Goal: Information Seeking & Learning: Learn about a topic

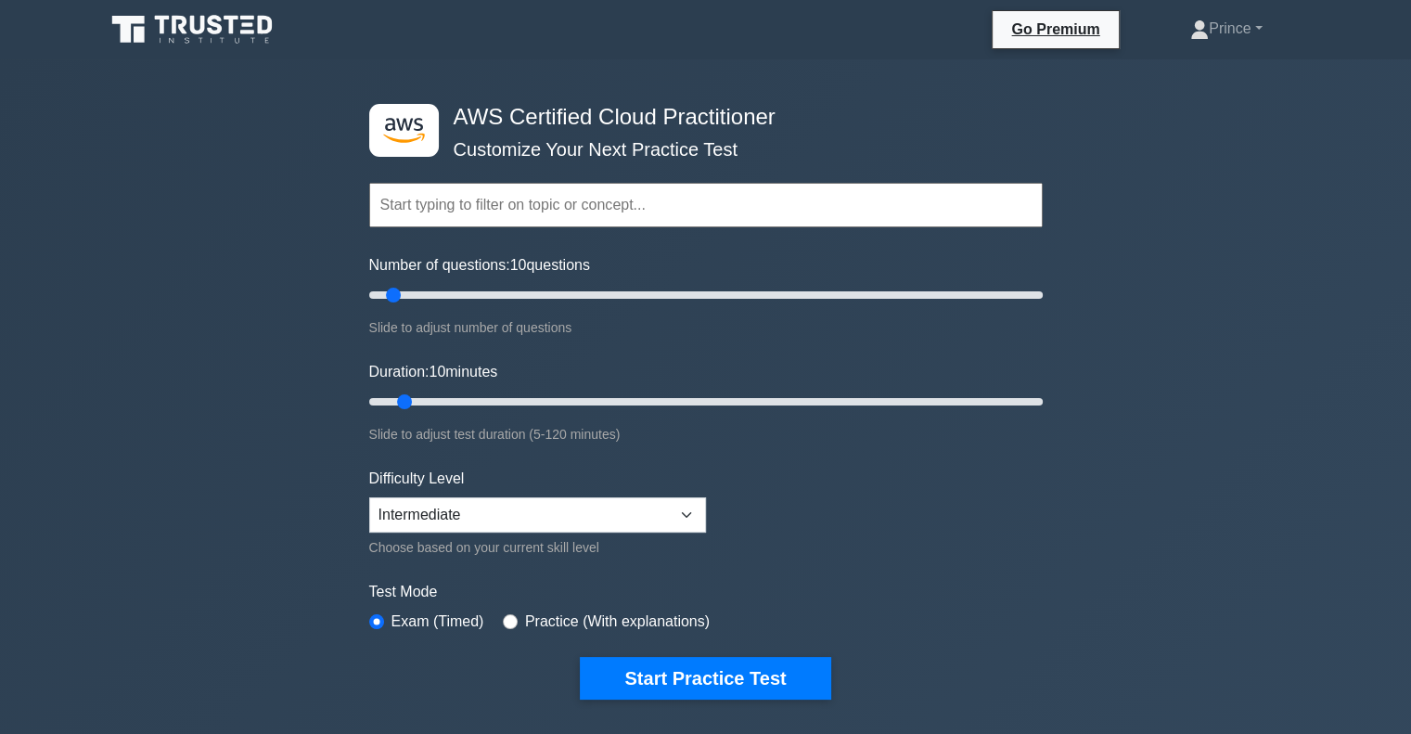
click at [508, 610] on div "Practice (With explanations)" at bounding box center [606, 621] width 207 height 22
click at [506, 614] on input "radio" at bounding box center [510, 621] width 15 height 15
radio input "true"
drag, startPoint x: 399, startPoint y: 295, endPoint x: 423, endPoint y: 300, distance: 24.6
type input "20"
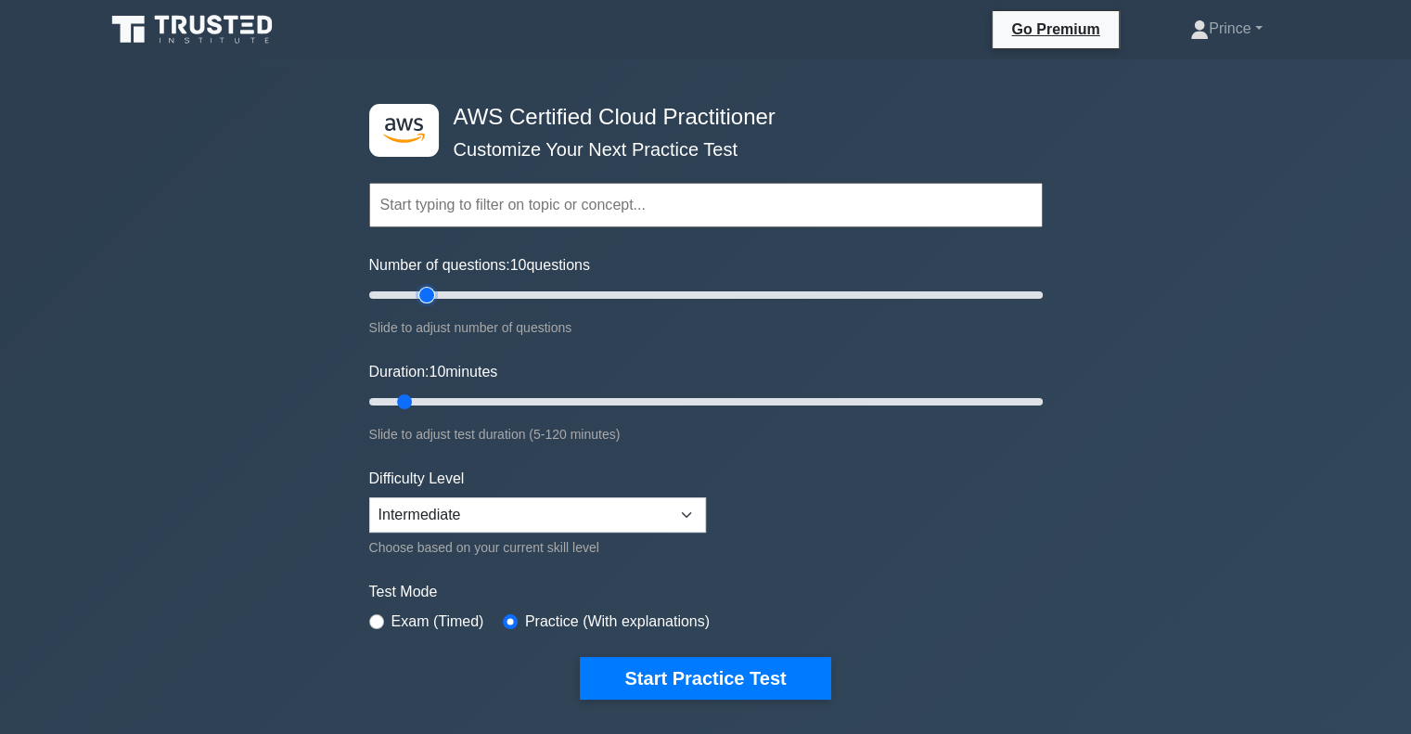
click at [423, 300] on input "Number of questions: 10 questions" at bounding box center [705, 295] width 673 height 22
click at [523, 524] on select "Beginner Intermediate Expert" at bounding box center [537, 514] width 337 height 35
click at [369, 497] on select "Beginner Intermediate Expert" at bounding box center [537, 514] width 337 height 35
click at [1254, 31] on link "Prince" at bounding box center [1226, 28] width 160 height 37
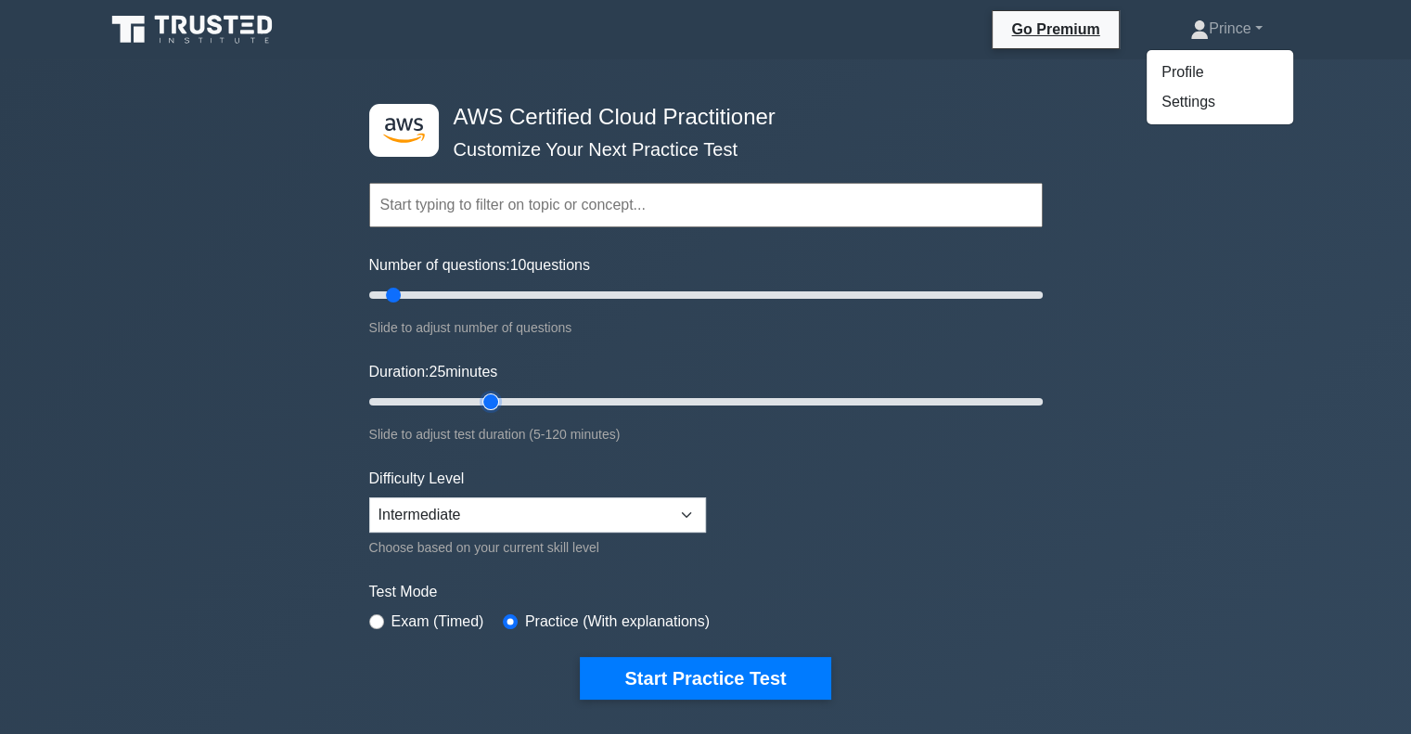
drag, startPoint x: 405, startPoint y: 401, endPoint x: 505, endPoint y: 396, distance: 99.4
type input "25"
click at [505, 396] on input "Duration: 25 minutes" at bounding box center [705, 402] width 673 height 22
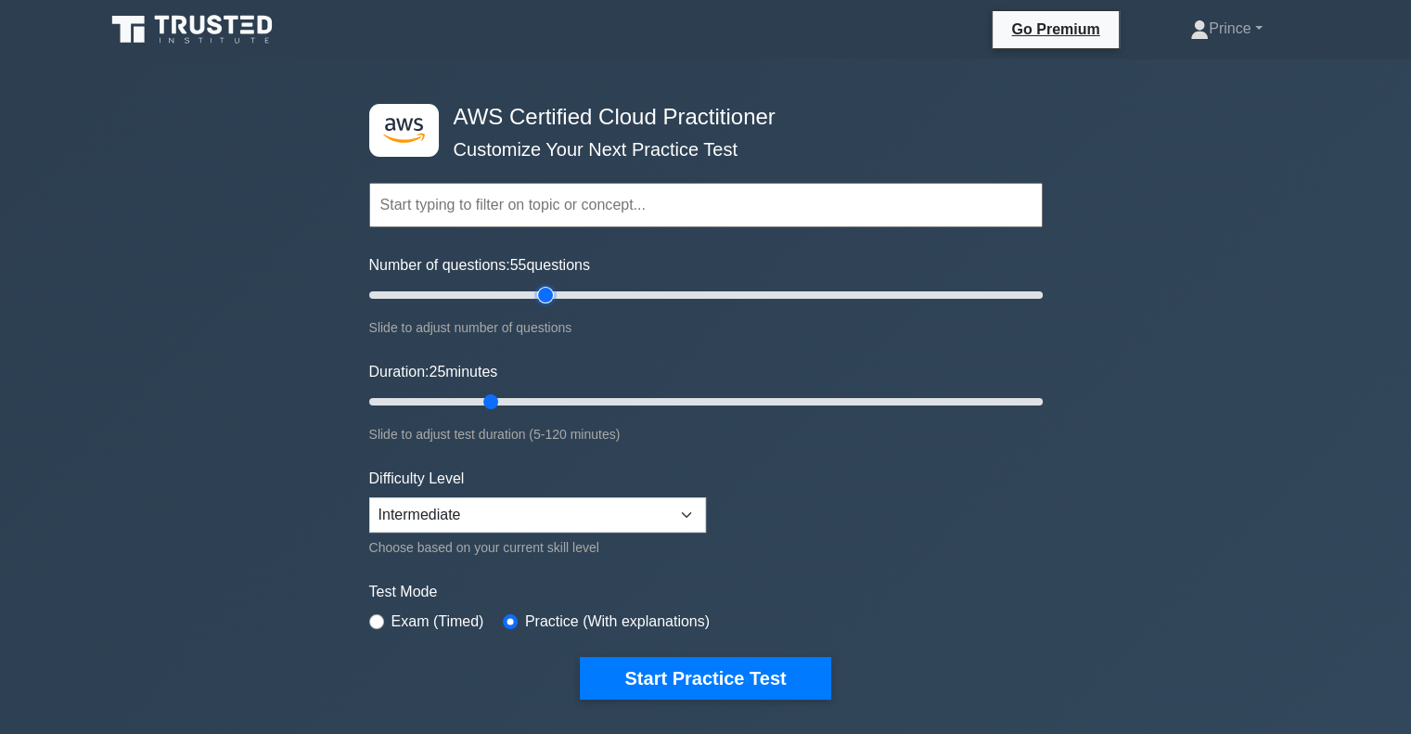
click at [538, 300] on input "Number of questions: 55 questions" at bounding box center [705, 295] width 673 height 22
drag, startPoint x: 538, startPoint y: 295, endPoint x: 520, endPoint y: 295, distance: 18.6
click at [520, 295] on input "Number of questions: 50 questions" at bounding box center [705, 295] width 673 height 22
drag, startPoint x: 523, startPoint y: 290, endPoint x: 501, endPoint y: 291, distance: 22.3
click at [501, 291] on input "Number of questions: 40 questions" at bounding box center [705, 295] width 673 height 22
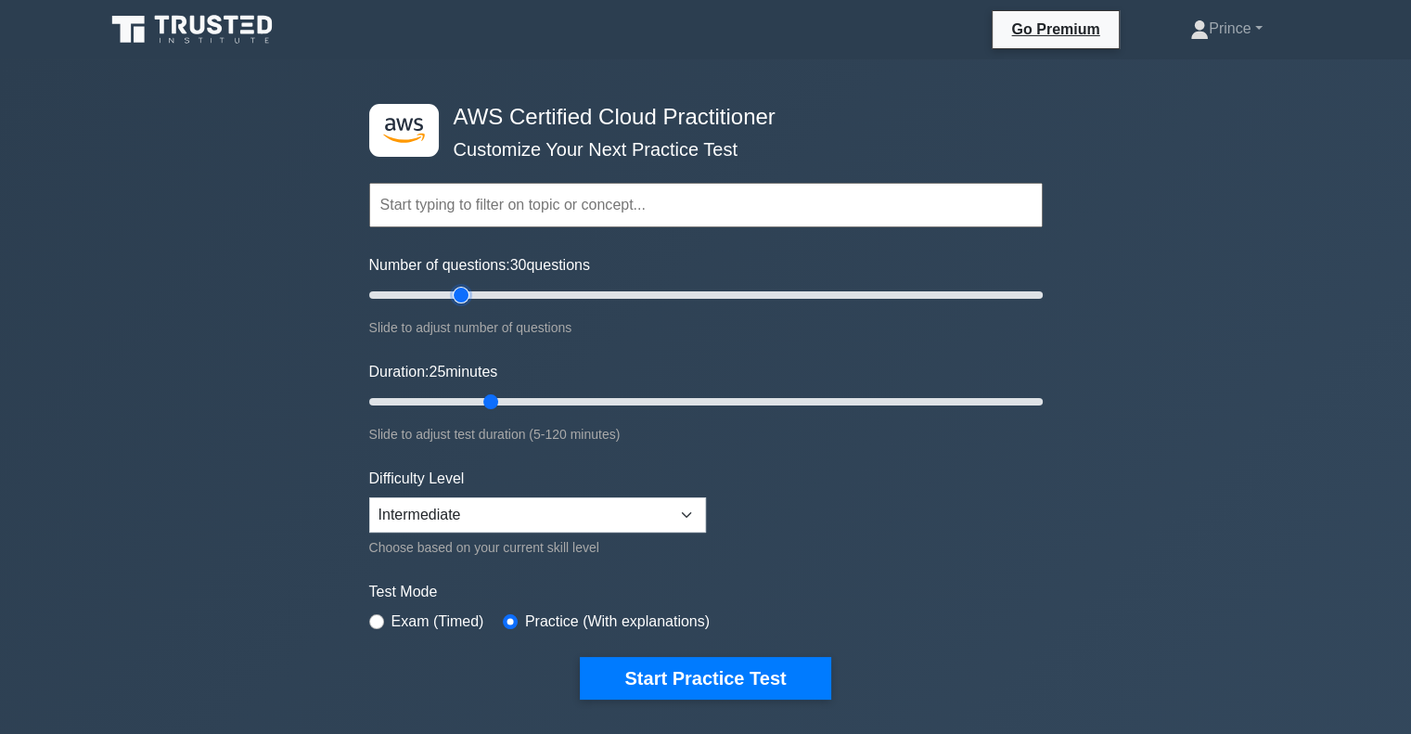
drag, startPoint x: 494, startPoint y: 290, endPoint x: 466, endPoint y: 290, distance: 28.8
type input "30"
click at [466, 290] on input "Number of questions: 30 questions" at bounding box center [705, 295] width 673 height 22
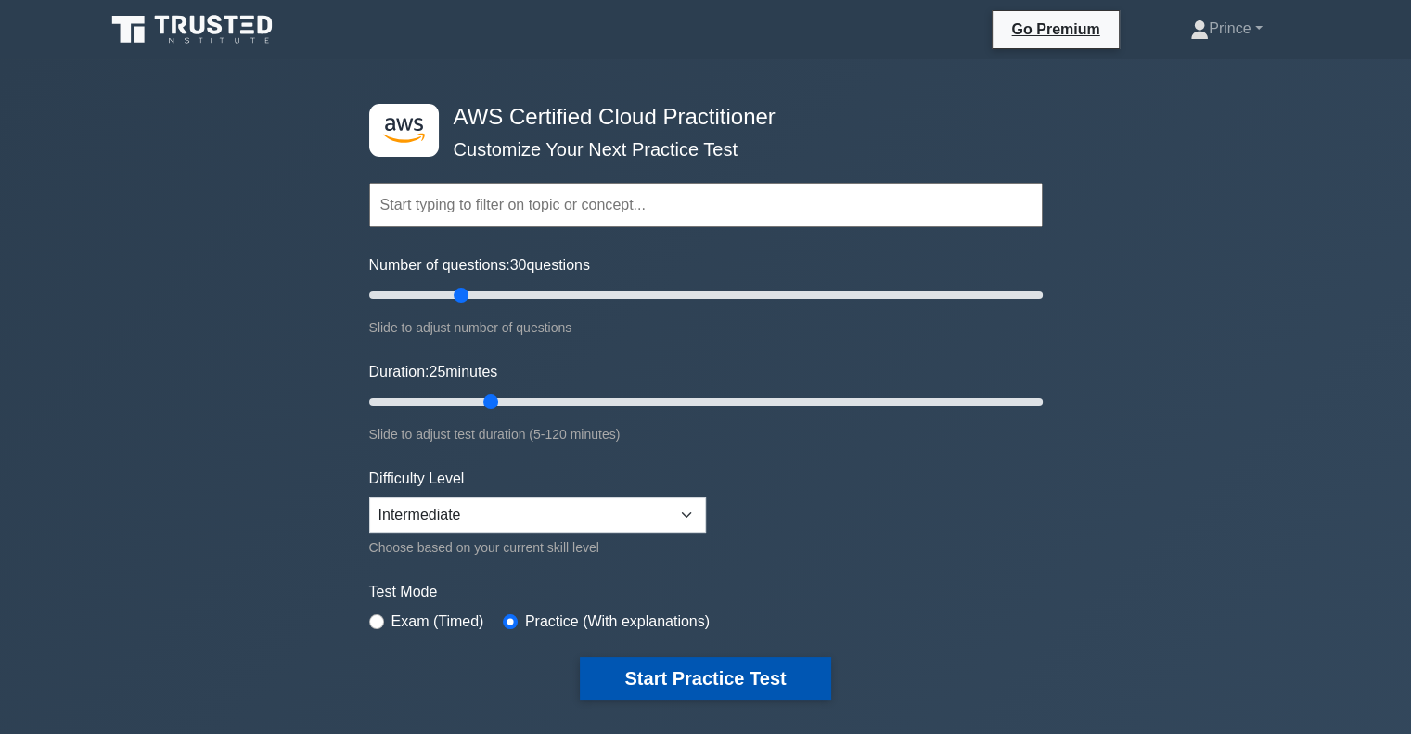
click at [659, 674] on button "Start Practice Test" at bounding box center [705, 678] width 250 height 43
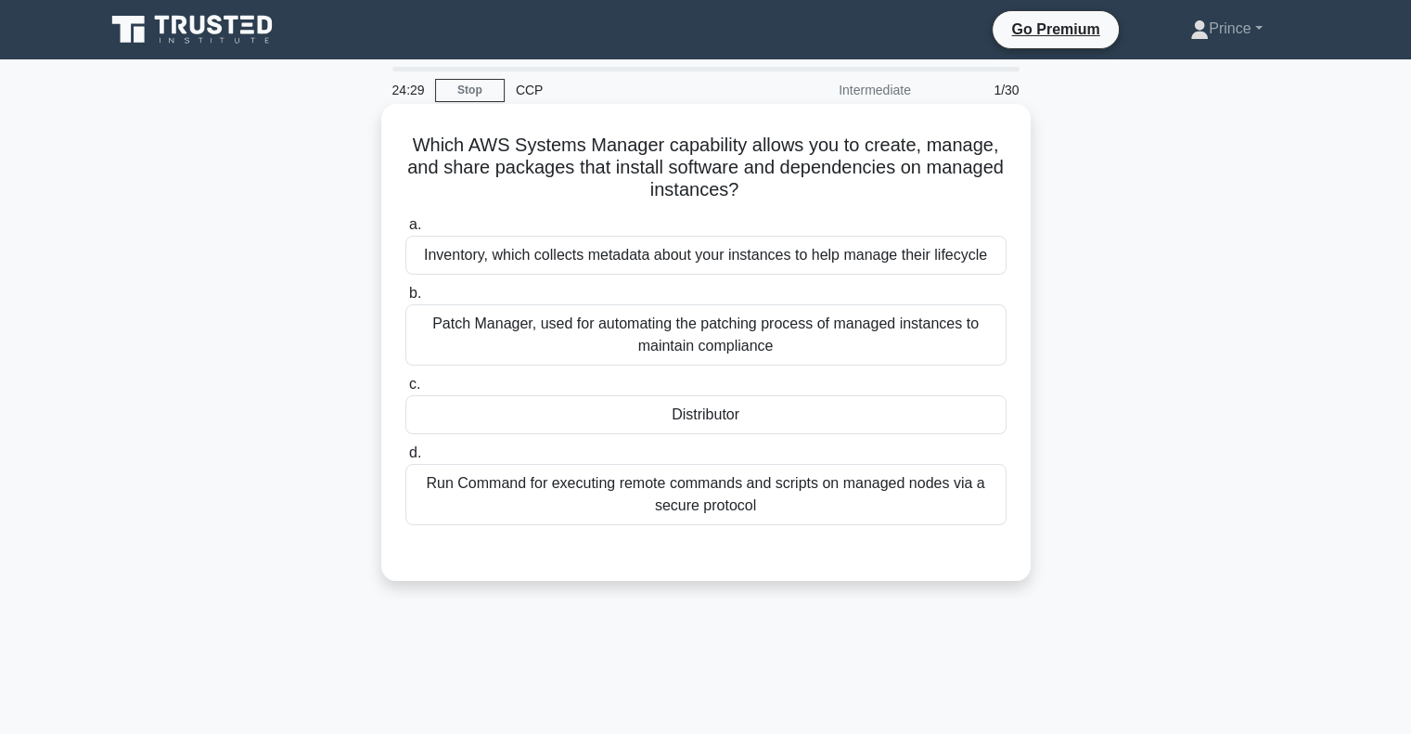
click at [669, 338] on div "Patch Manager, used for automating the patching process of managed instances to…" at bounding box center [705, 334] width 601 height 61
click at [405, 300] on input "b. Patch Manager, used for automating the patching process of managed instances…" at bounding box center [405, 294] width 0 height 12
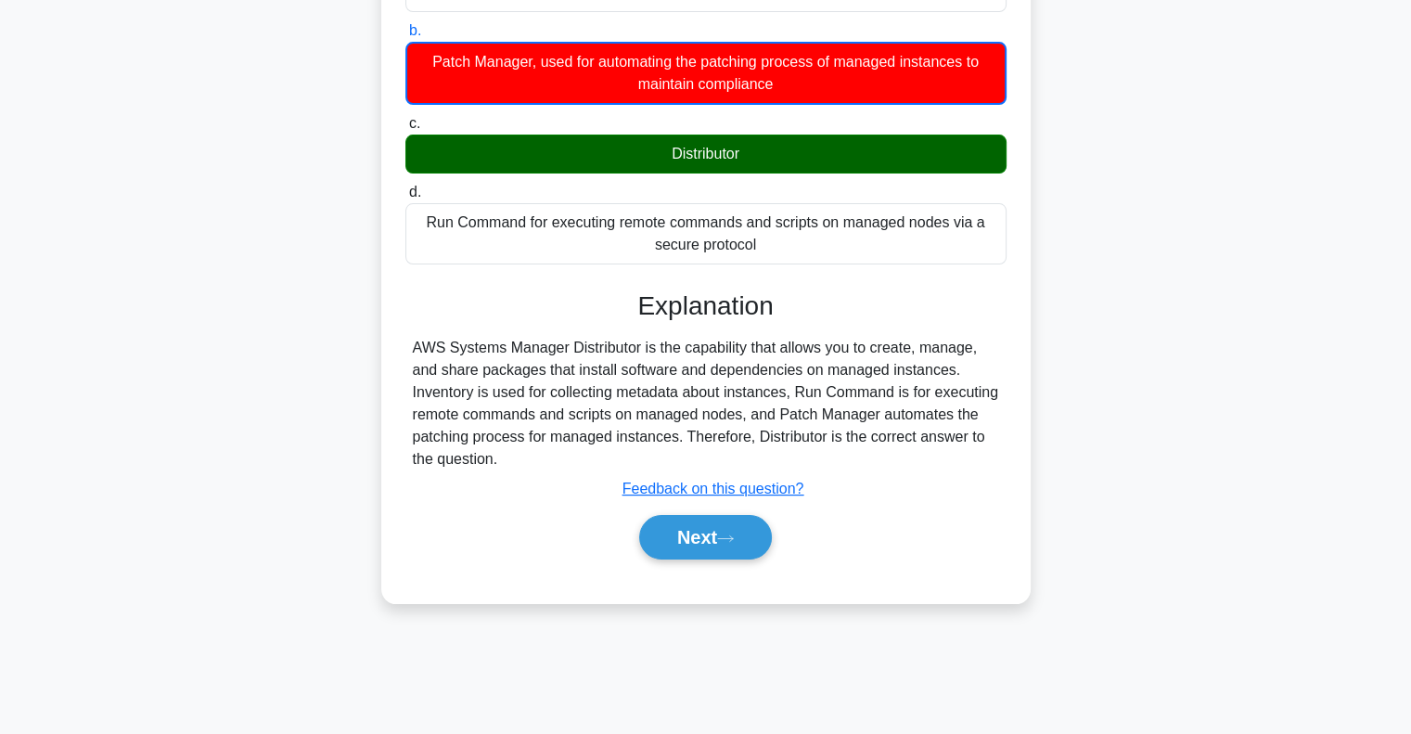
scroll to position [267, 0]
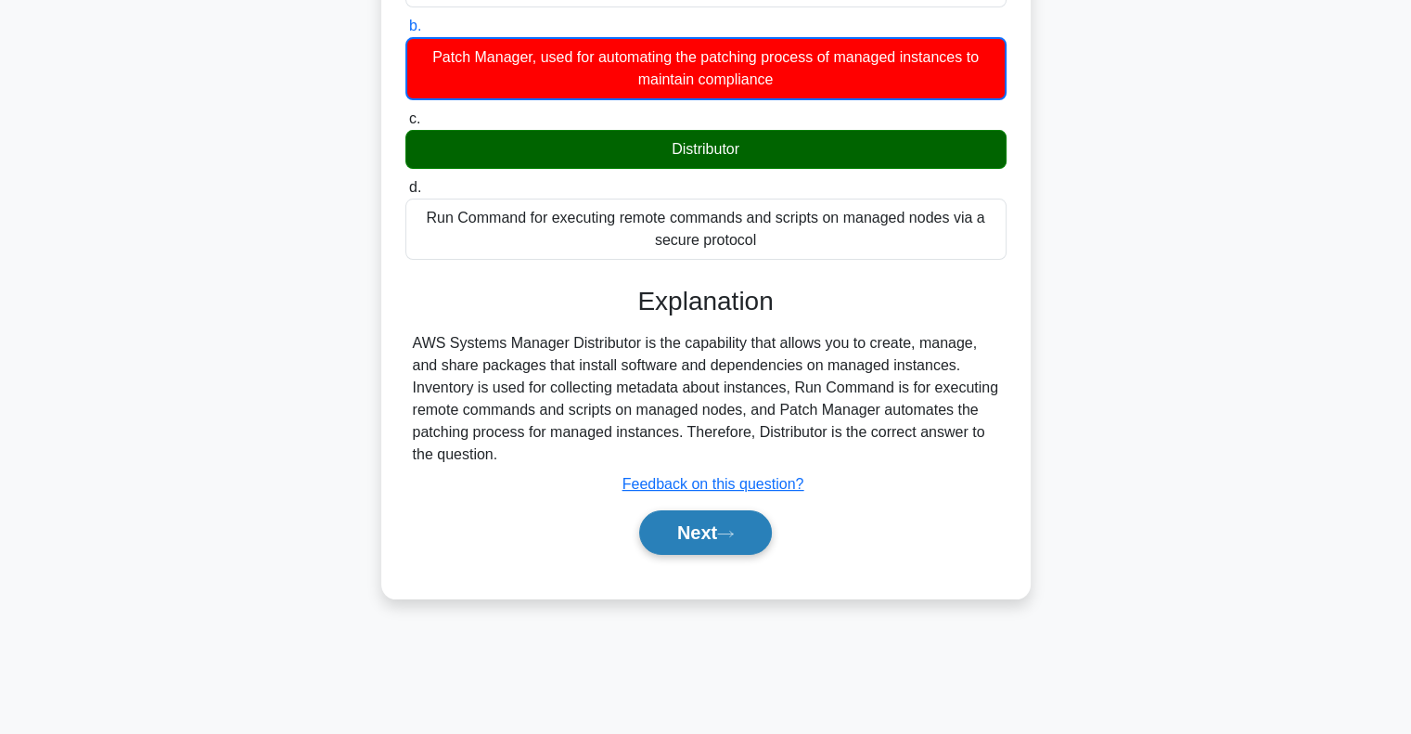
click at [686, 530] on button "Next" at bounding box center [705, 532] width 133 height 45
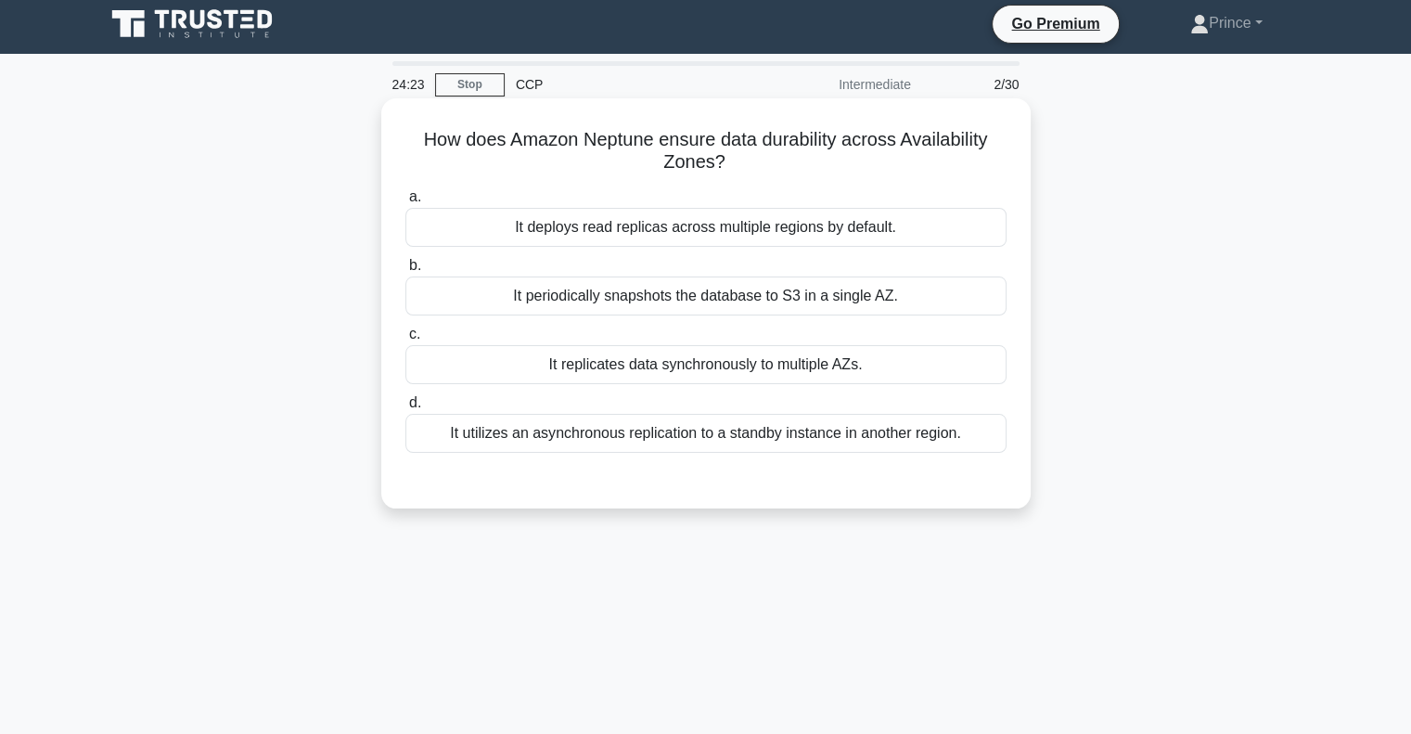
scroll to position [0, 0]
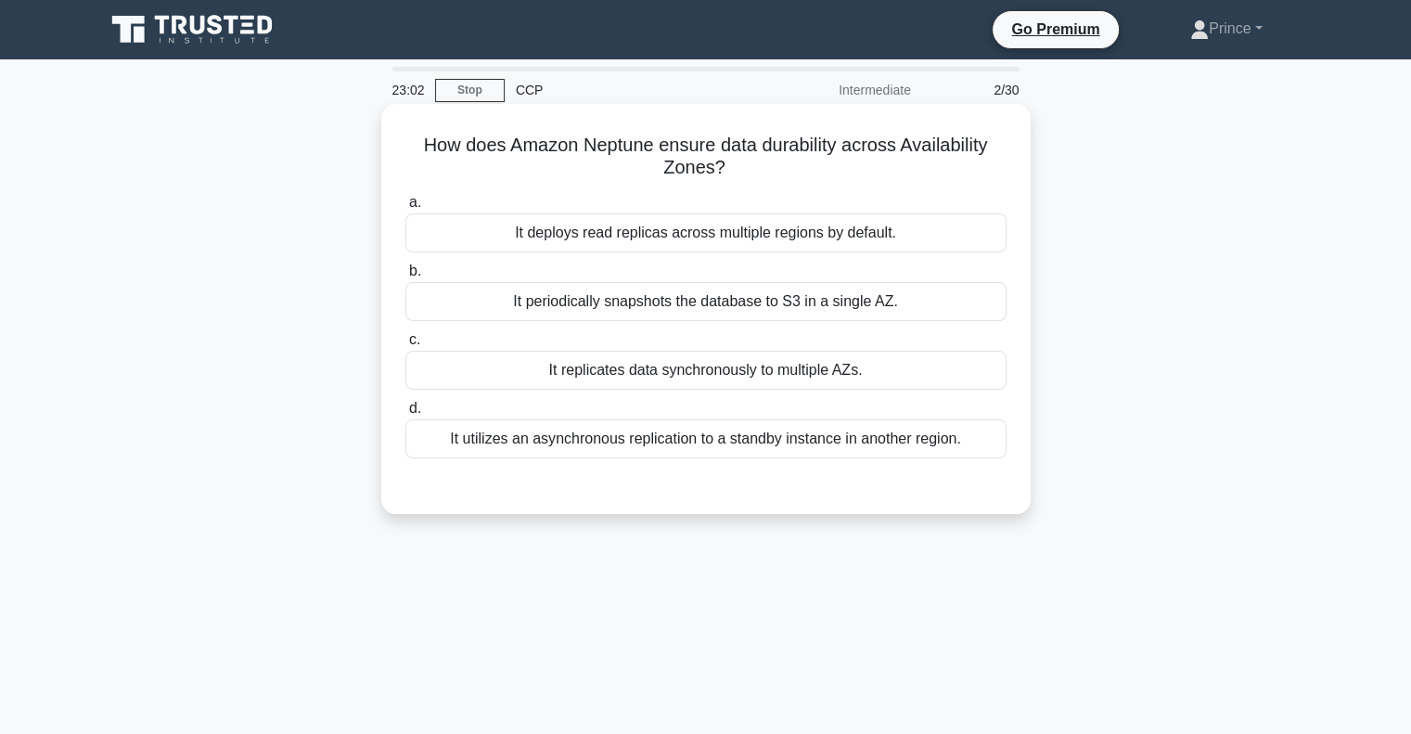
click at [703, 303] on div "It periodically snapshots the database to S3 in a single AZ." at bounding box center [705, 301] width 601 height 39
click at [405, 277] on input "b. It periodically snapshots the database to S3 in a single AZ." at bounding box center [405, 271] width 0 height 12
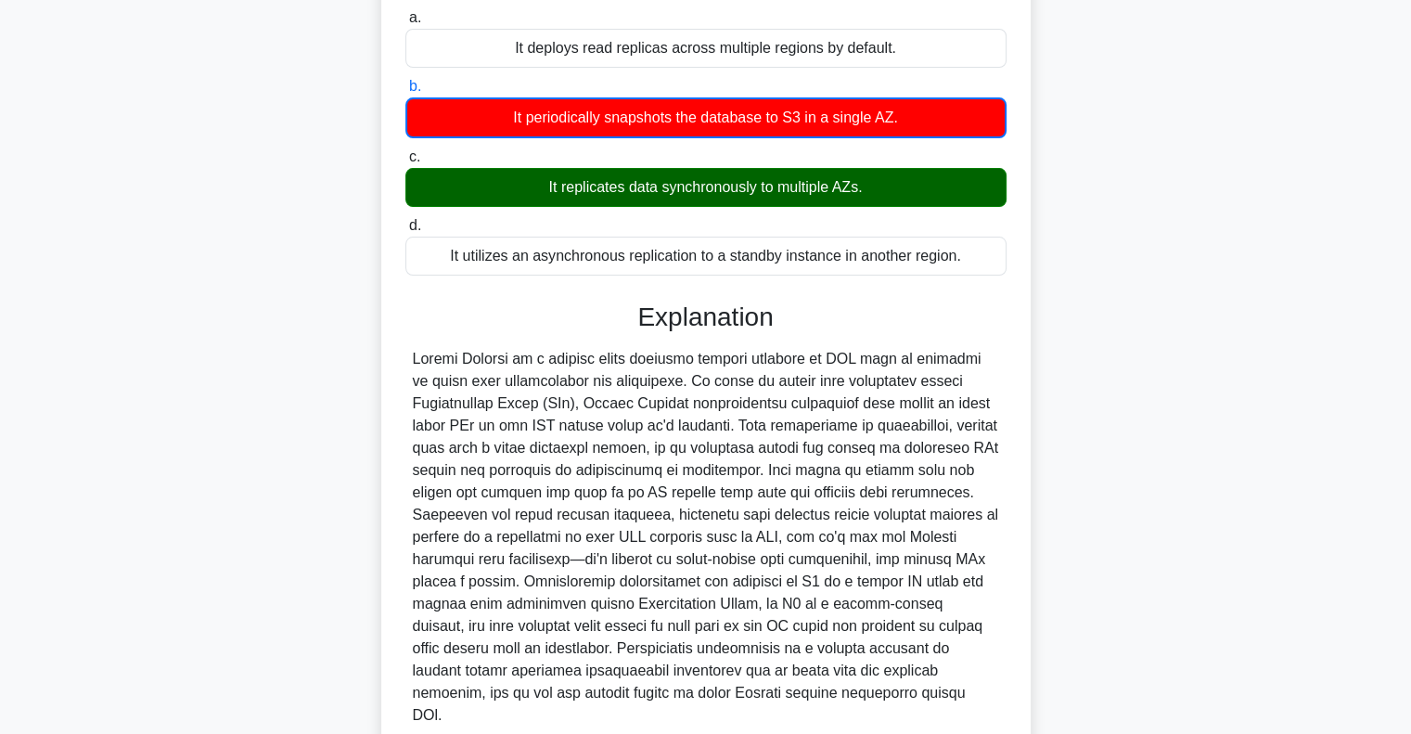
scroll to position [321, 0]
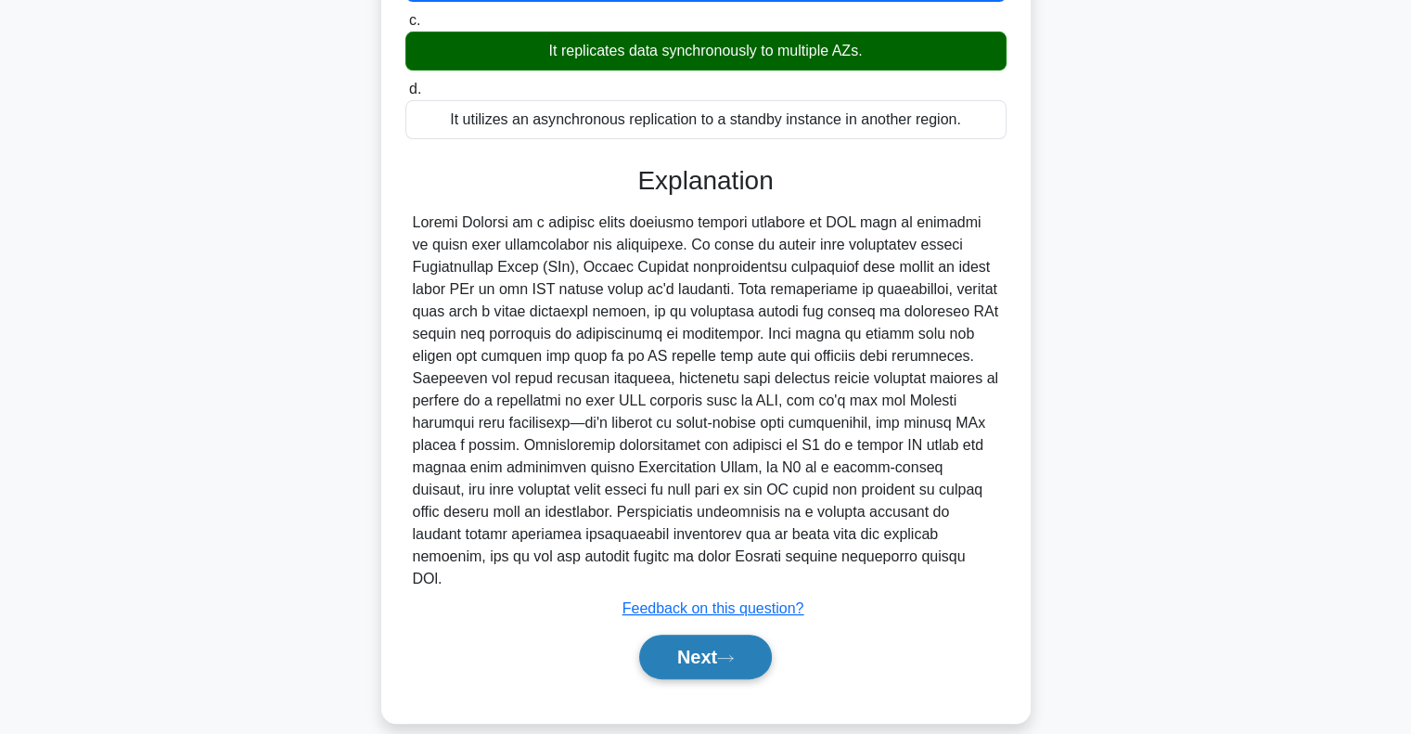
click at [736, 645] on button "Next" at bounding box center [705, 657] width 133 height 45
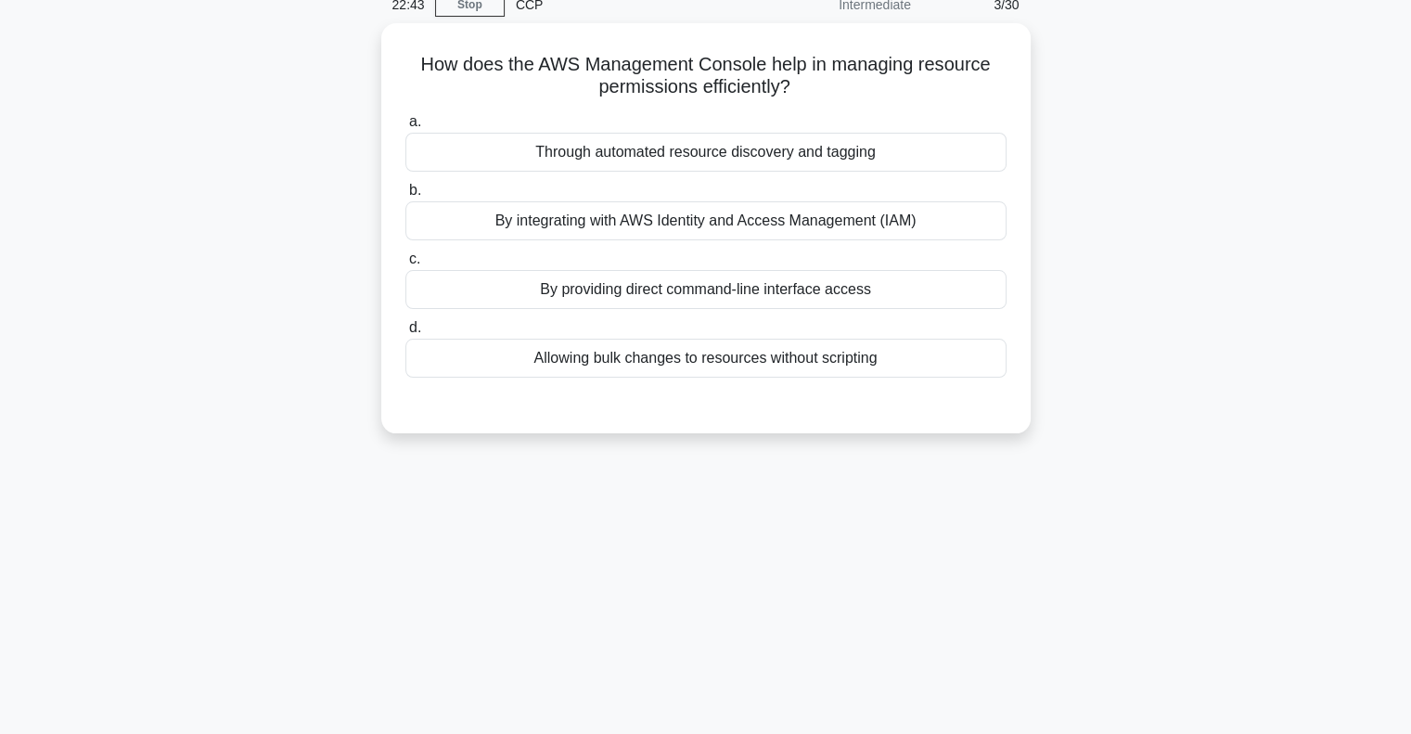
scroll to position [82, 0]
click at [567, 218] on div "By integrating with AWS Identity and Access Management (IAM)" at bounding box center [705, 219] width 601 height 39
click at [405, 196] on input "b. By integrating with AWS Identity and Access Management (IAM)" at bounding box center [405, 190] width 0 height 12
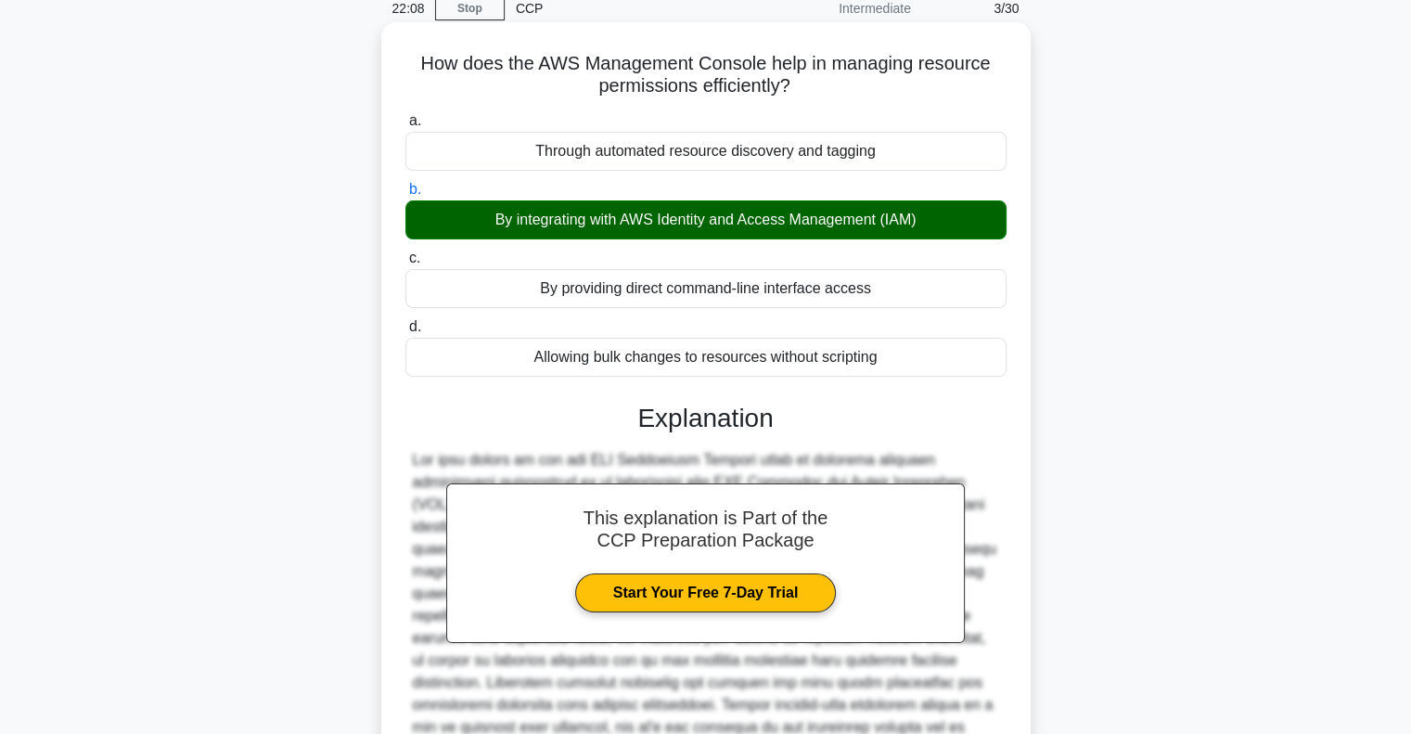
scroll to position [319, 0]
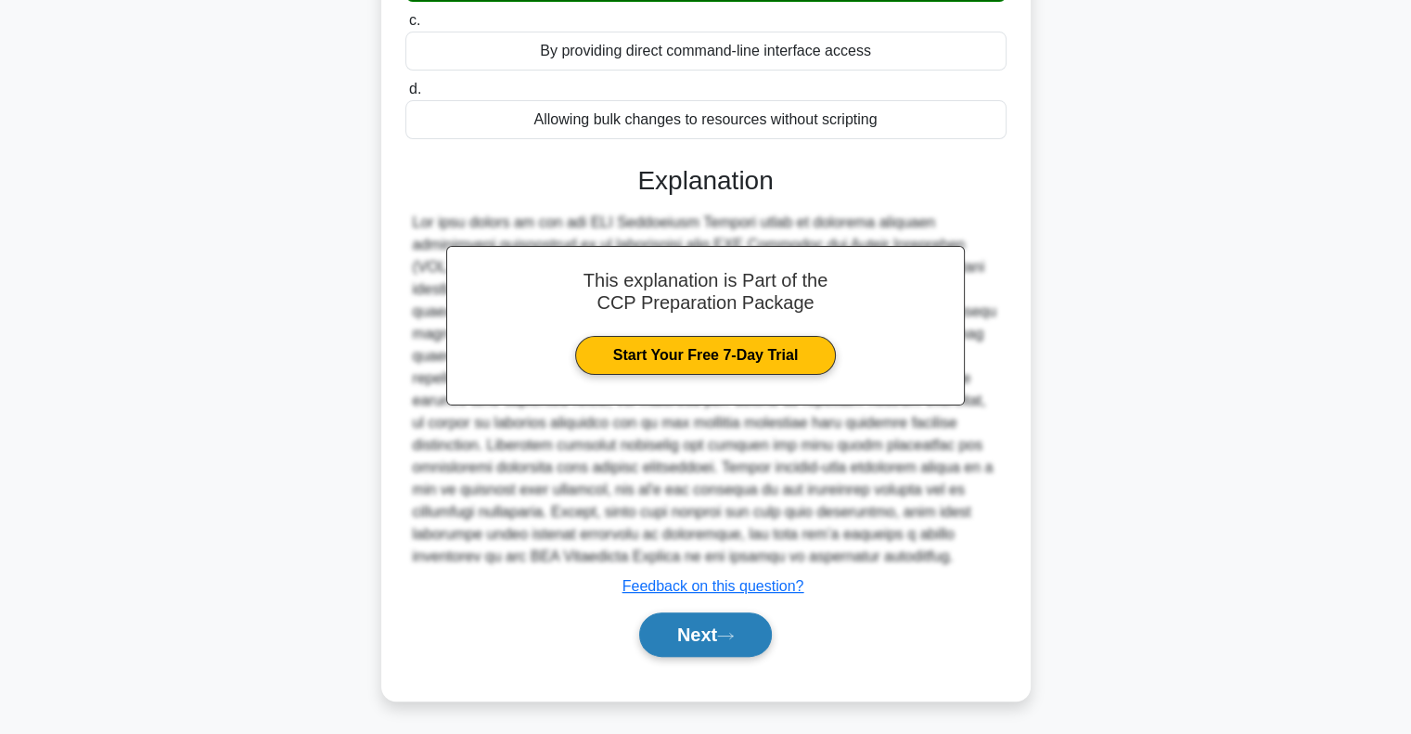
click at [673, 634] on button "Next" at bounding box center [705, 634] width 133 height 45
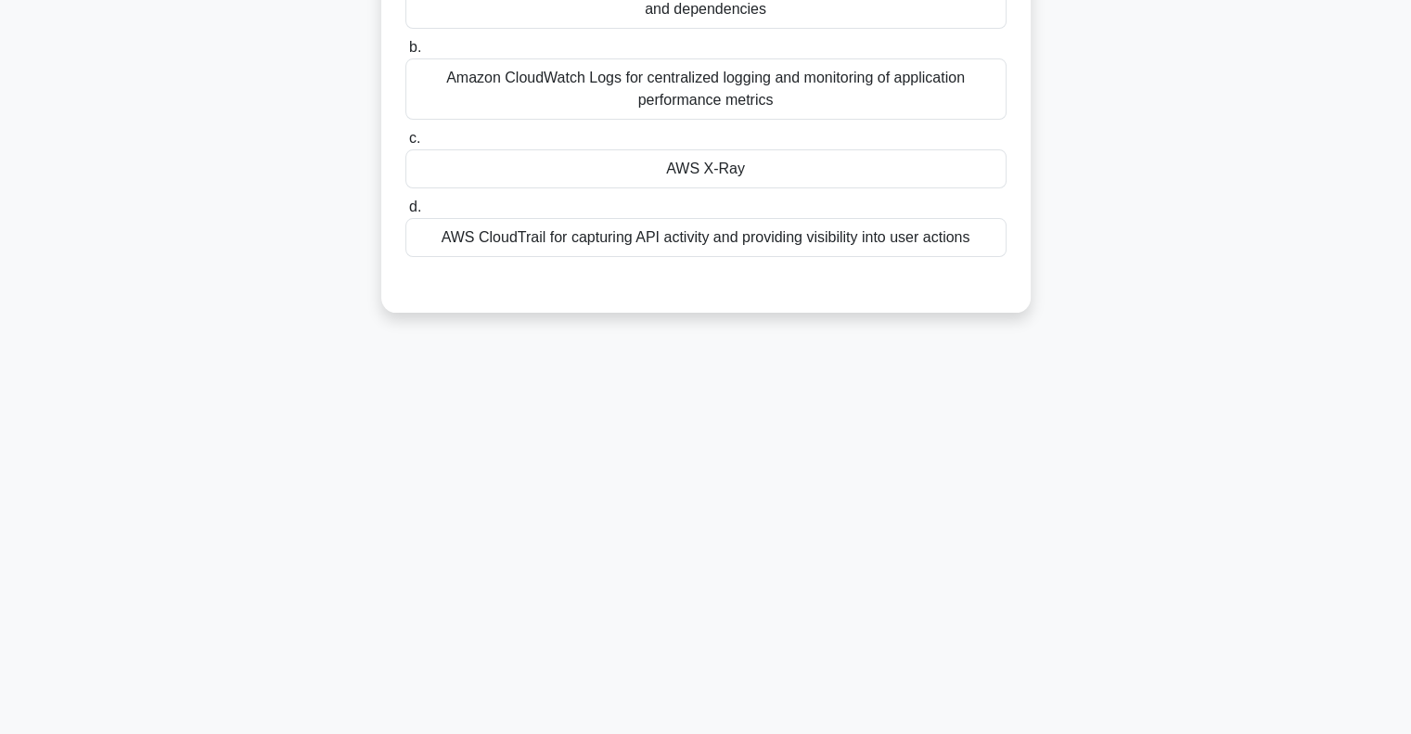
scroll to position [0, 0]
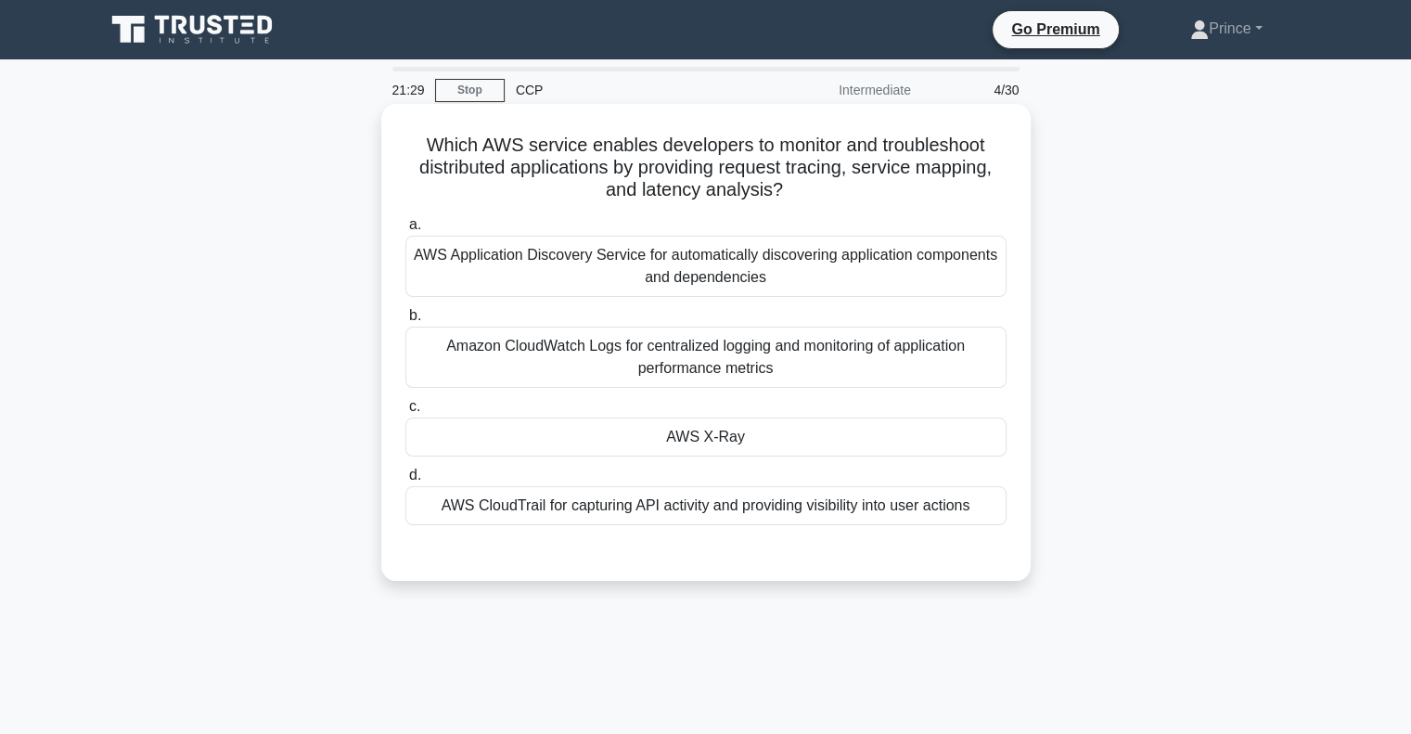
click at [536, 510] on div "AWS CloudTrail for capturing API activity and providing visibility into user ac…" at bounding box center [705, 505] width 601 height 39
click at [405, 481] on input "d. AWS CloudTrail for capturing API activity and providing visibility into user…" at bounding box center [405, 475] width 0 height 12
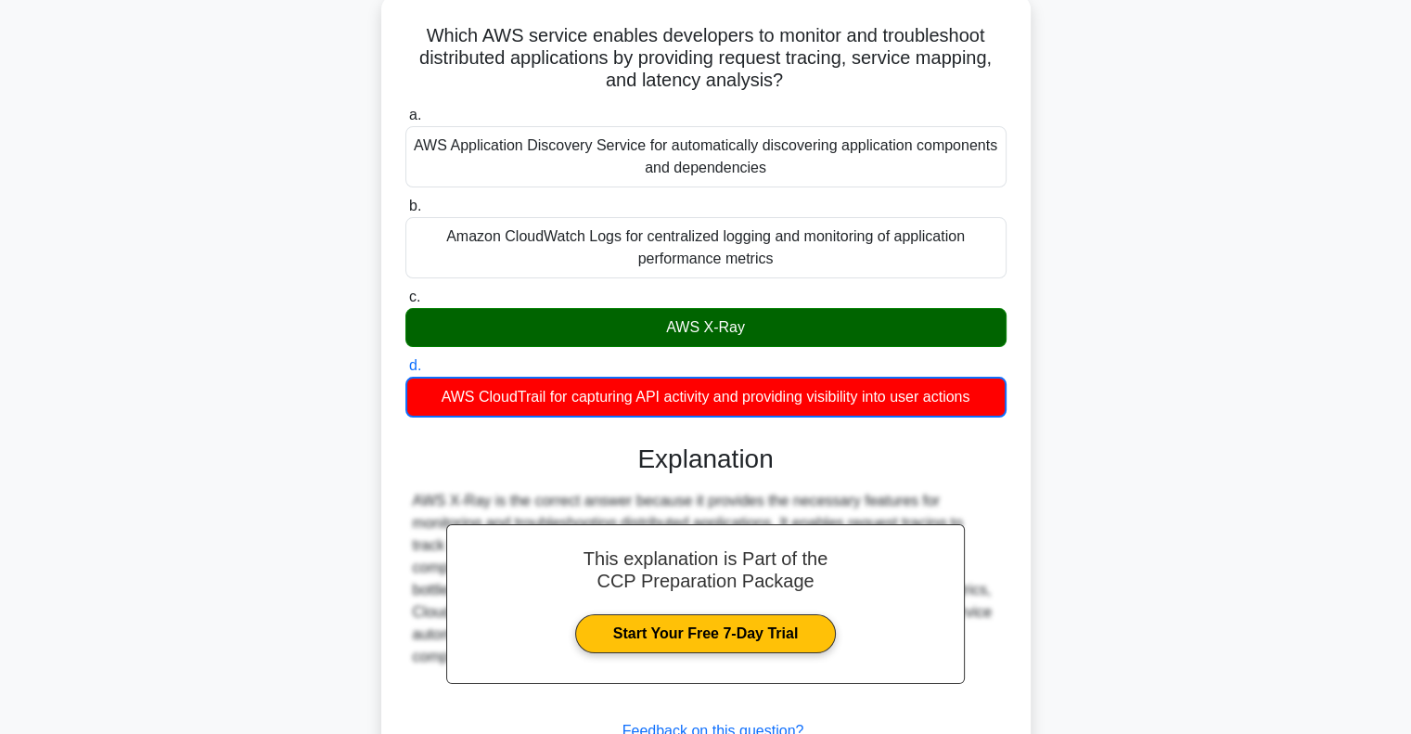
scroll to position [268, 0]
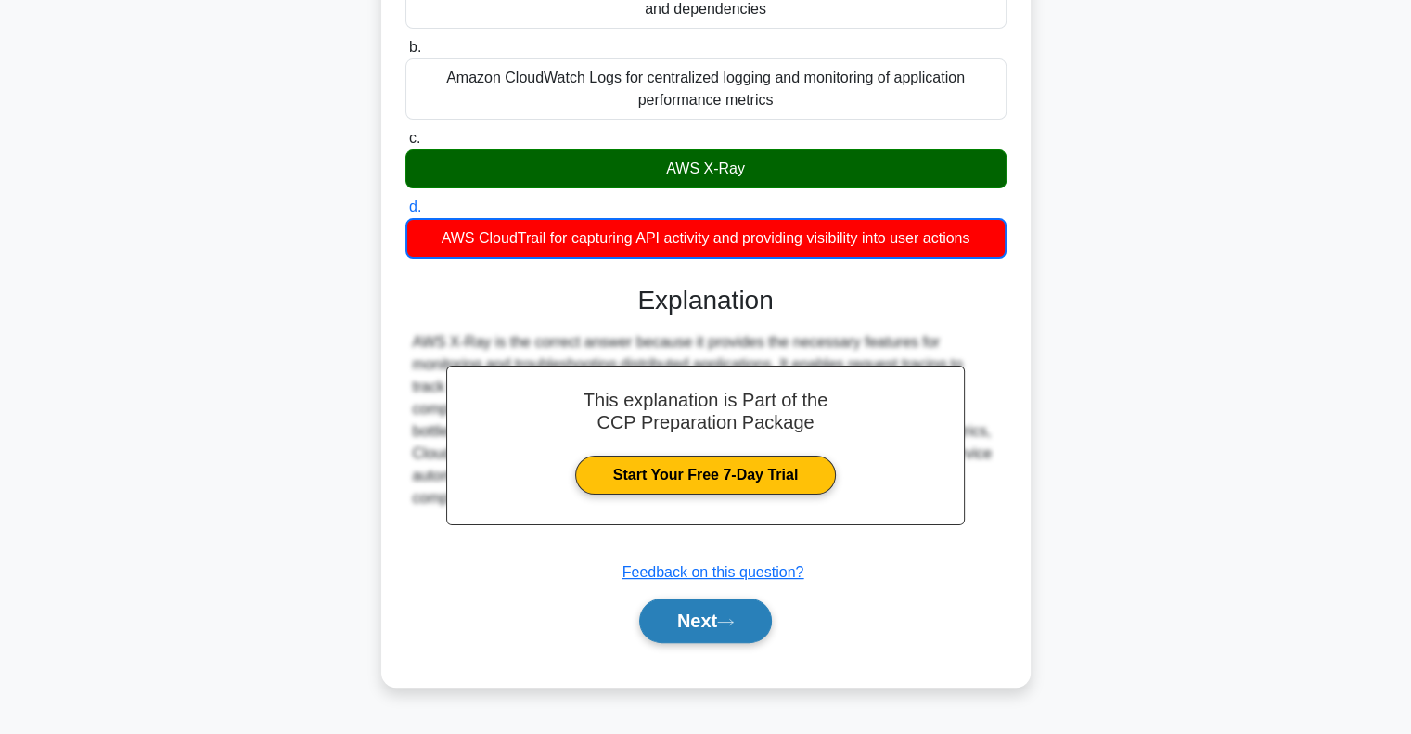
click at [672, 635] on button "Next" at bounding box center [705, 620] width 133 height 45
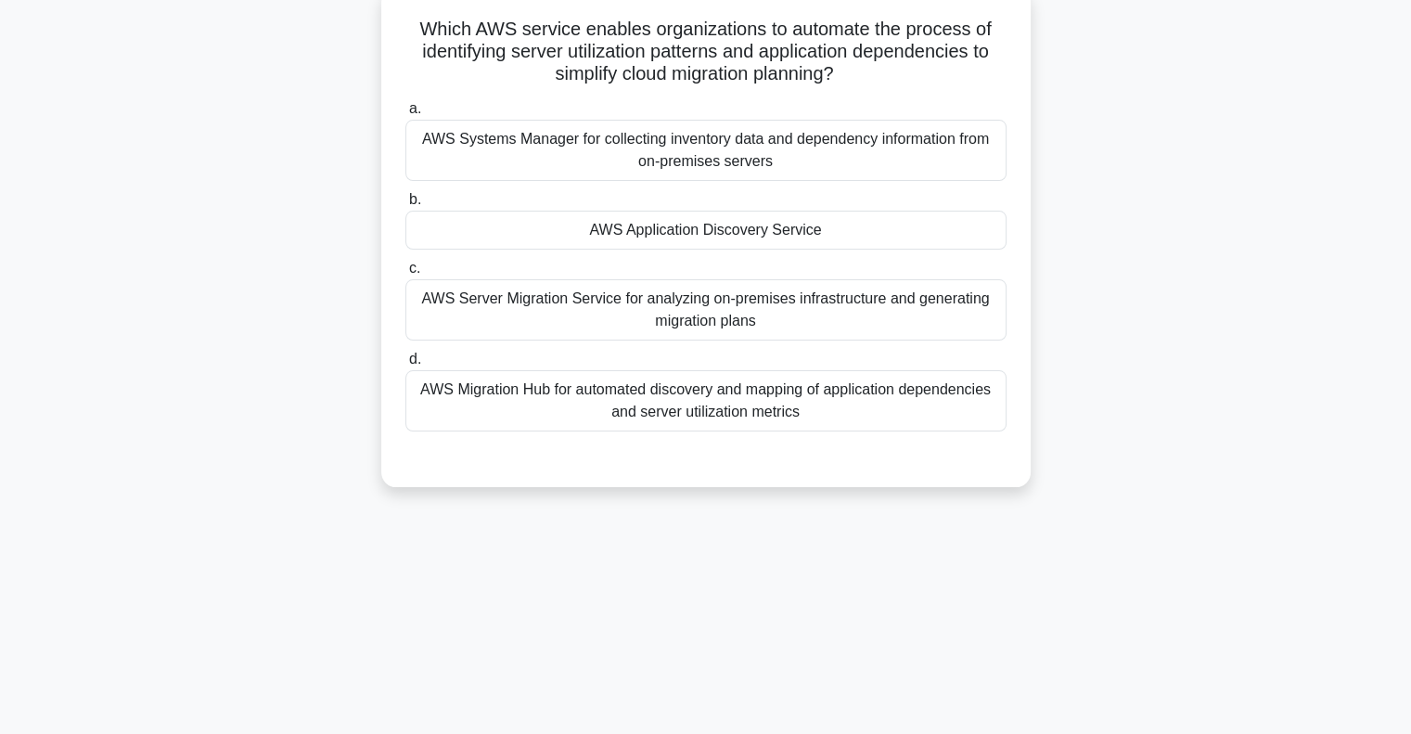
scroll to position [0, 0]
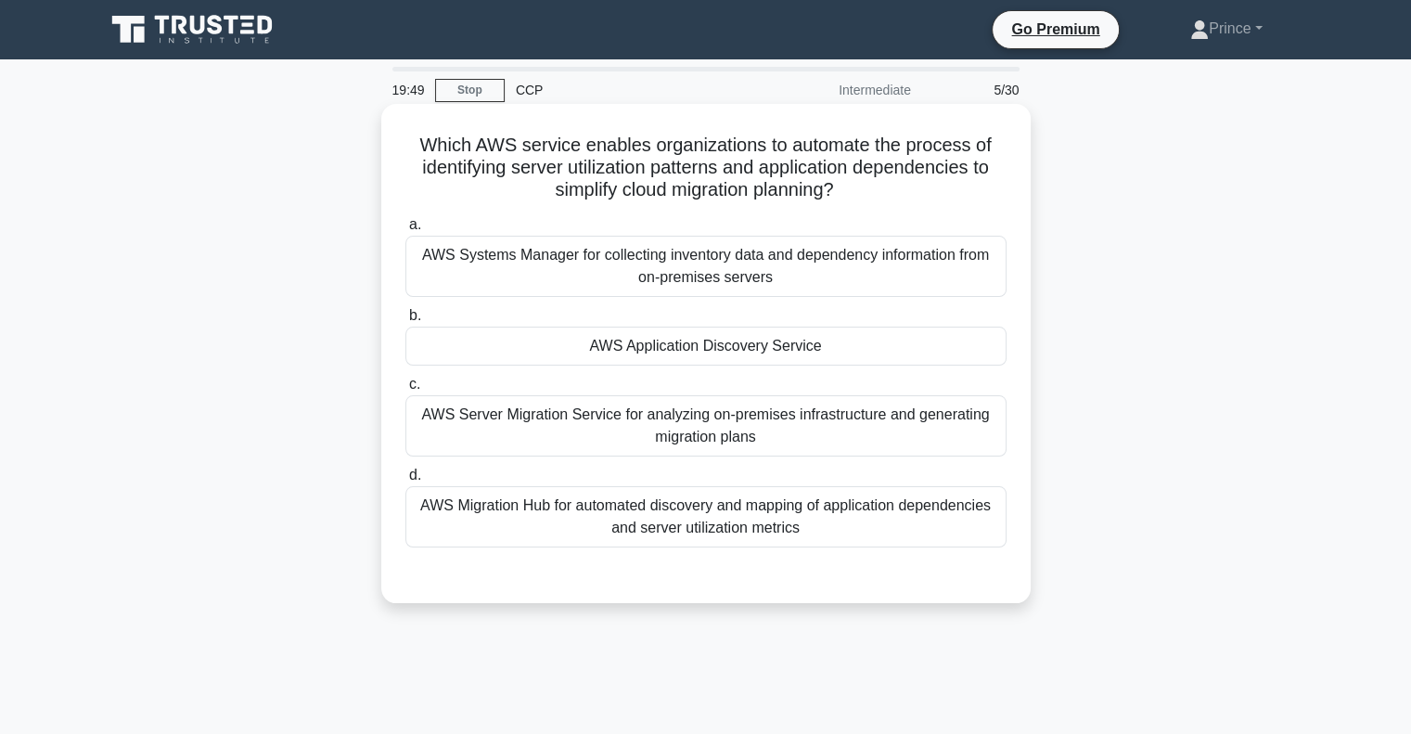
click at [492, 510] on div "AWS Migration Hub for automated discovery and mapping of application dependenci…" at bounding box center [705, 516] width 601 height 61
click at [405, 481] on input "d. AWS Migration Hub for automated discovery and mapping of application depende…" at bounding box center [405, 475] width 0 height 12
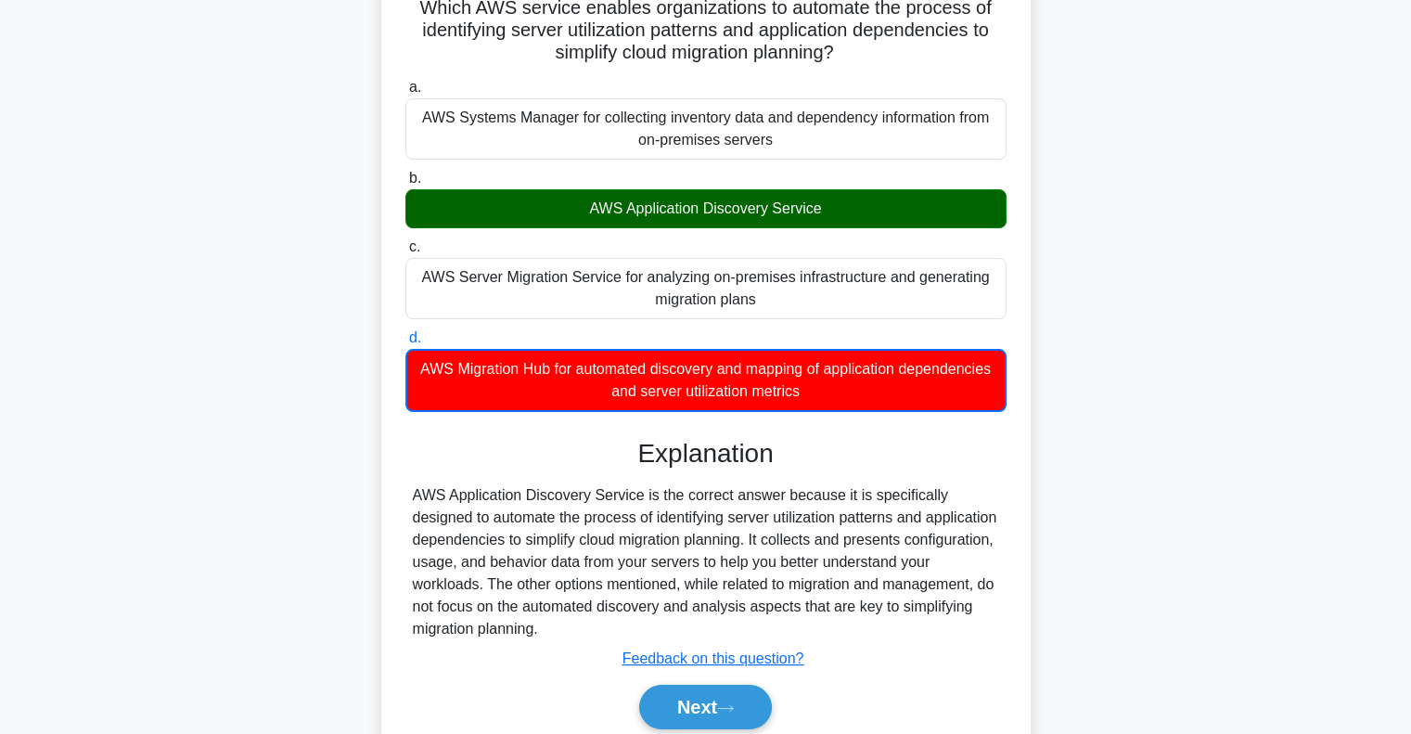
scroll to position [268, 0]
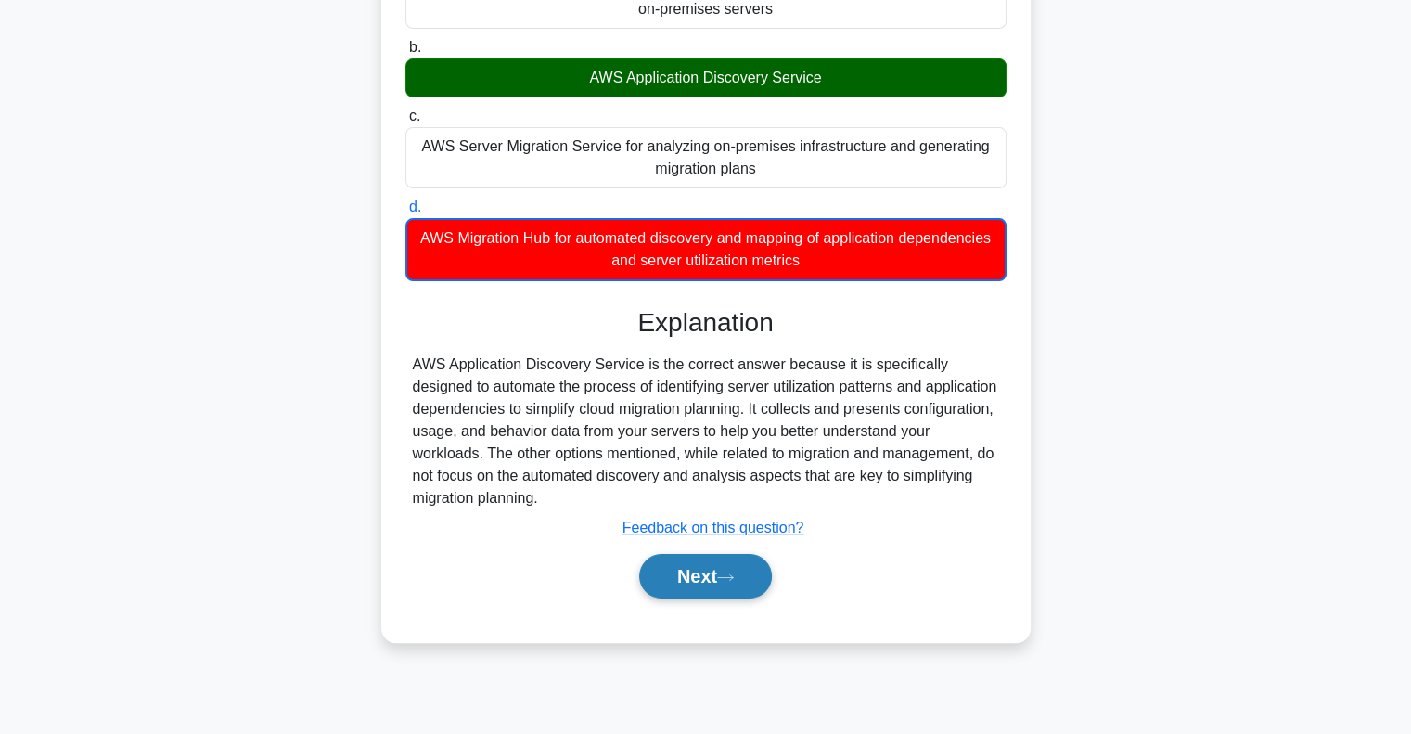
click at [683, 579] on button "Next" at bounding box center [705, 576] width 133 height 45
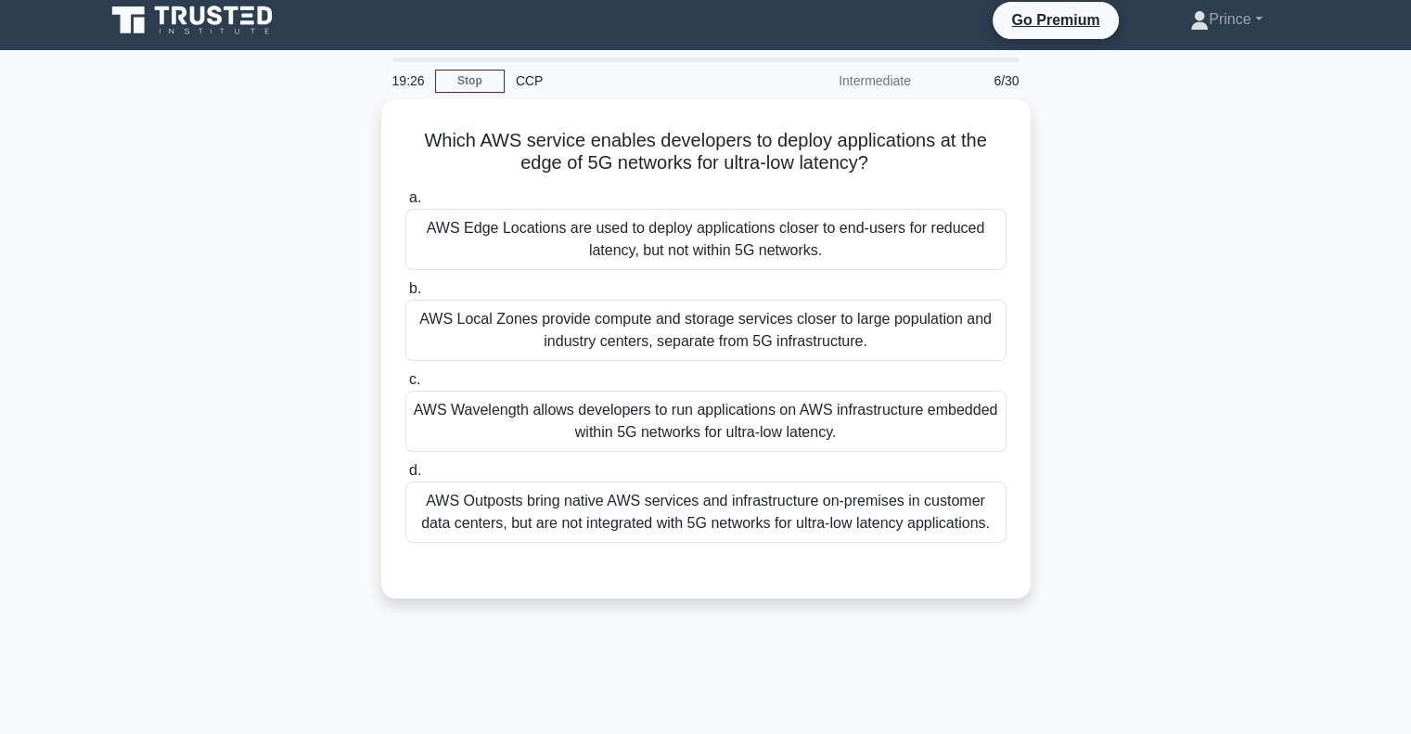
scroll to position [0, 0]
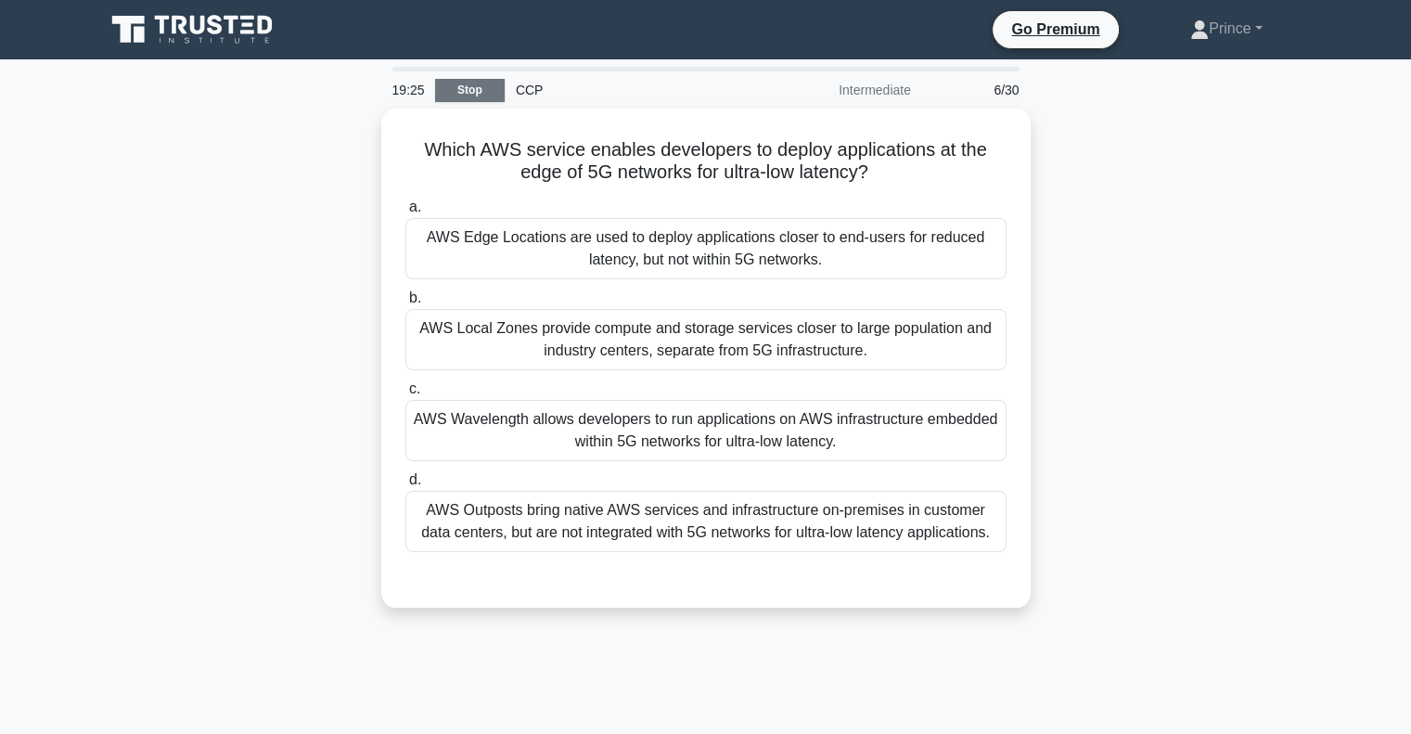
click at [476, 97] on link "Stop" at bounding box center [470, 90] width 70 height 23
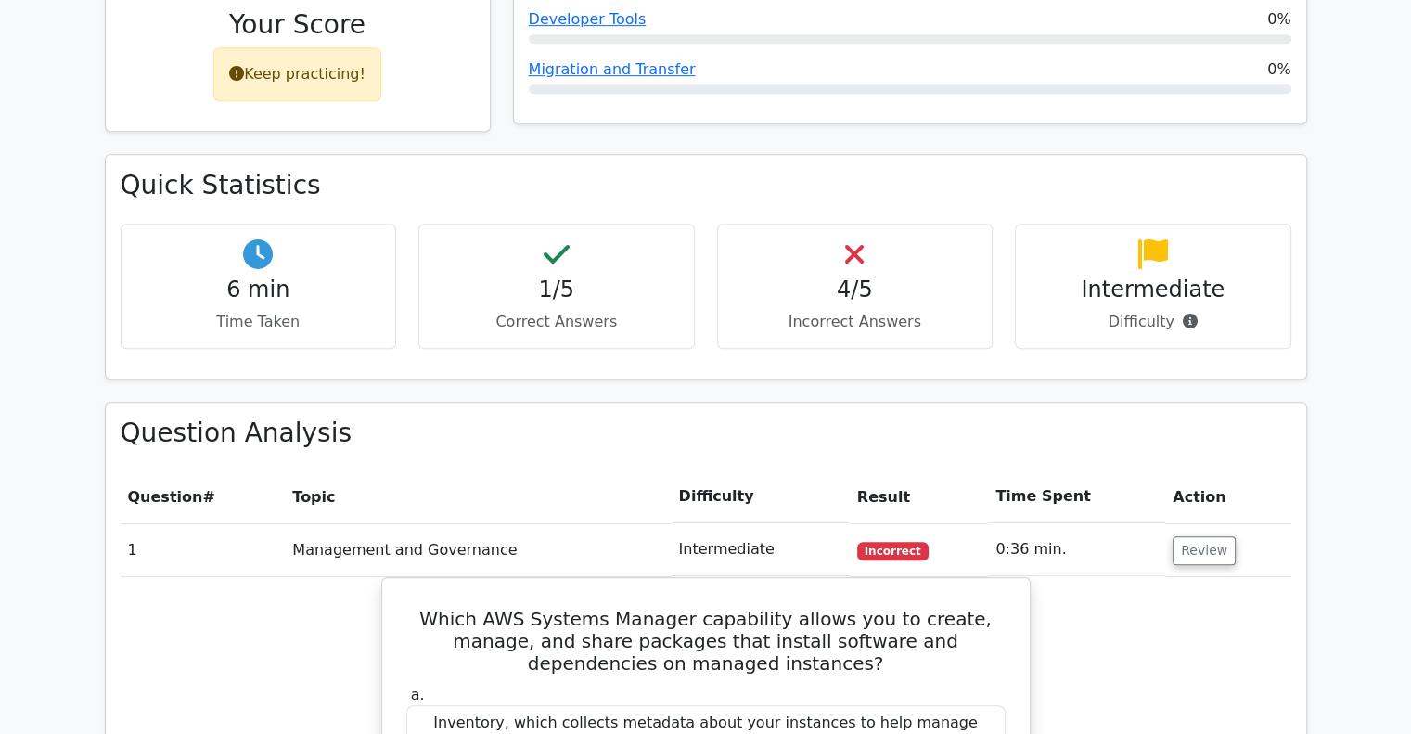
scroll to position [920, 0]
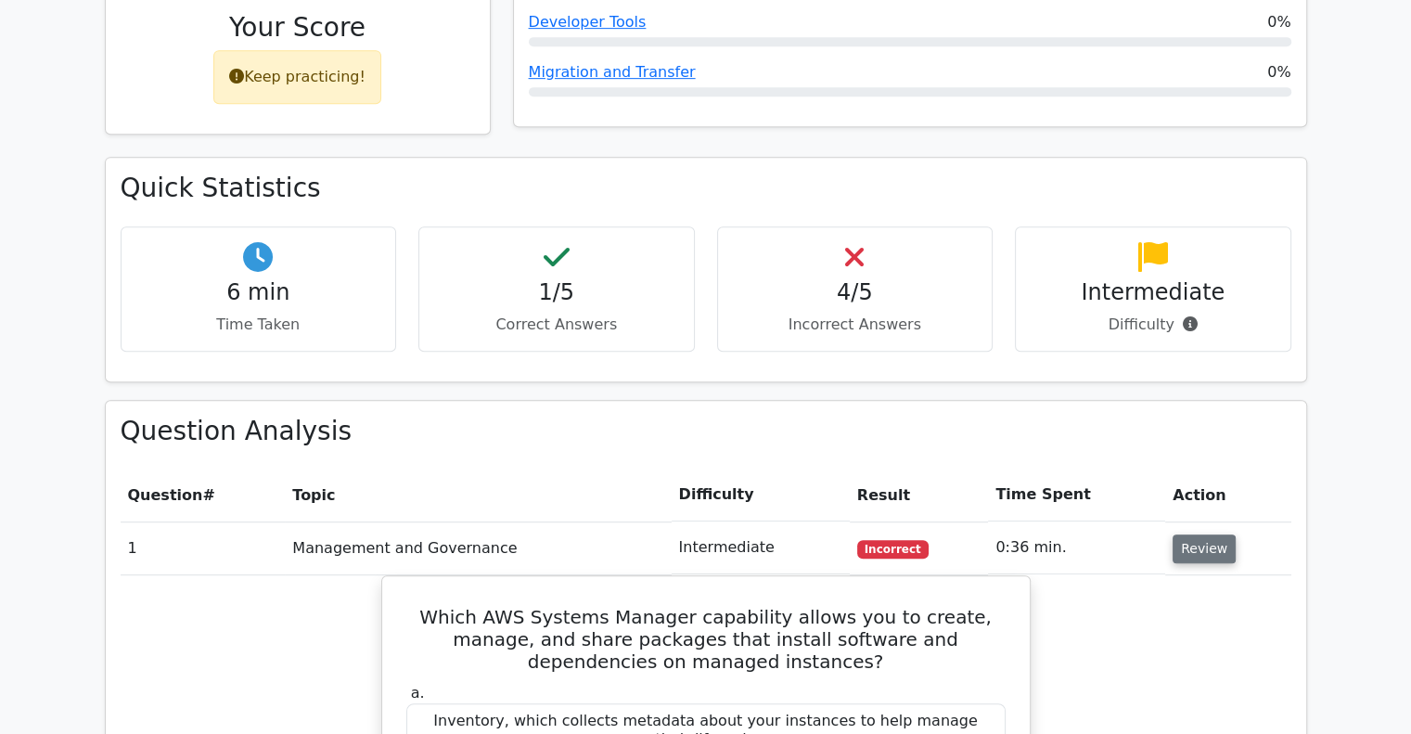
click at [1185, 534] on button "Review" at bounding box center [1204, 548] width 63 height 29
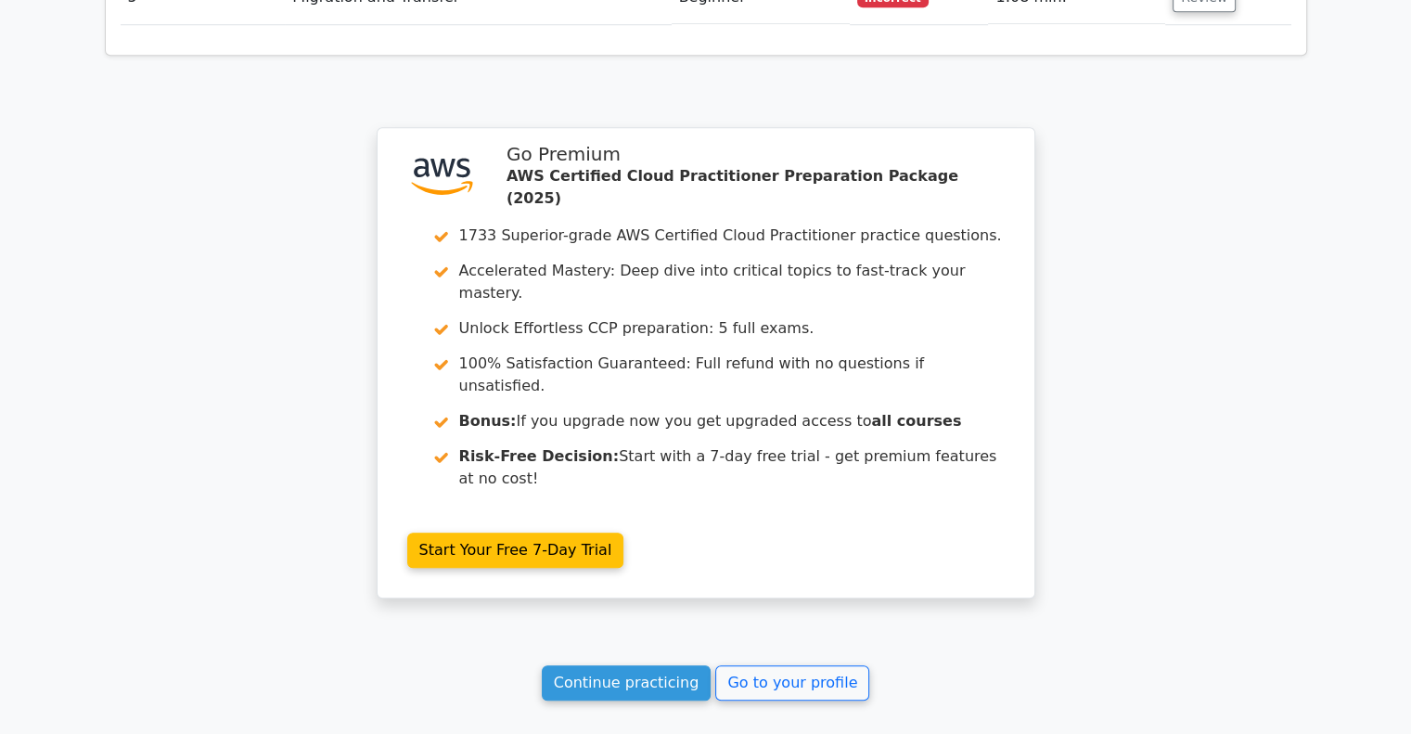
scroll to position [1683, 0]
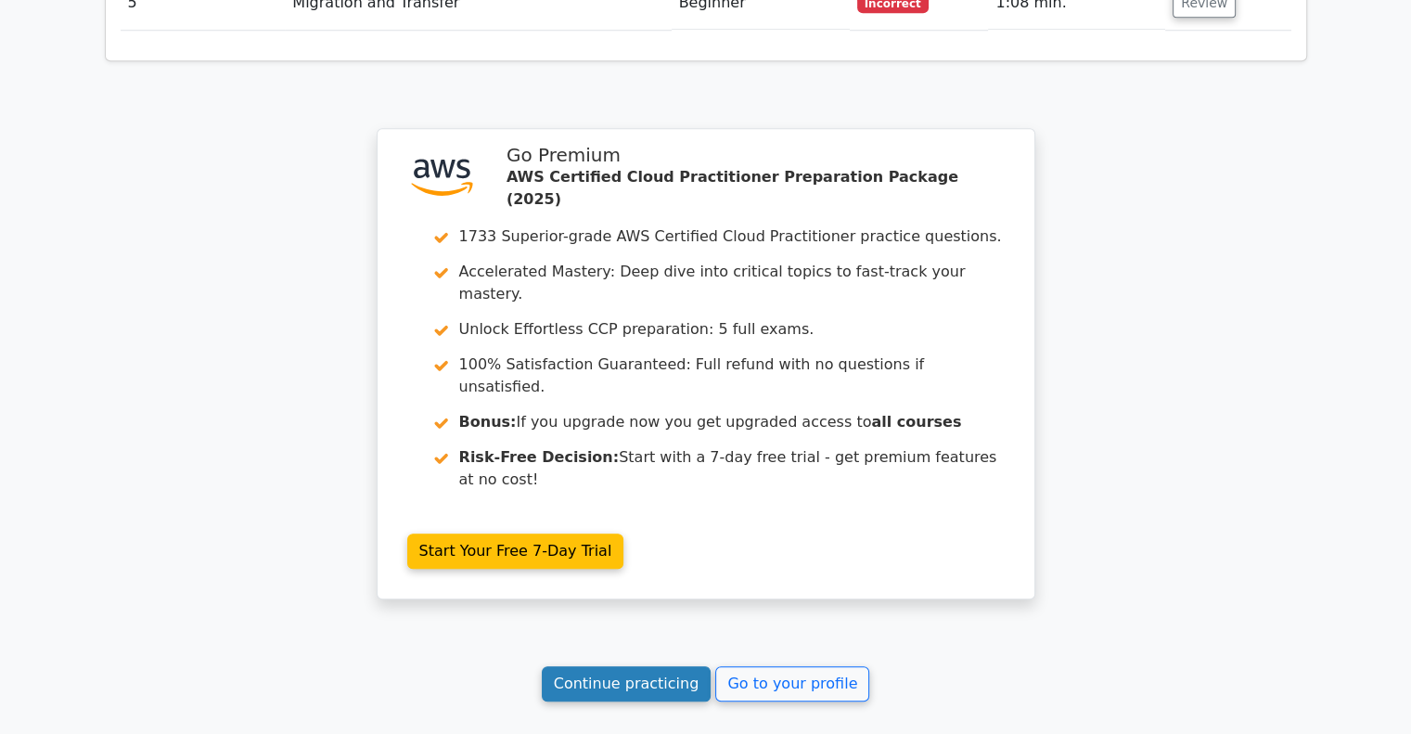
click at [612, 666] on link "Continue practicing" at bounding box center [627, 683] width 170 height 35
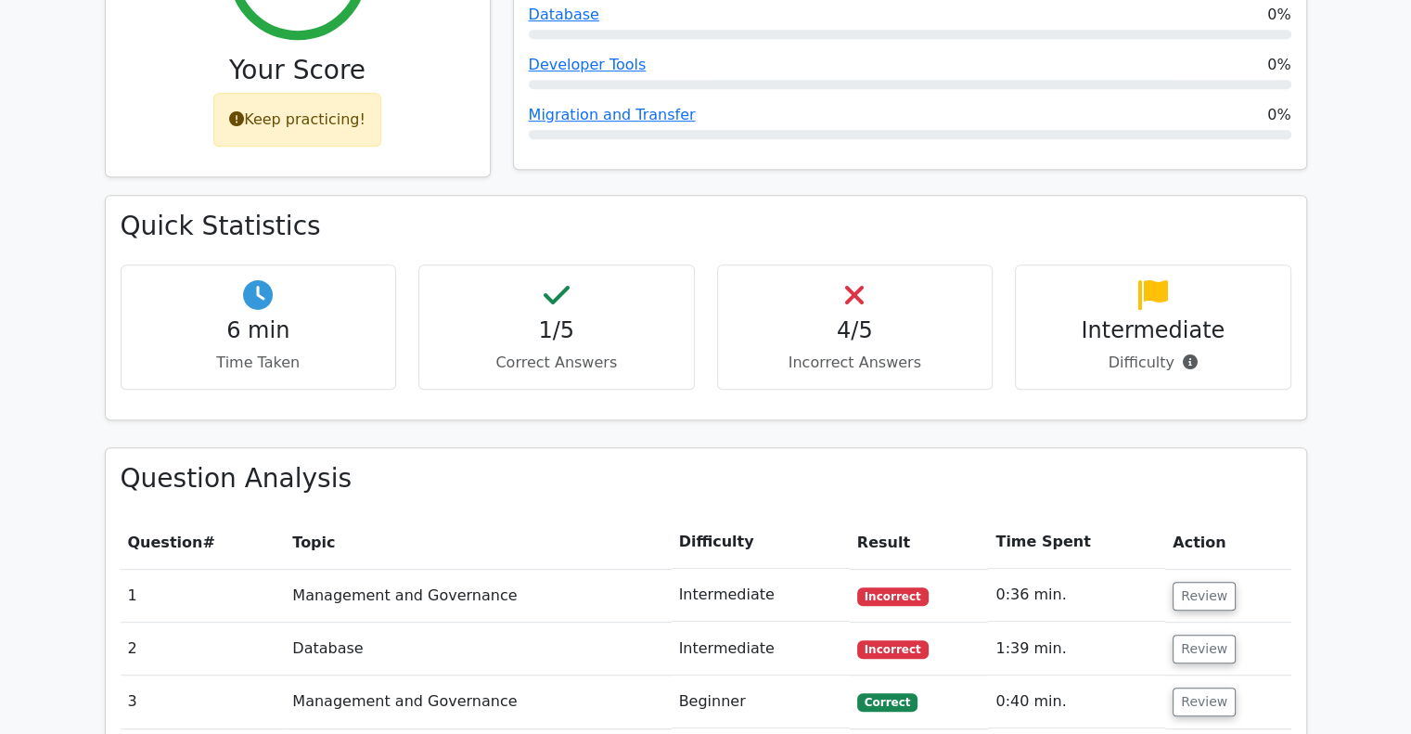
scroll to position [879, 0]
click at [835, 316] on h4 "4/5" at bounding box center [855, 329] width 245 height 27
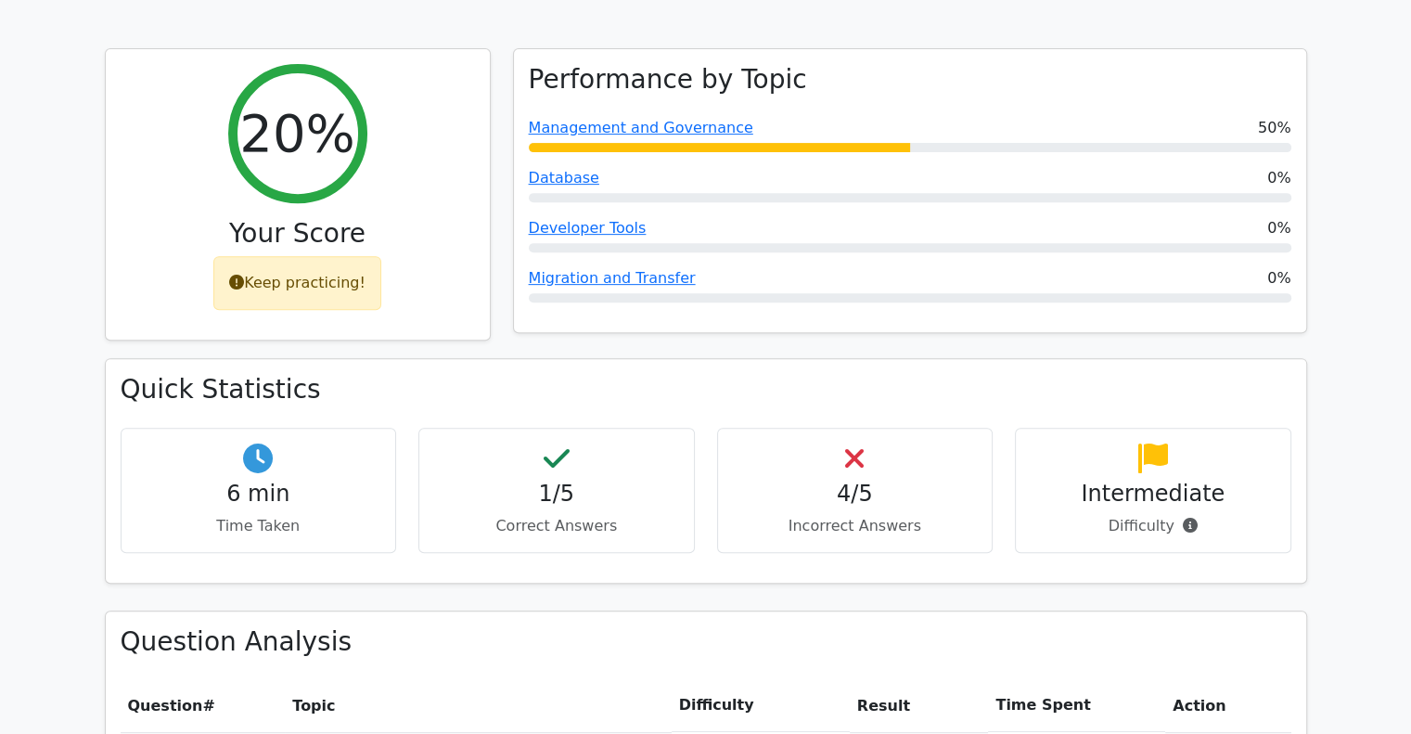
scroll to position [716, 0]
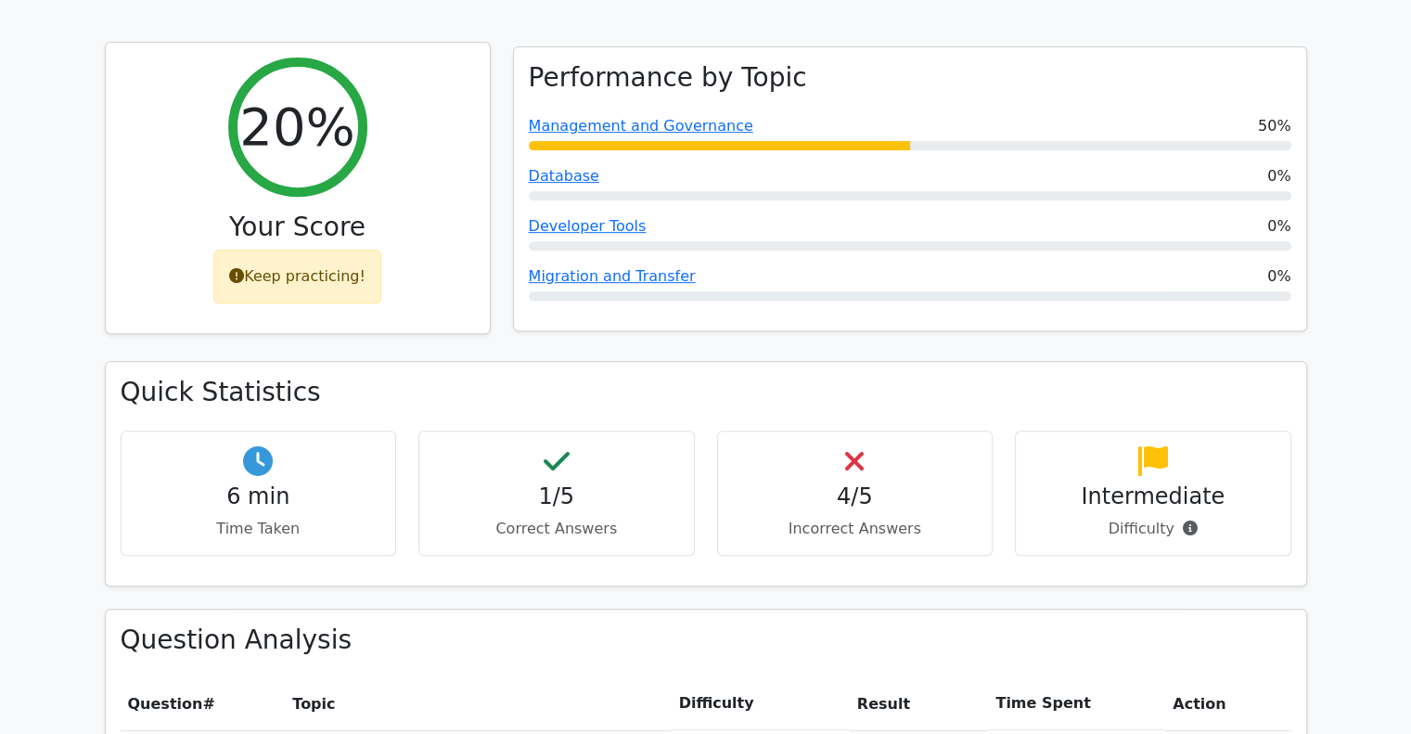
click at [309, 250] on div "Keep practicing!" at bounding box center [297, 277] width 168 height 54
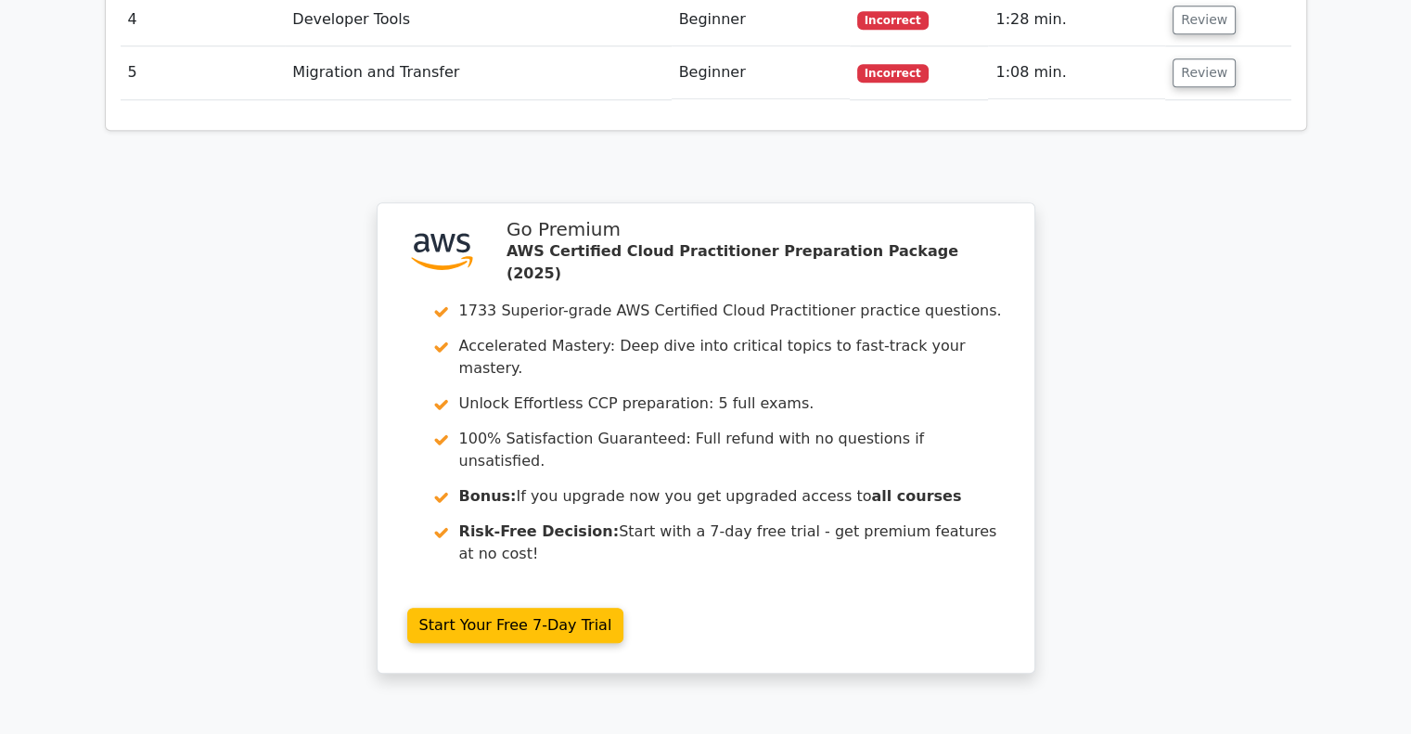
scroll to position [1760, 0]
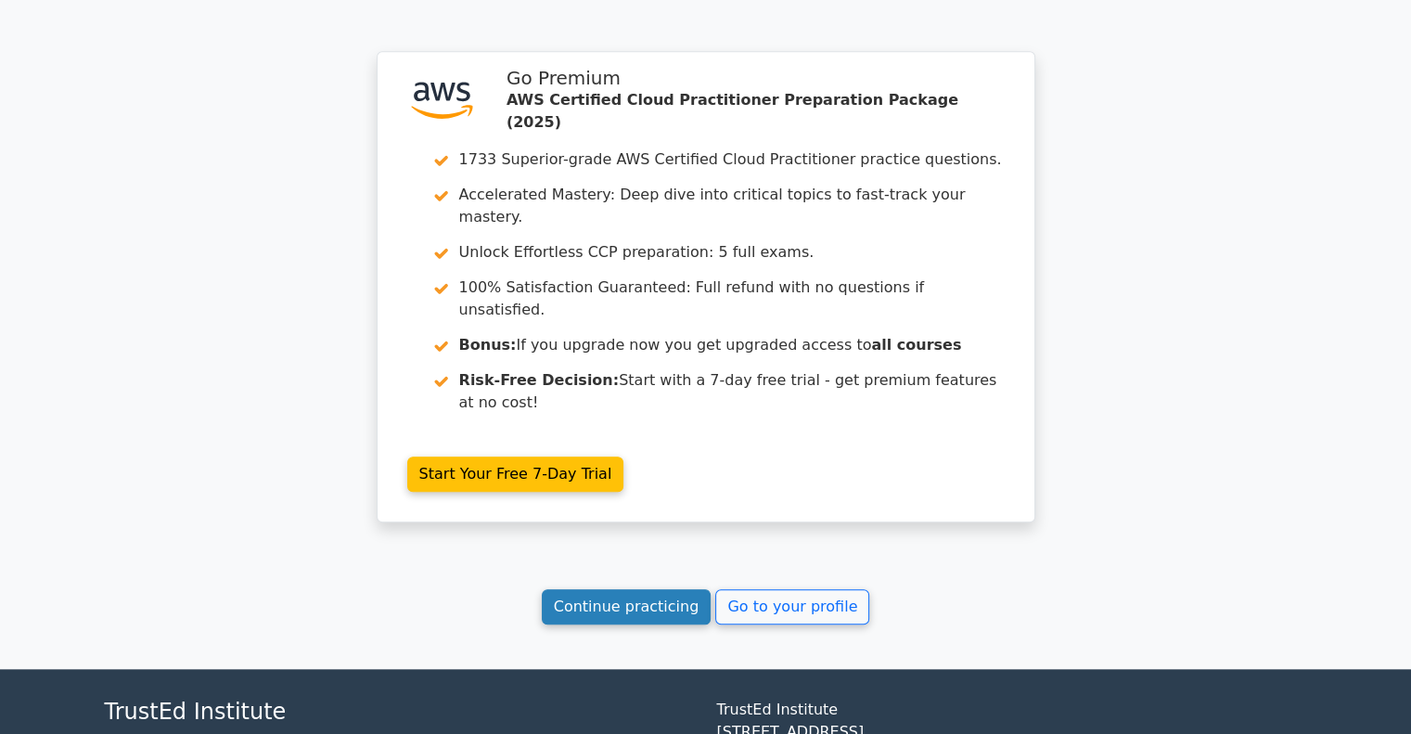
click at [668, 589] on link "Continue practicing" at bounding box center [627, 606] width 170 height 35
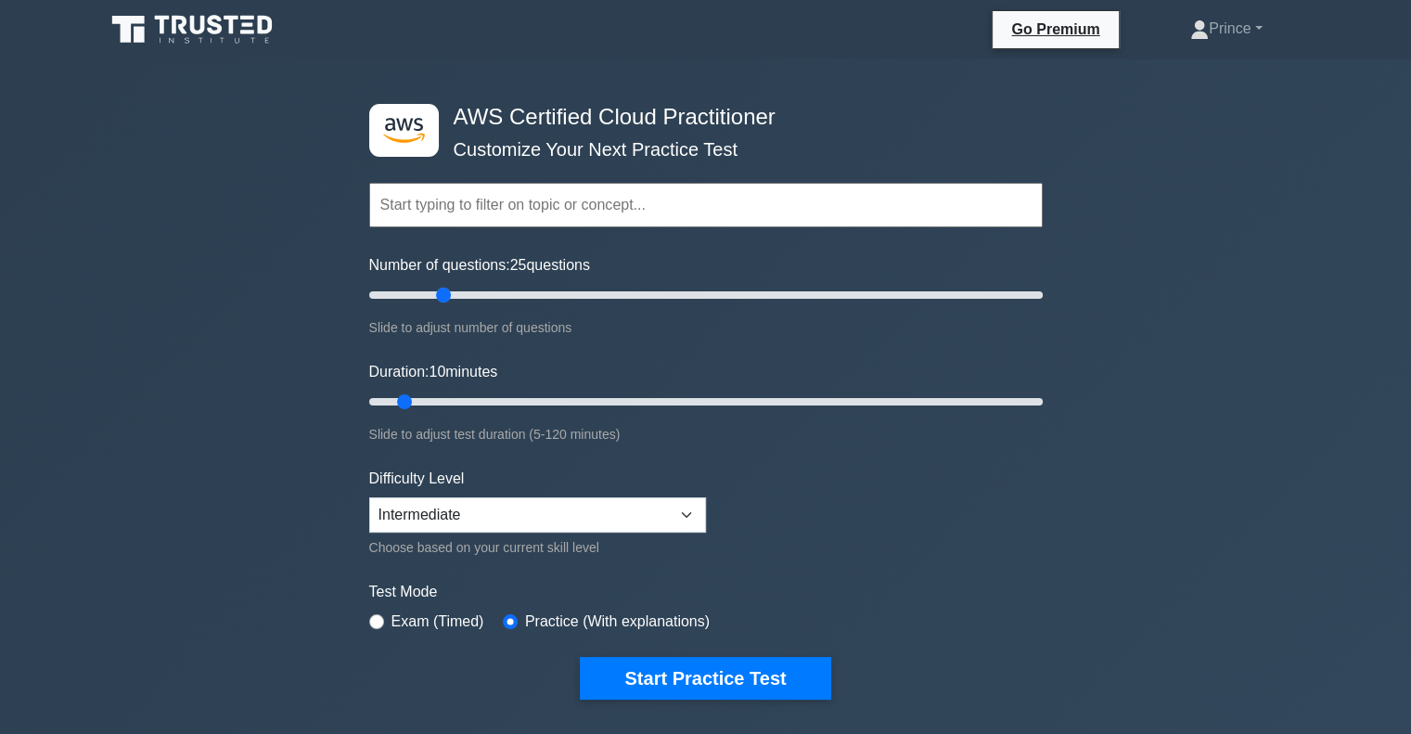
drag, startPoint x: 390, startPoint y: 296, endPoint x: 446, endPoint y: 298, distance: 56.6
type input "25"
click at [446, 298] on input "Number of questions: 25 questions" at bounding box center [705, 295] width 673 height 22
type input "30"
click at [463, 290] on input "Number of questions: 30 questions" at bounding box center [705, 295] width 673 height 22
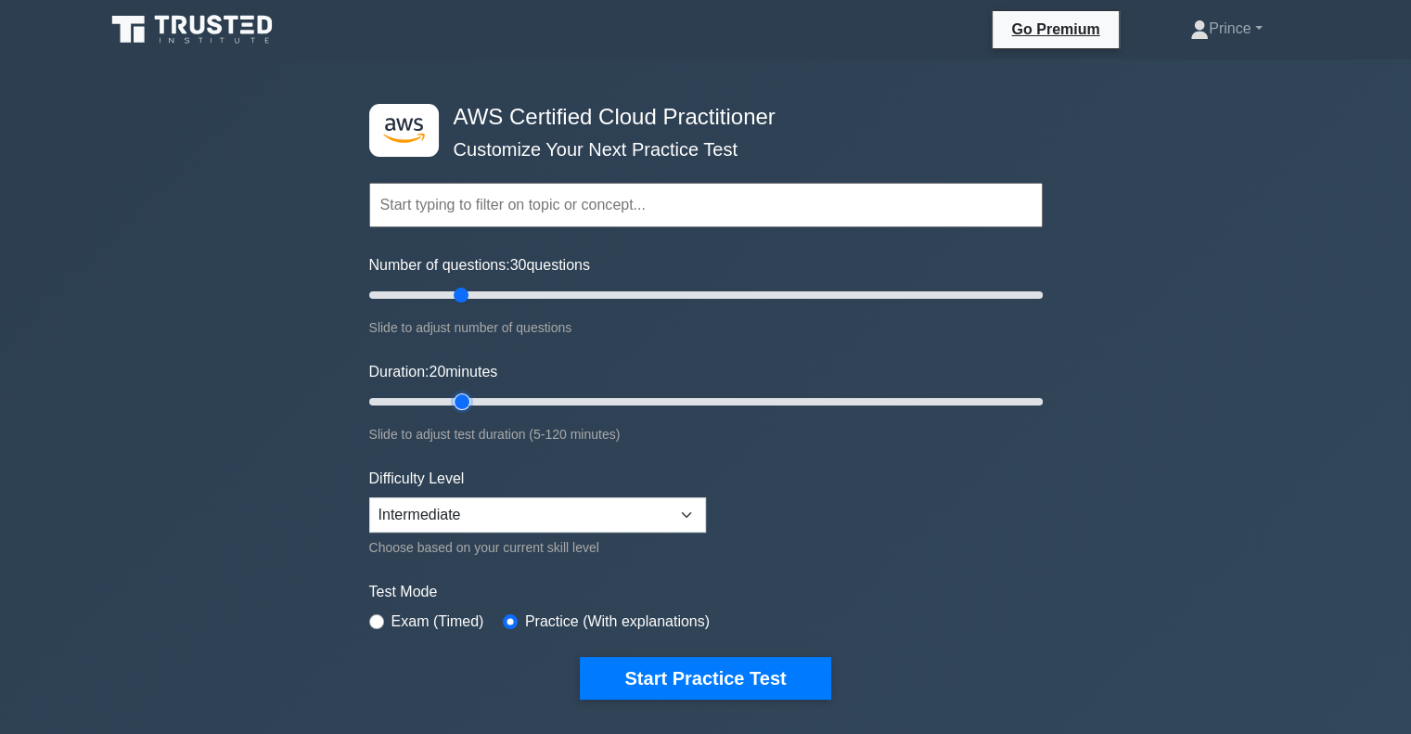
click at [456, 397] on input "Duration: 20 minutes" at bounding box center [705, 402] width 673 height 22
click at [479, 401] on input "Duration: 25 minutes" at bounding box center [705, 402] width 673 height 22
type input "30"
click at [507, 401] on input "Duration: 30 minutes" at bounding box center [705, 402] width 673 height 22
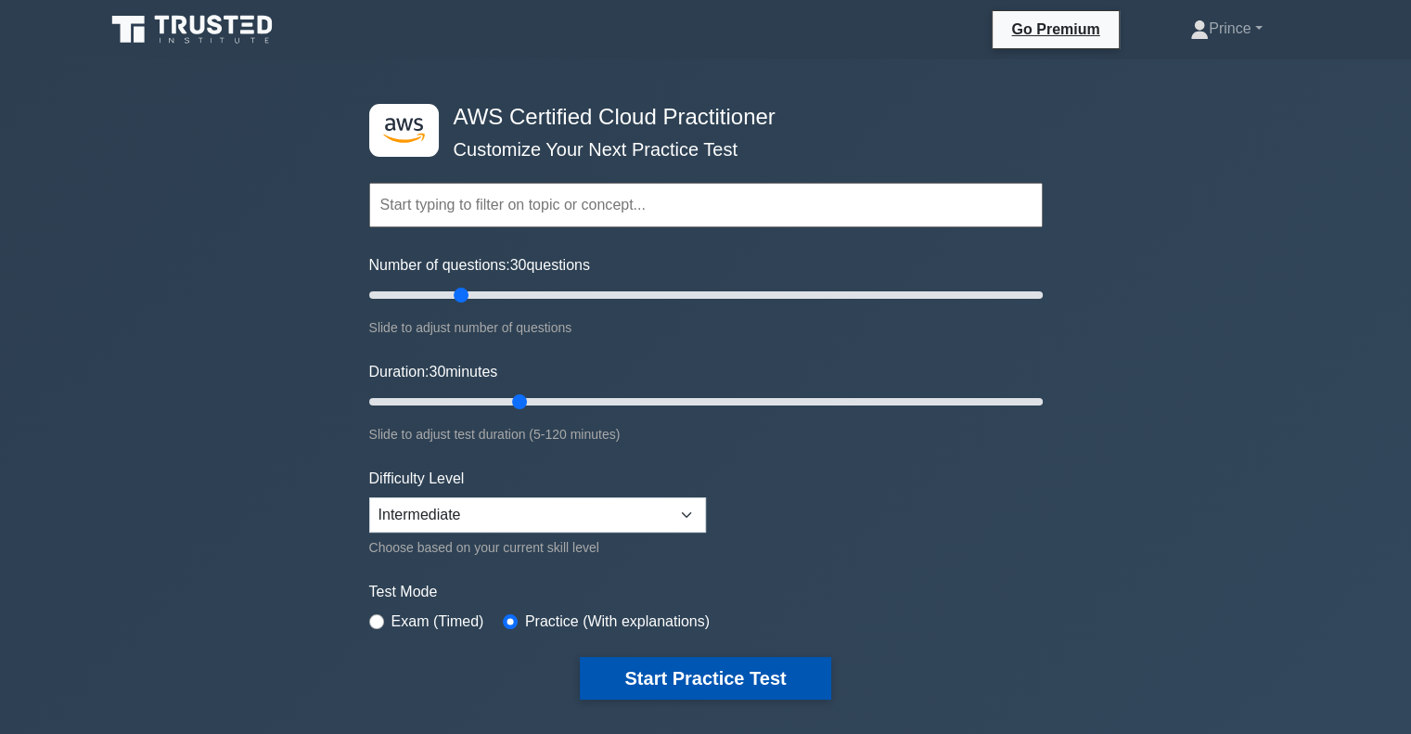
click at [616, 683] on button "Start Practice Test" at bounding box center [705, 678] width 250 height 43
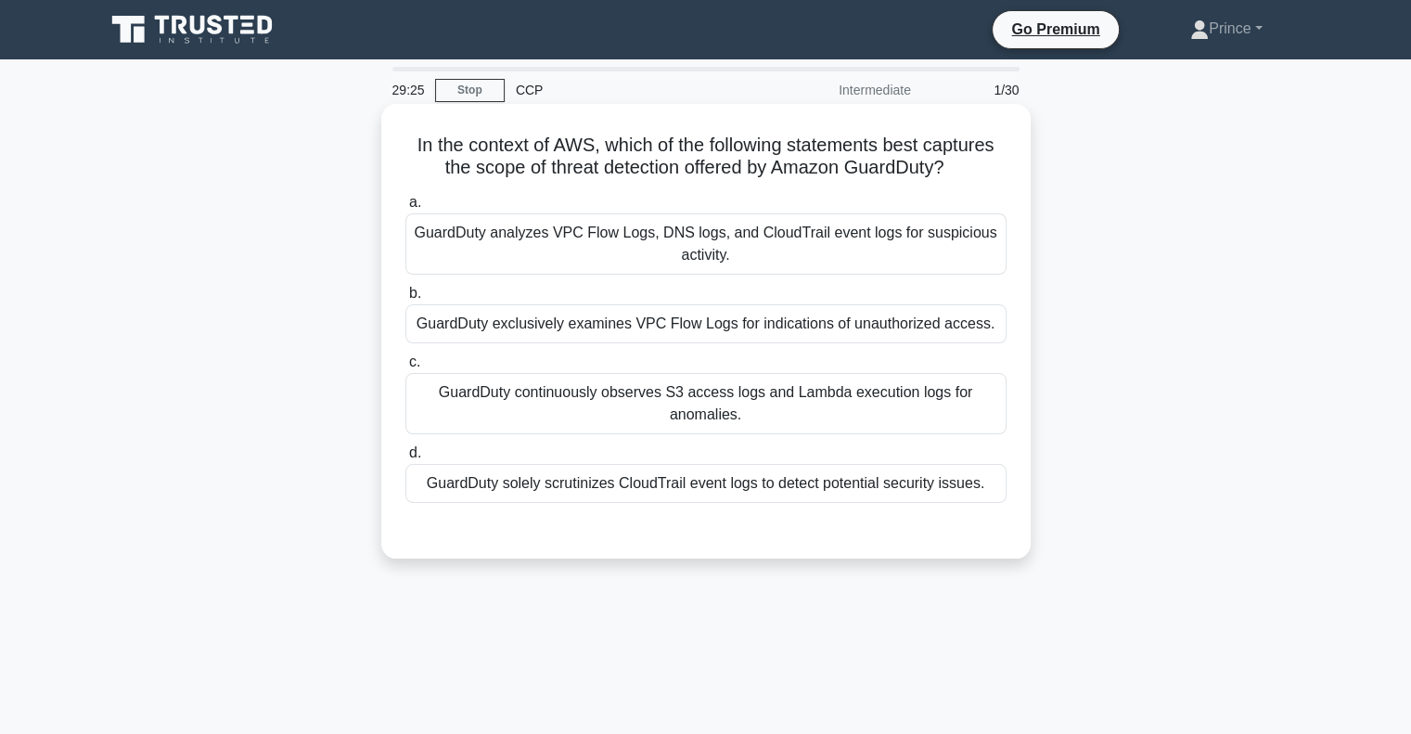
click at [581, 240] on div "GuardDuty analyzes VPC Flow Logs, DNS logs, and CloudTrail event logs for suspi…" at bounding box center [705, 243] width 601 height 61
click at [405, 209] on input "a. GuardDuty analyzes VPC Flow Logs, DNS logs, and CloudTrail event logs for su…" at bounding box center [405, 203] width 0 height 12
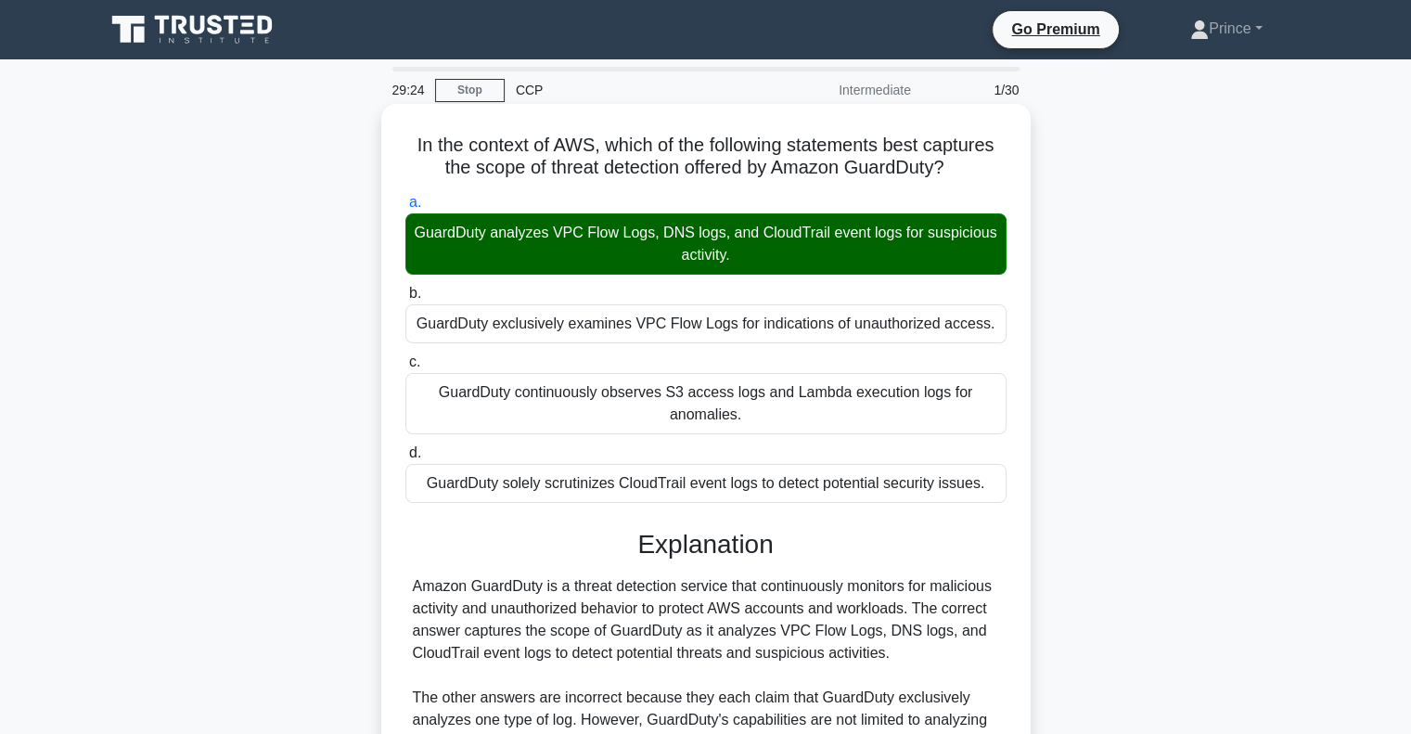
scroll to position [275, 0]
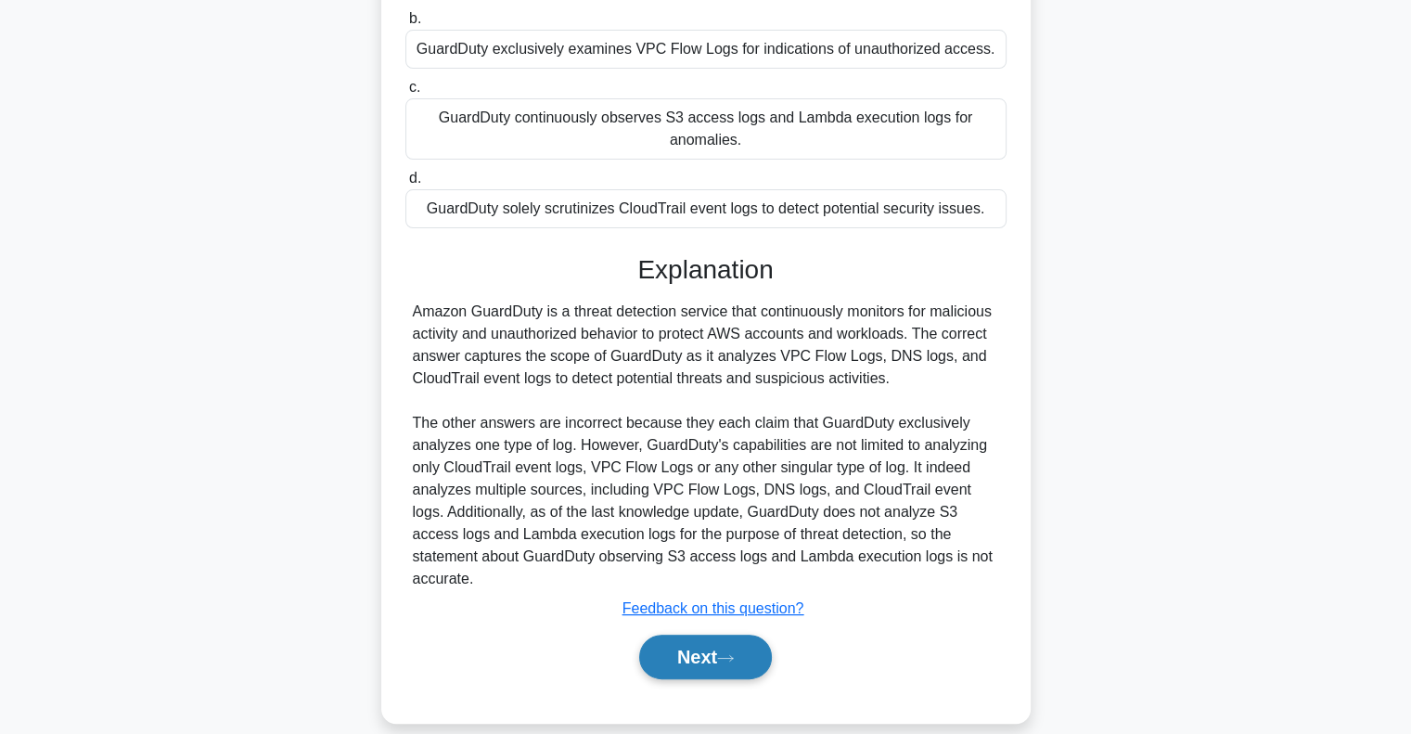
drag, startPoint x: 668, startPoint y: 663, endPoint x: 684, endPoint y: 640, distance: 28.0
click at [684, 640] on div "a. GuardDuty analyzes VPC Flow Logs, DNS logs, and CloudTrail event logs for su…" at bounding box center [706, 307] width 605 height 789
click at [684, 640] on button "Next" at bounding box center [705, 657] width 133 height 45
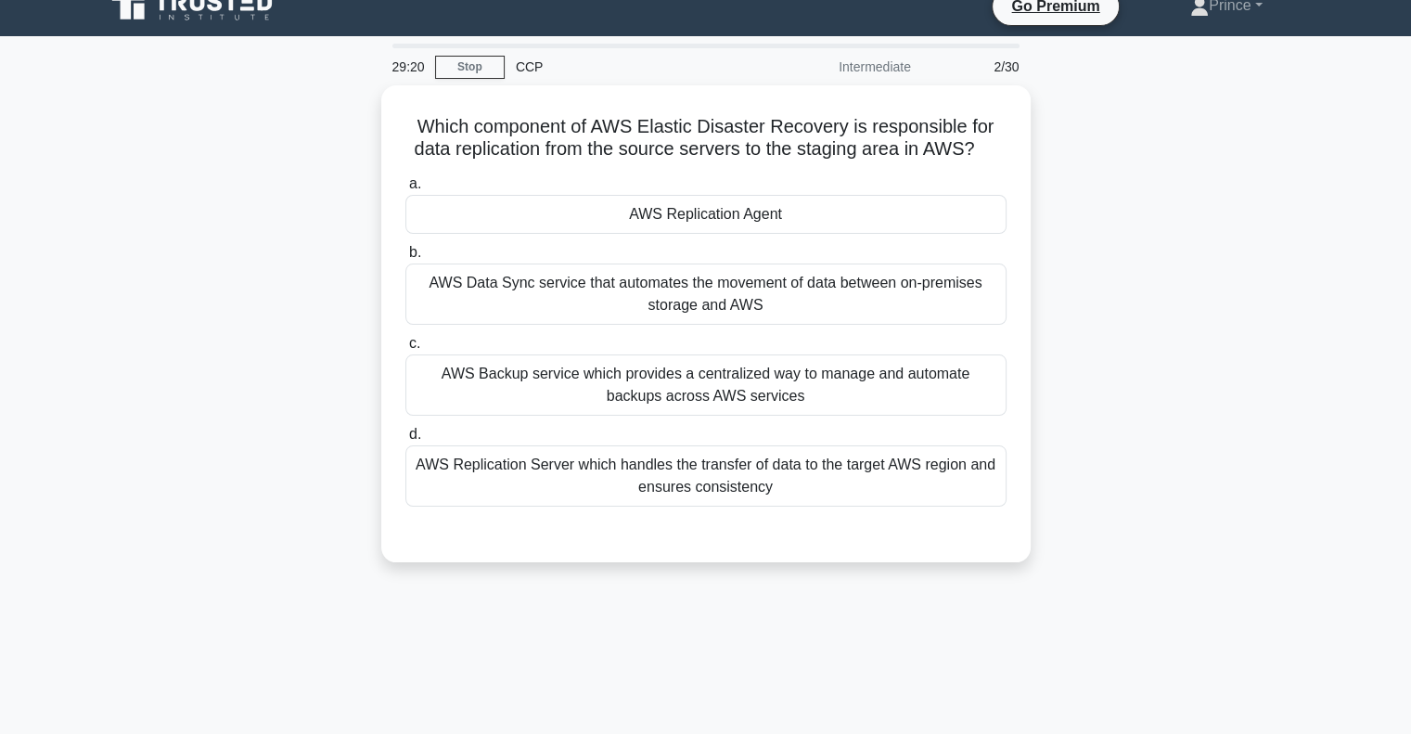
scroll to position [26, 0]
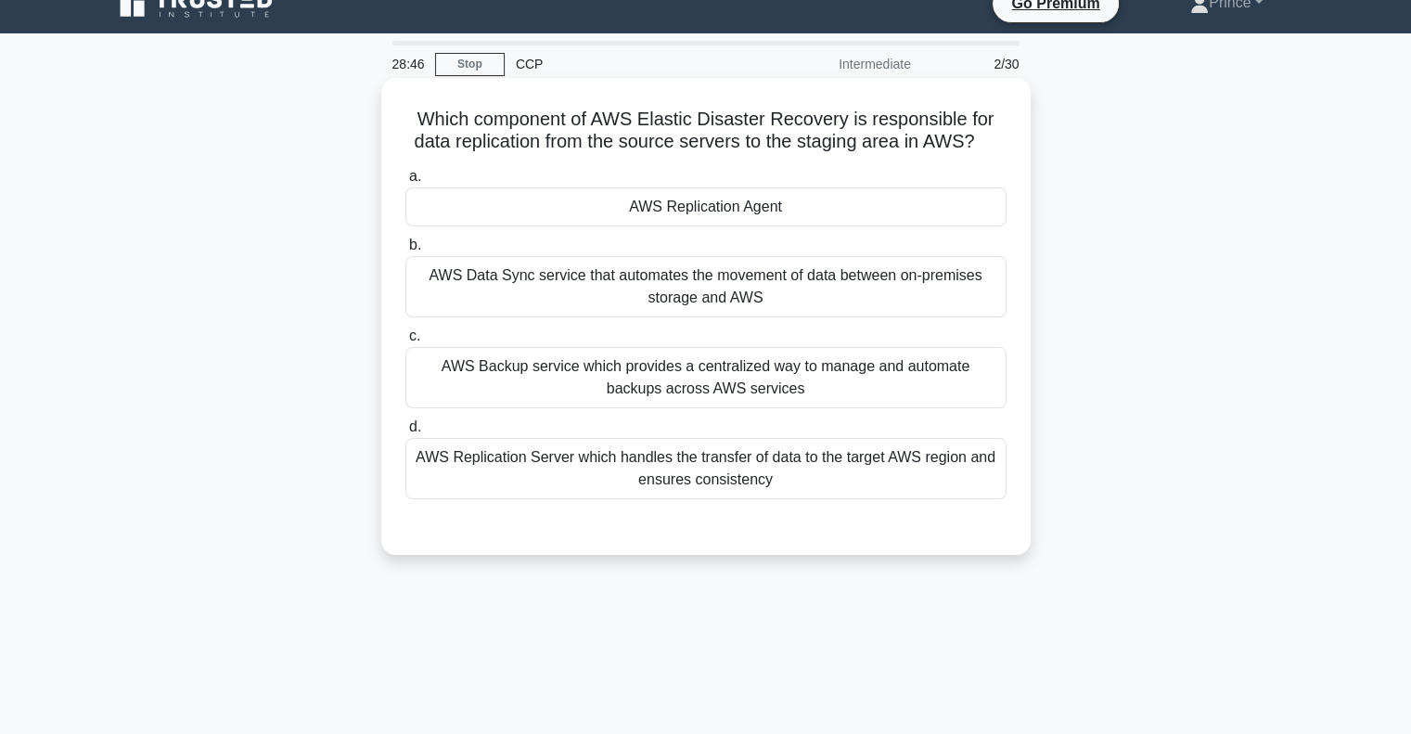
click at [550, 464] on div "AWS Replication Server which handles the transfer of data to the target AWS reg…" at bounding box center [705, 468] width 601 height 61
click at [405, 433] on input "d. AWS Replication Server which handles the transfer of data to the target AWS …" at bounding box center [405, 427] width 0 height 12
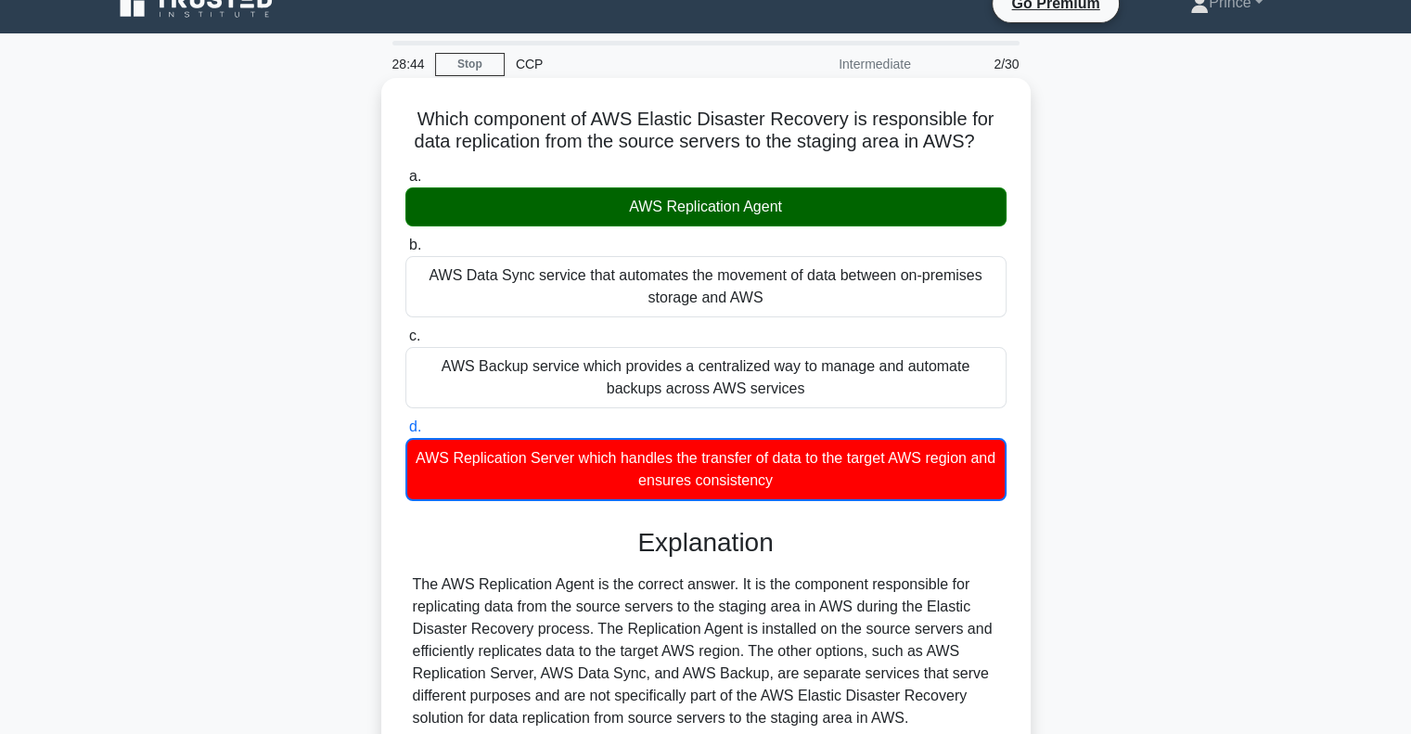
scroll to position [268, 0]
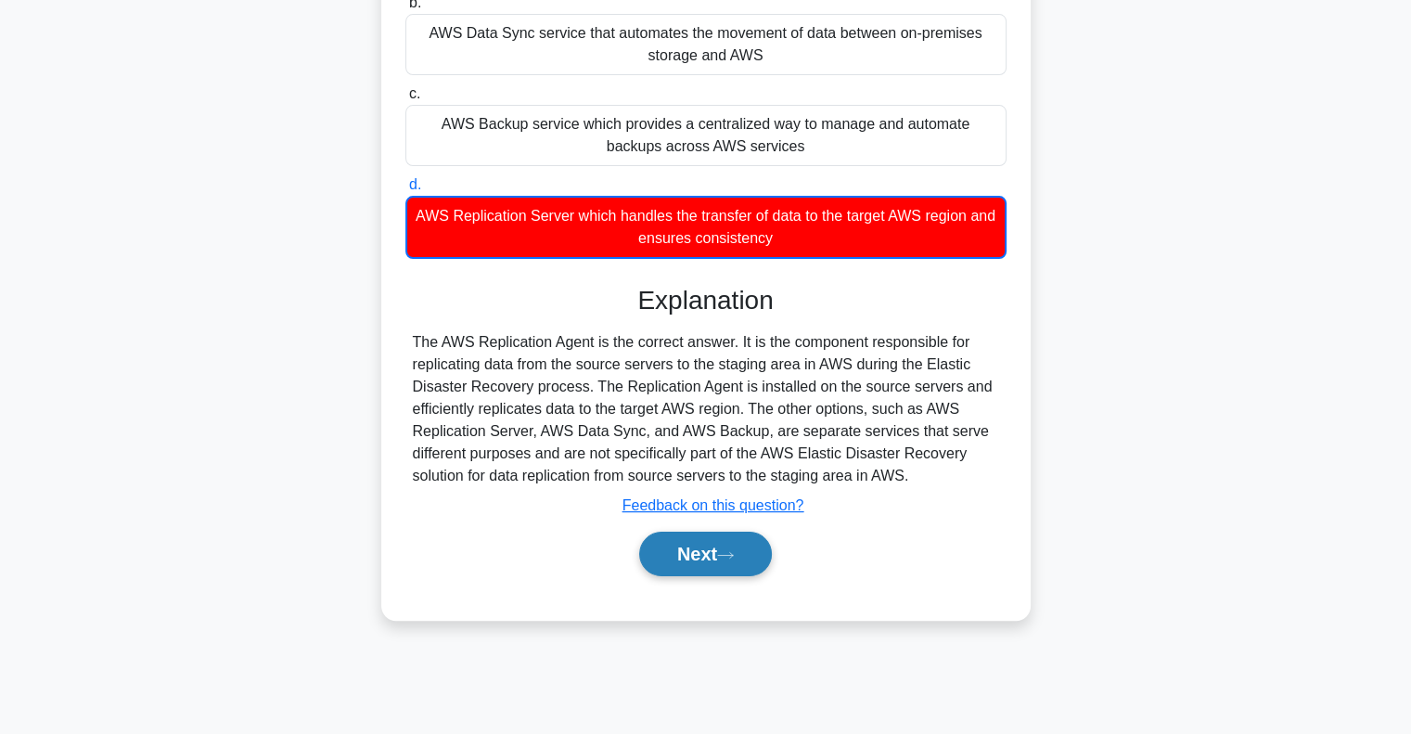
click at [681, 563] on button "Next" at bounding box center [705, 554] width 133 height 45
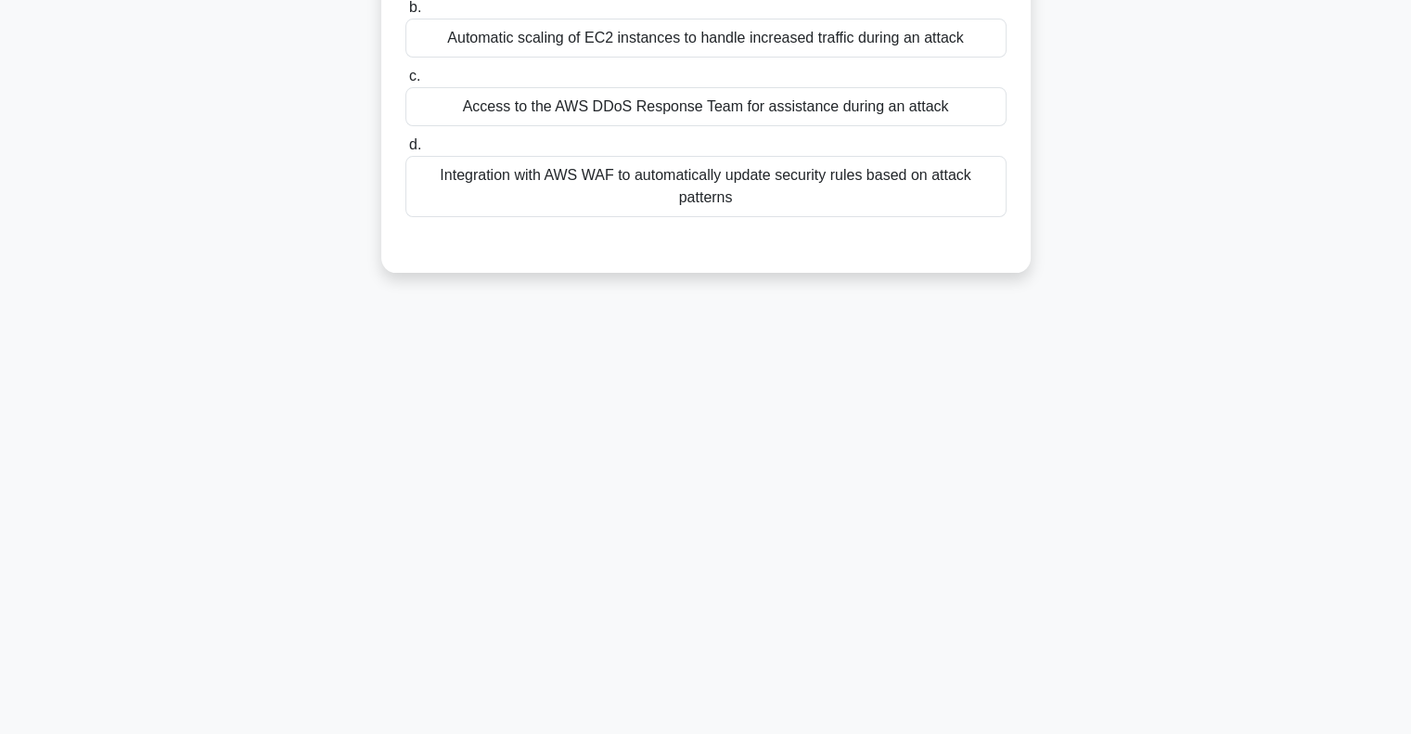
scroll to position [0, 0]
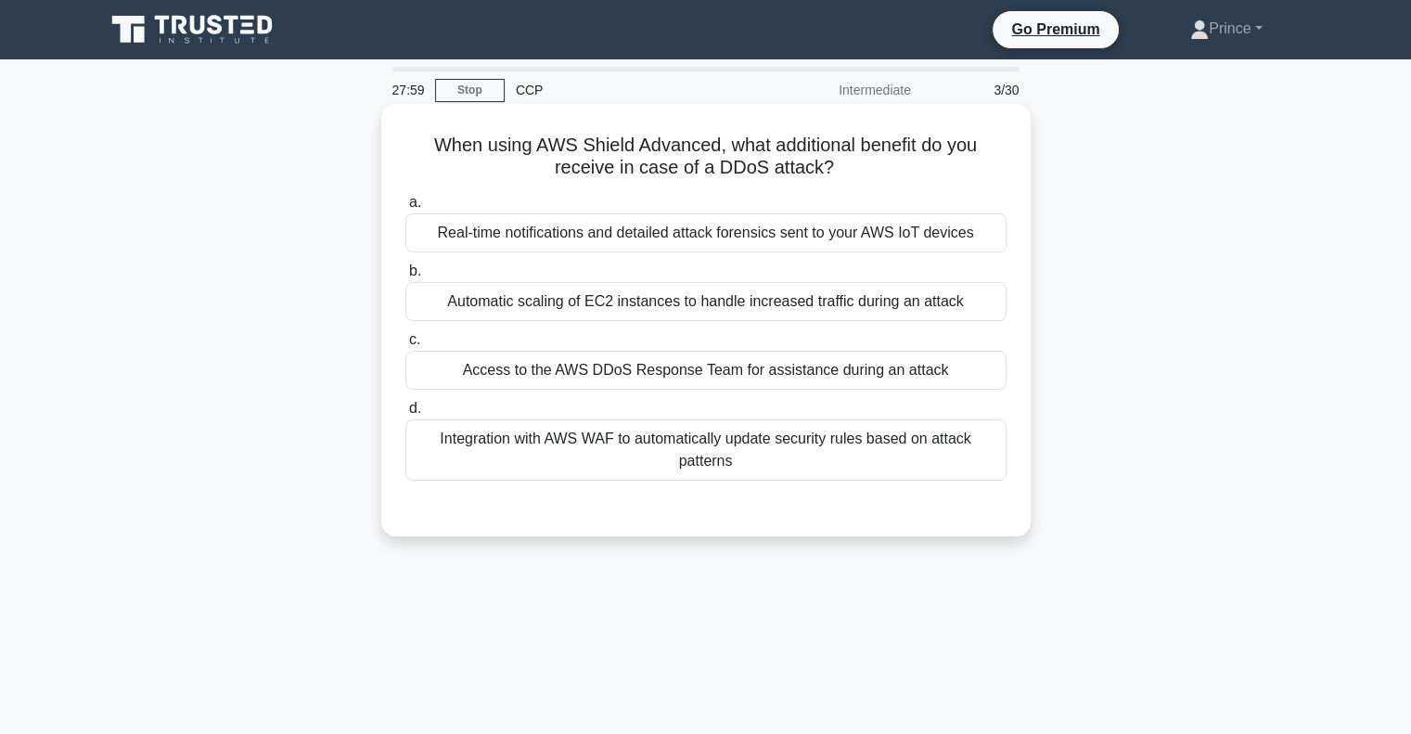
click at [555, 463] on div "Integration with AWS WAF to automatically update security rules based on attack…" at bounding box center [705, 449] width 601 height 61
click at [405, 415] on input "d. Integration with AWS WAF to automatically update security rules based on att…" at bounding box center [405, 409] width 0 height 12
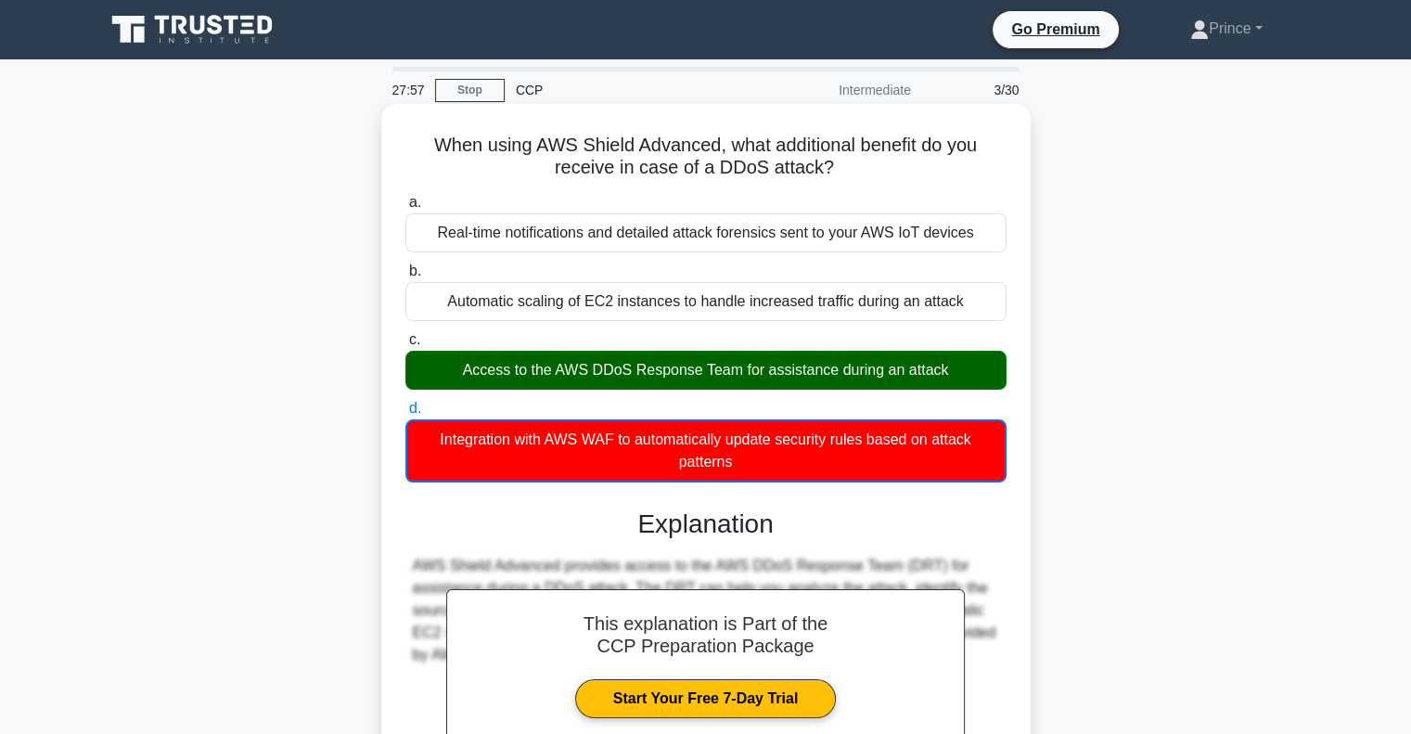
scroll to position [268, 0]
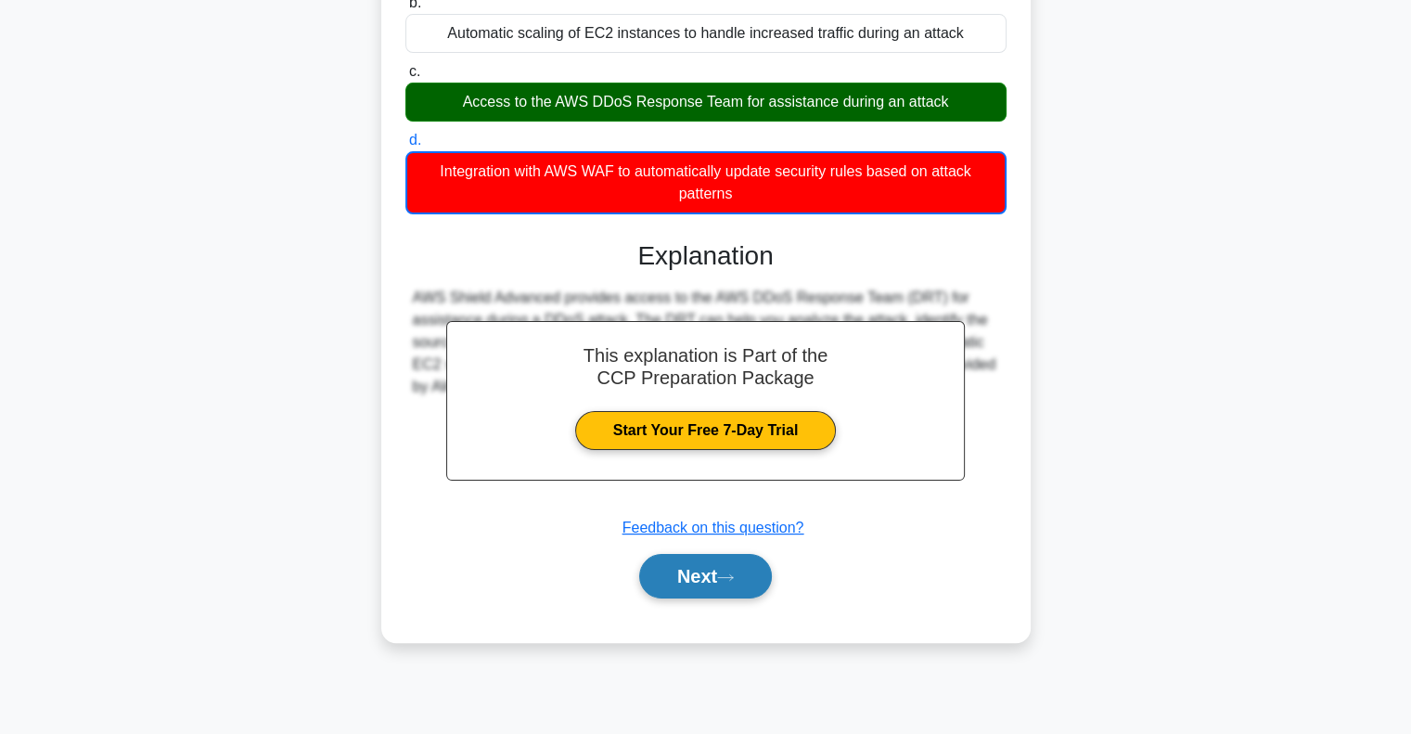
click at [653, 571] on button "Next" at bounding box center [705, 576] width 133 height 45
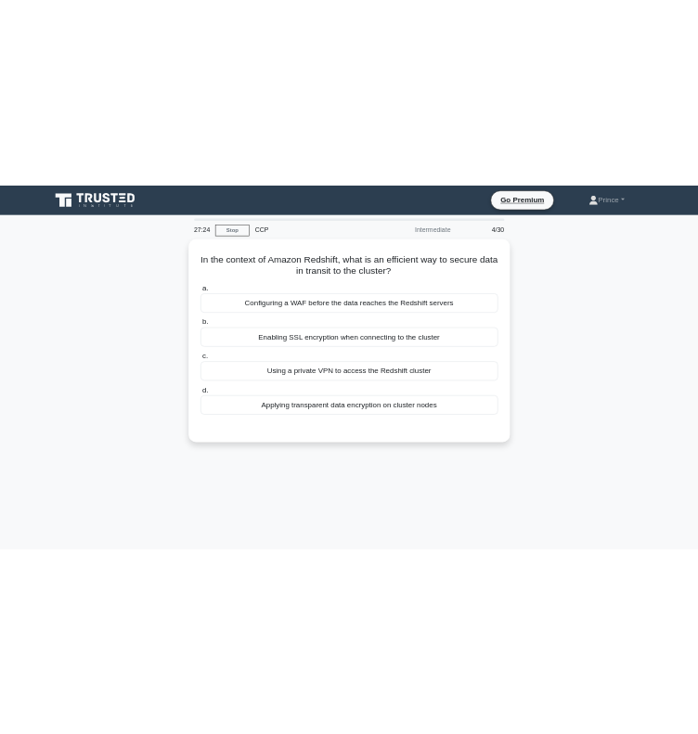
scroll to position [0, 0]
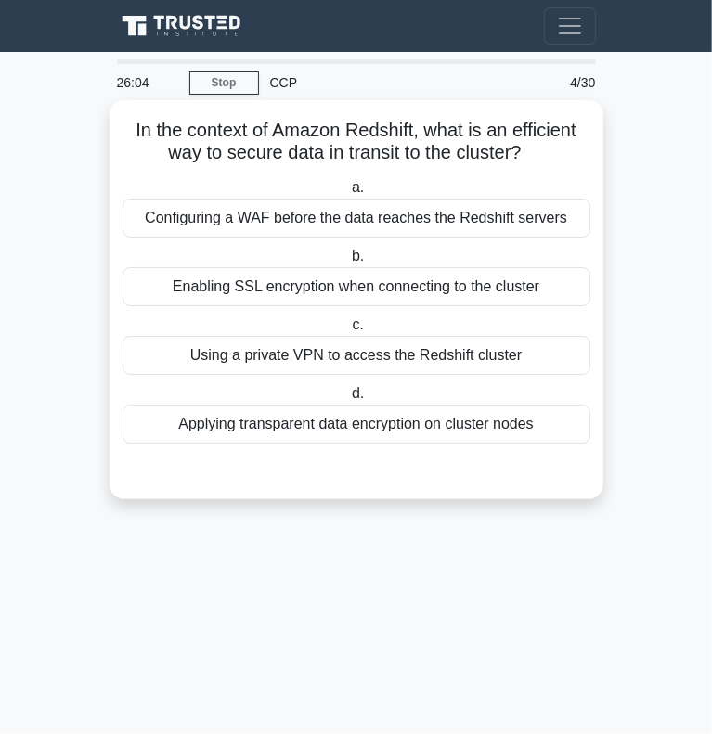
click at [217, 216] on div "Configuring a WAF before the data reaches the Redshift servers" at bounding box center [356, 218] width 468 height 39
click at [348, 194] on input "a. Configuring a WAF before the data reaches the Redshift servers" at bounding box center [348, 188] width 0 height 12
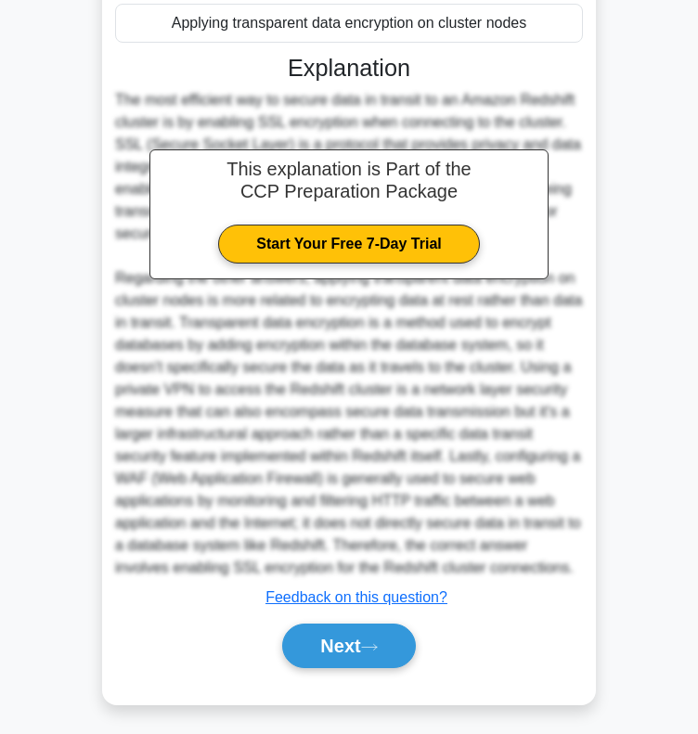
scroll to position [410, 0]
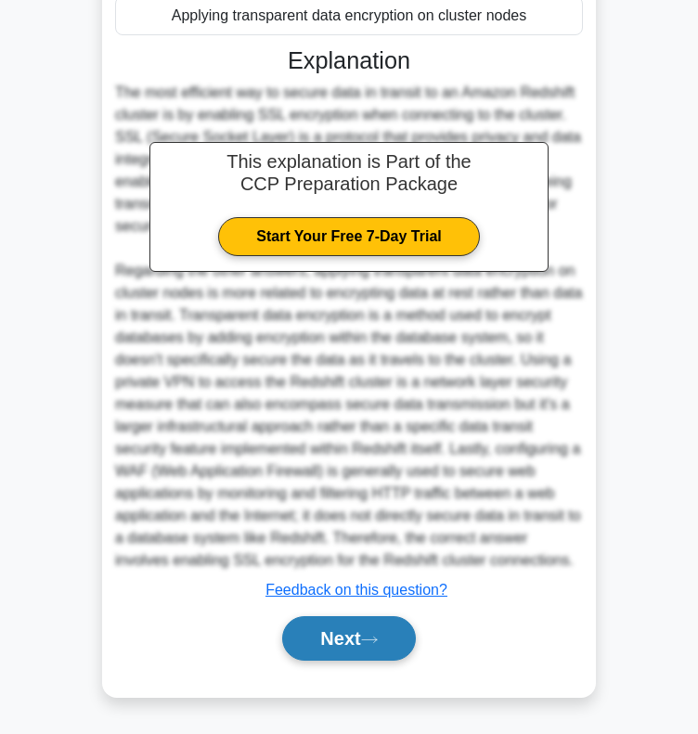
click at [304, 622] on button "Next" at bounding box center [348, 638] width 133 height 45
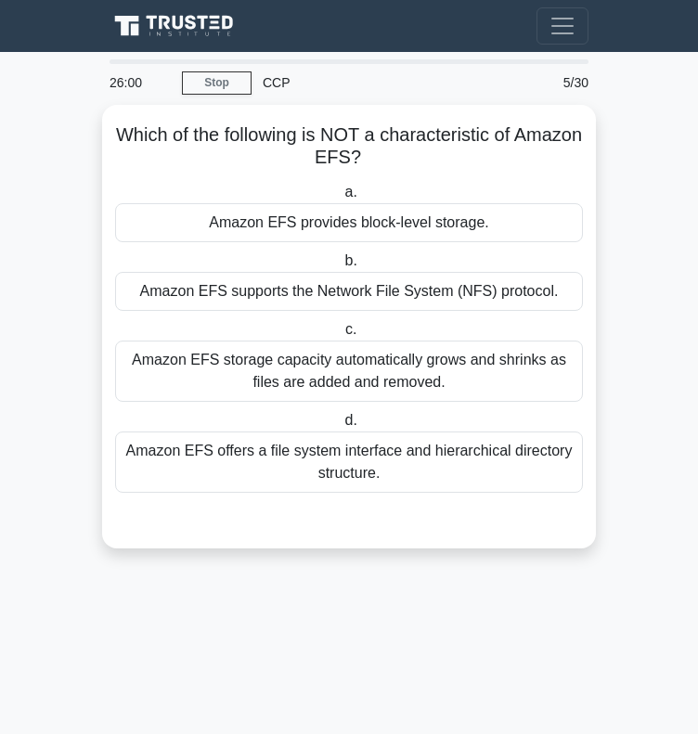
scroll to position [0, 0]
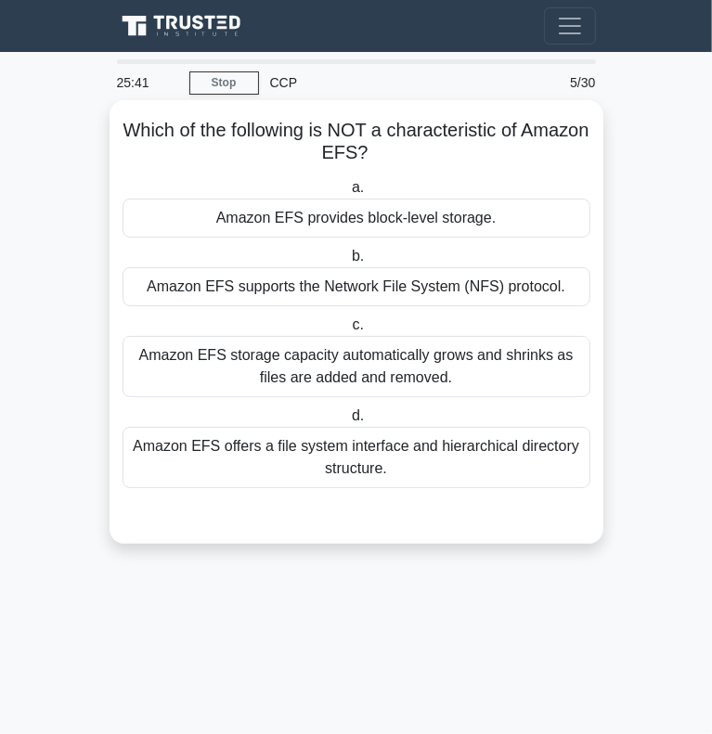
click at [272, 366] on div "Amazon EFS storage capacity automatically grows and shrinks as files are added …" at bounding box center [356, 366] width 468 height 61
click at [348, 331] on input "c. Amazon EFS storage capacity automatically grows and shrinks as files are add…" at bounding box center [348, 325] width 0 height 12
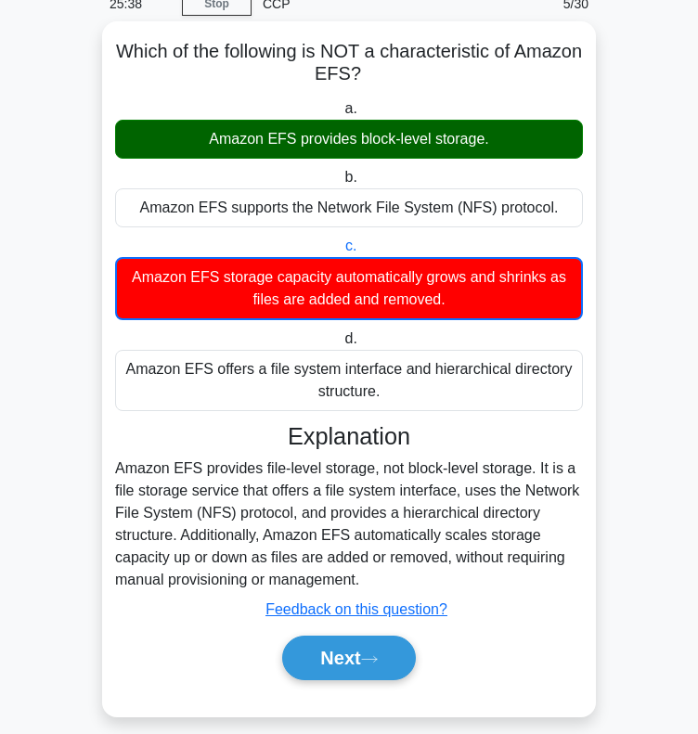
scroll to position [78, 0]
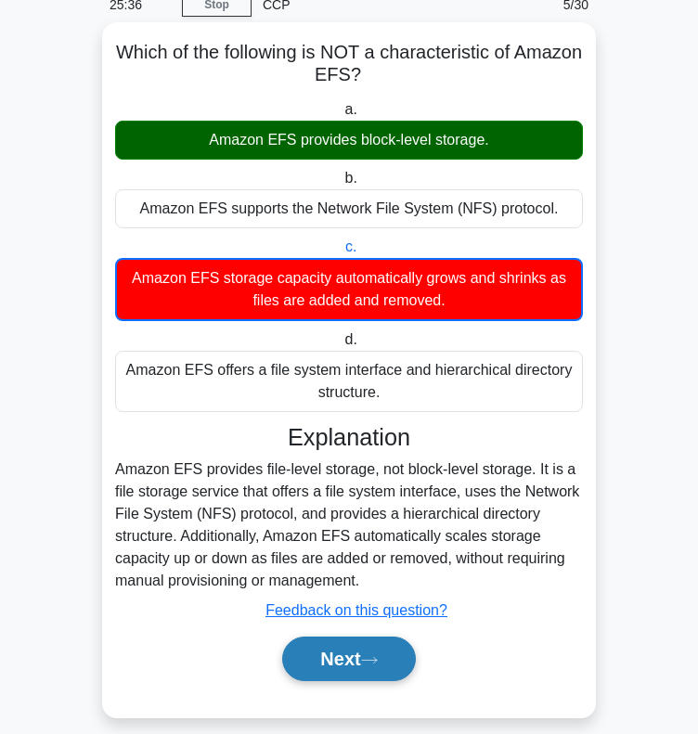
click at [360, 664] on button "Next" at bounding box center [348, 658] width 133 height 45
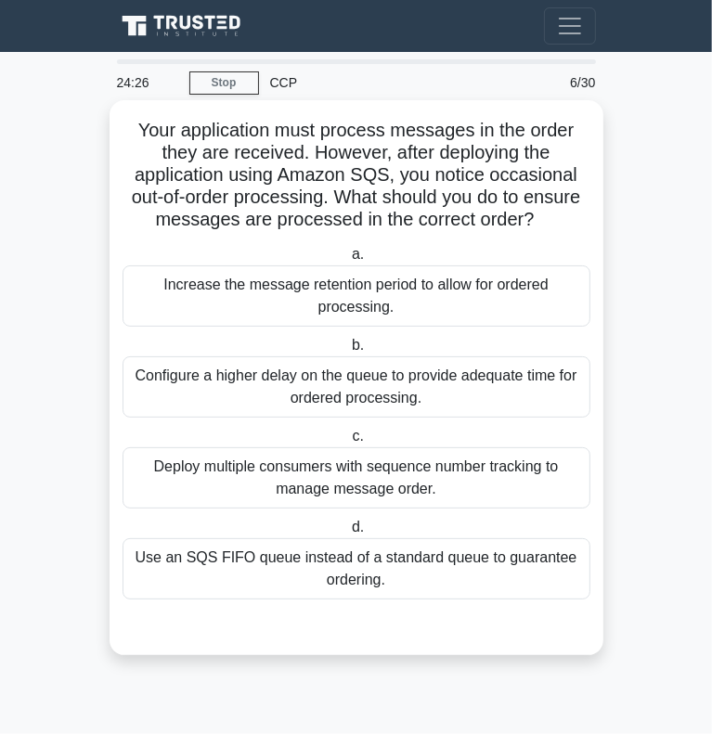
click at [264, 559] on div "Use an SQS FIFO queue instead of a standard queue to guarantee ordering." at bounding box center [356, 568] width 468 height 61
click at [348, 533] on input "d. Use an SQS FIFO queue instead of a standard queue to guarantee ordering." at bounding box center [348, 527] width 0 height 12
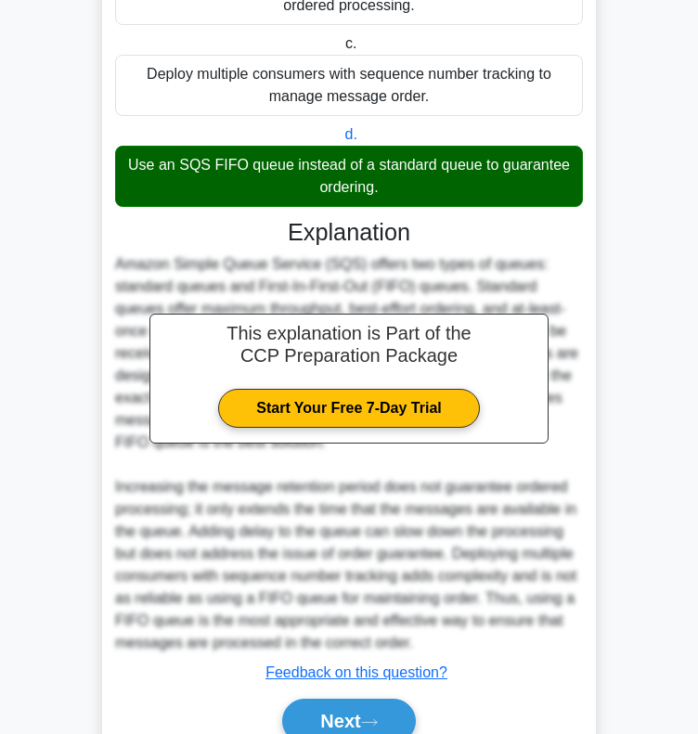
scroll to position [396, 0]
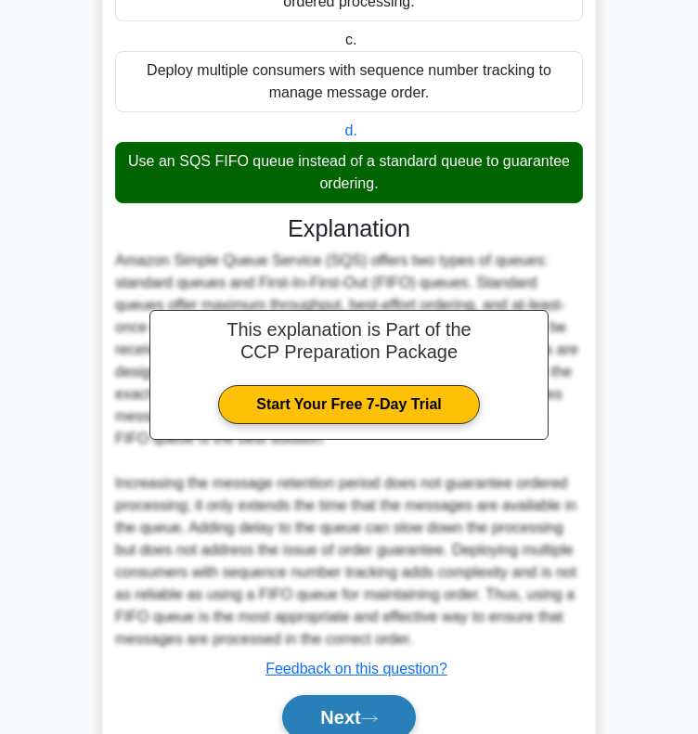
click at [314, 712] on button "Next" at bounding box center [348, 717] width 133 height 45
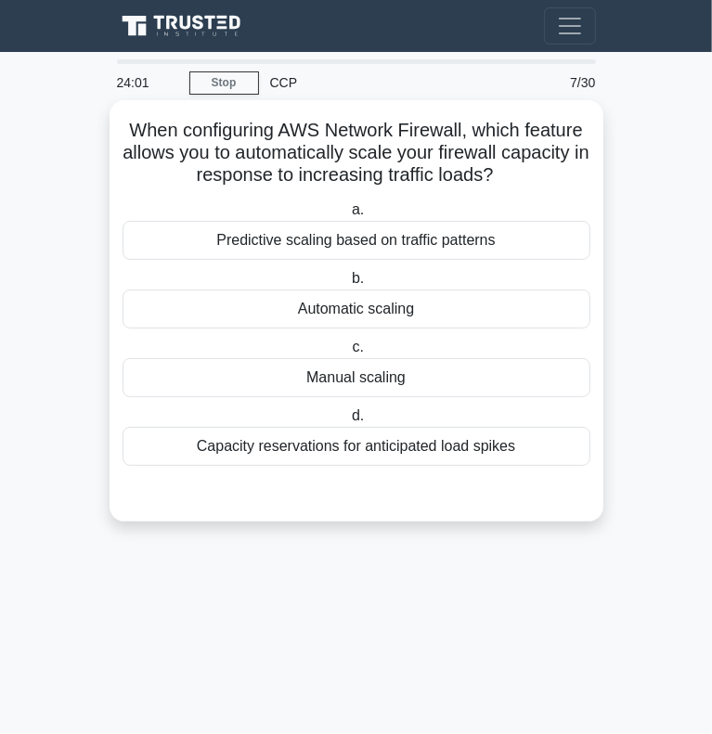
click at [267, 304] on div "Automatic scaling" at bounding box center [356, 308] width 468 height 39
click at [348, 285] on input "b. Automatic scaling" at bounding box center [348, 279] width 0 height 12
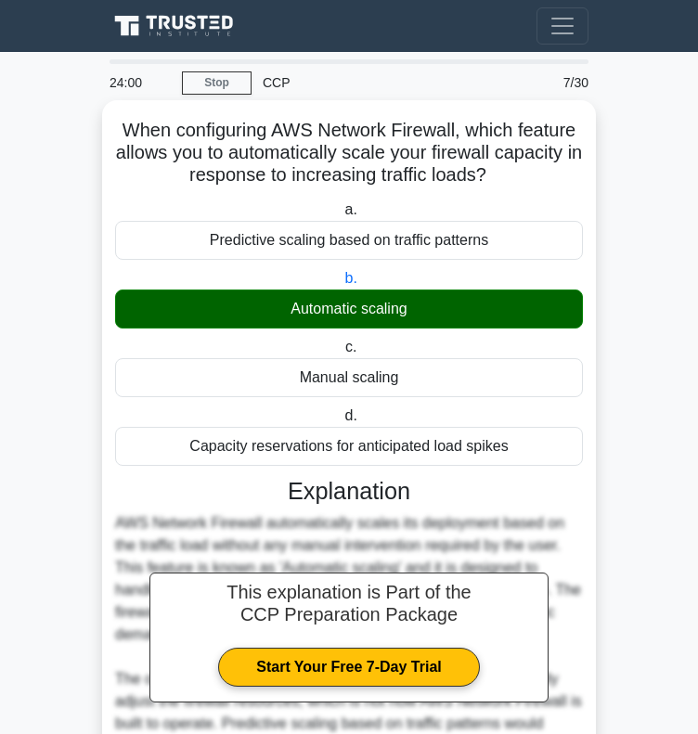
scroll to position [297, 0]
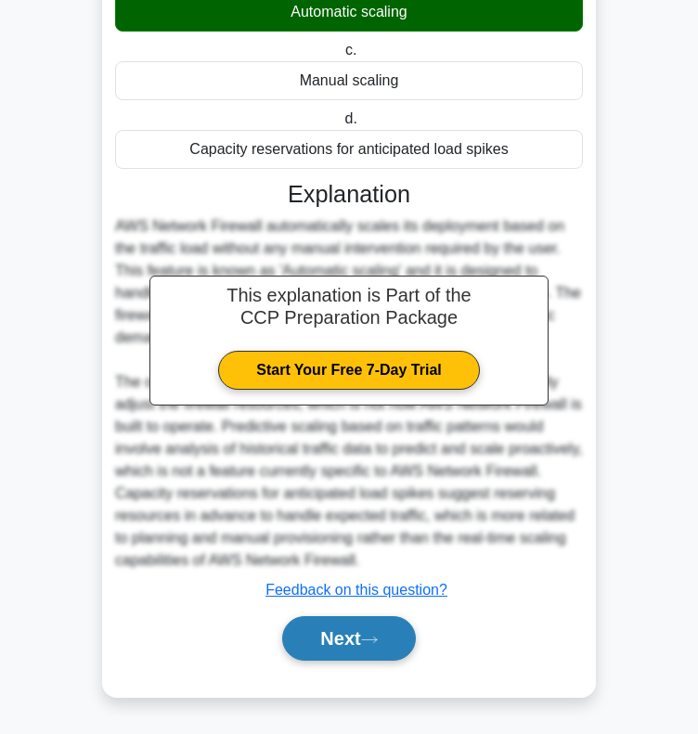
click at [349, 637] on button "Next" at bounding box center [348, 638] width 133 height 45
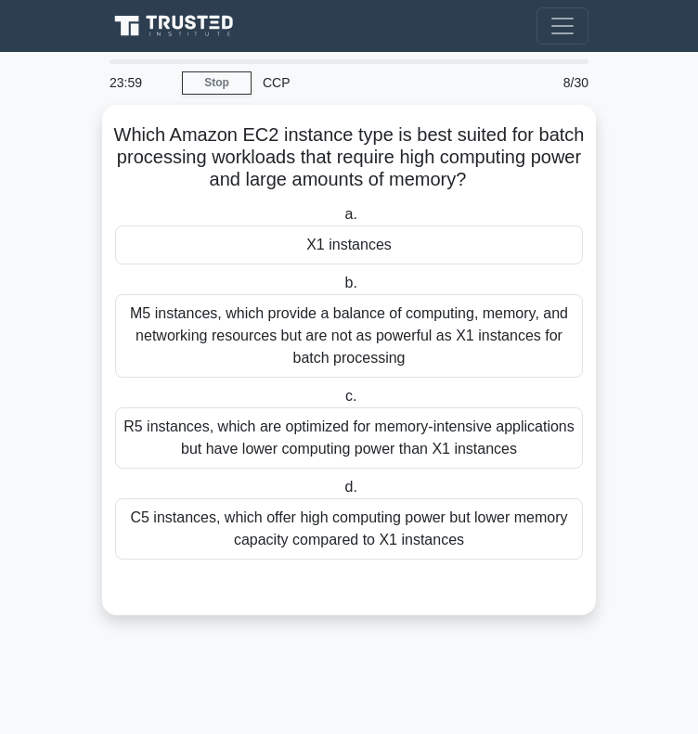
scroll to position [0, 0]
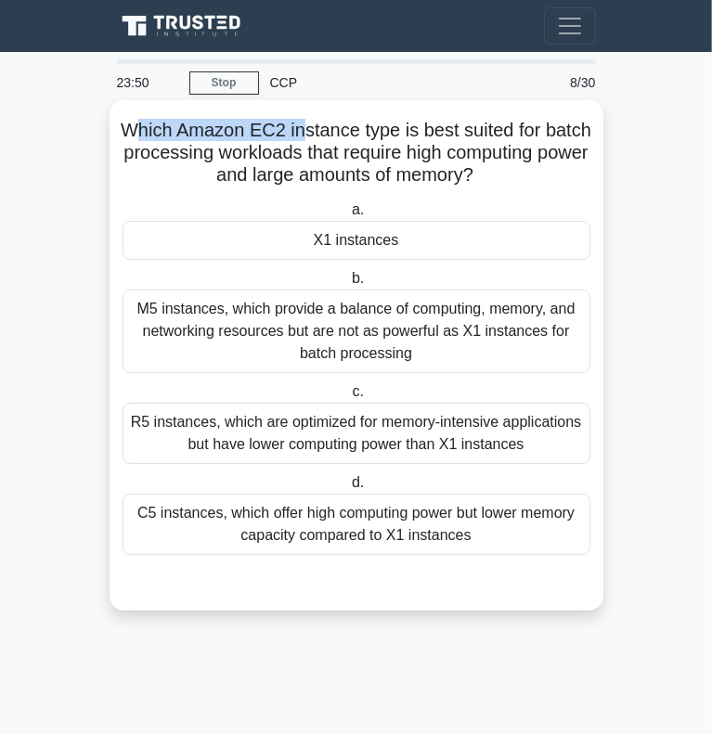
drag, startPoint x: 157, startPoint y: 135, endPoint x: 327, endPoint y: 135, distance: 169.8
click at [327, 135] on h5 "Which Amazon EC2 instance type is best suited for batch processing workloads th…" at bounding box center [356, 153] width 471 height 69
click at [223, 249] on div "X1 instances" at bounding box center [356, 240] width 468 height 39
click at [348, 216] on input "a. X1 instances" at bounding box center [348, 210] width 0 height 12
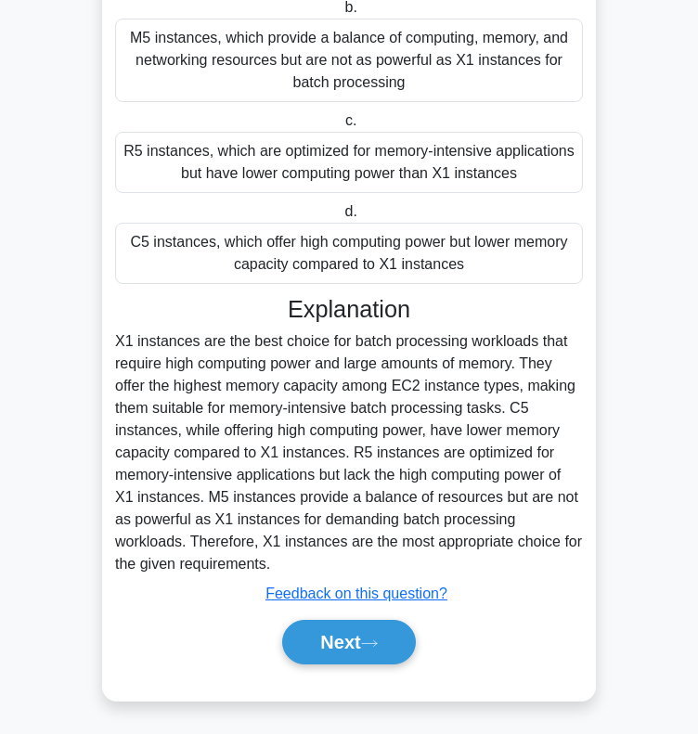
scroll to position [275, 0]
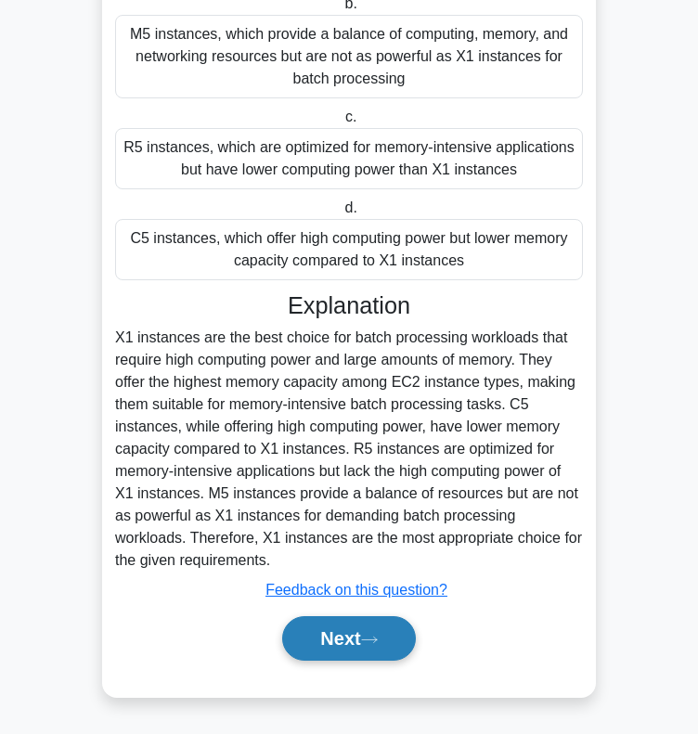
click at [327, 652] on button "Next" at bounding box center [348, 638] width 133 height 45
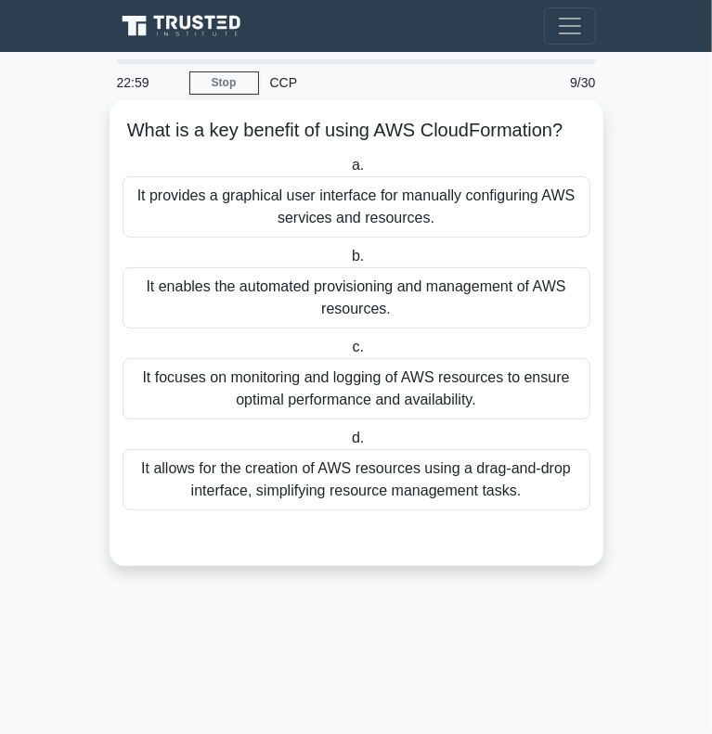
click at [172, 312] on div "It enables the automated provisioning and management of AWS resources." at bounding box center [356, 297] width 468 height 61
click at [348, 263] on input "b. It enables the automated provisioning and management of AWS resources." at bounding box center [348, 256] width 0 height 12
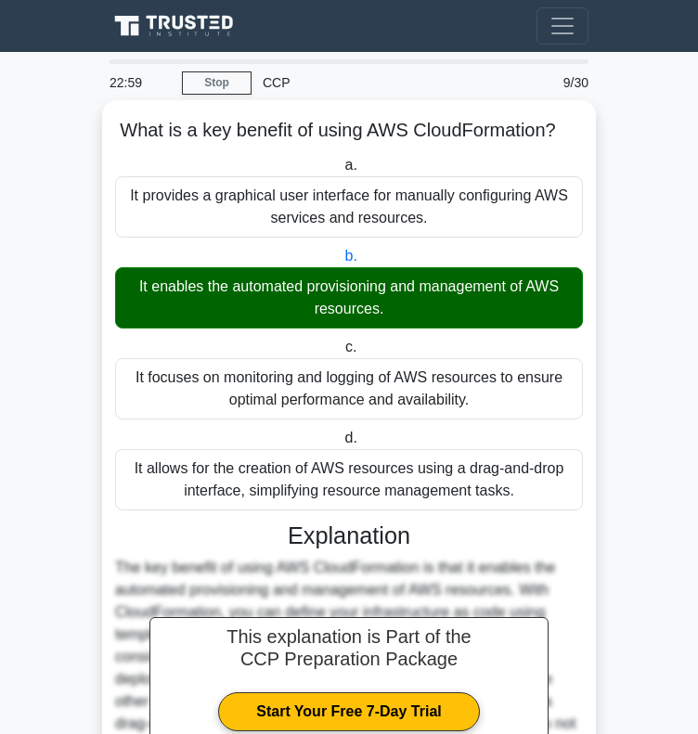
scroll to position [230, 0]
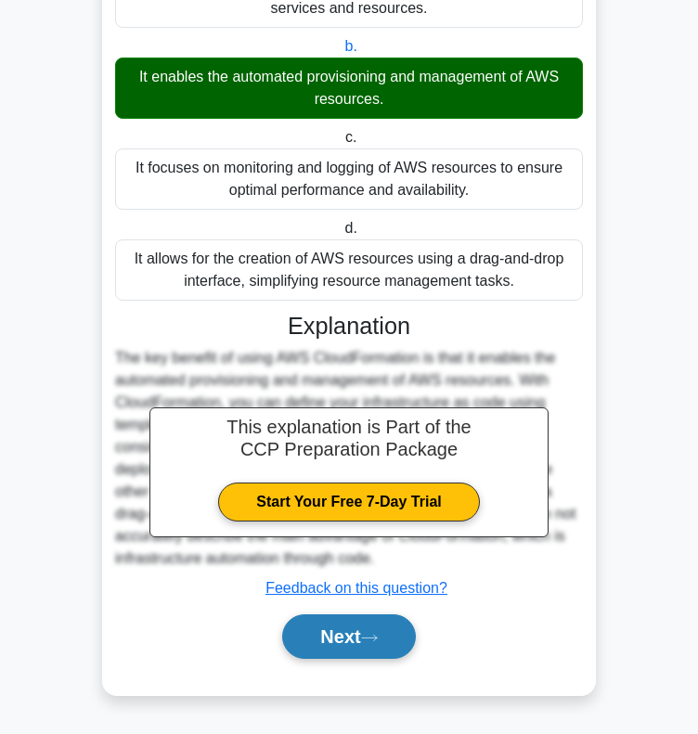
click at [308, 647] on button "Next" at bounding box center [348, 636] width 133 height 45
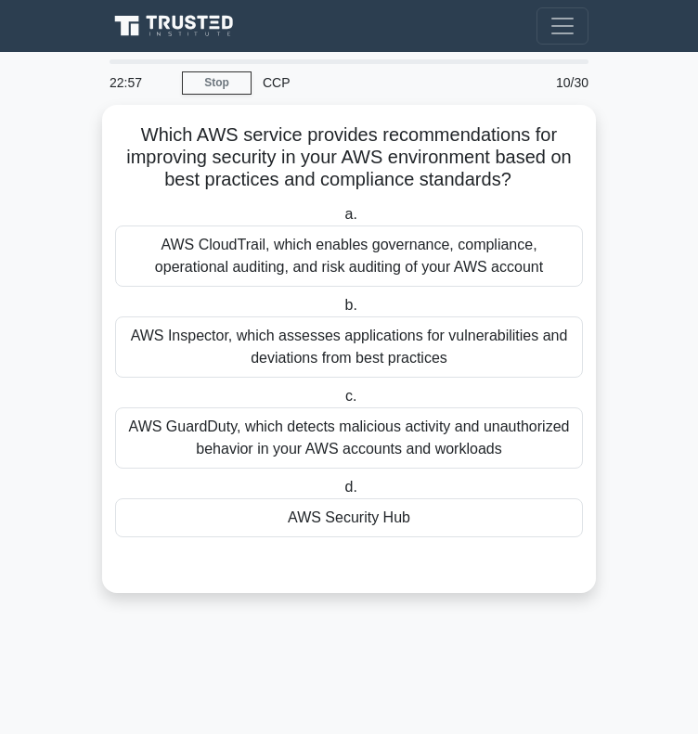
scroll to position [0, 0]
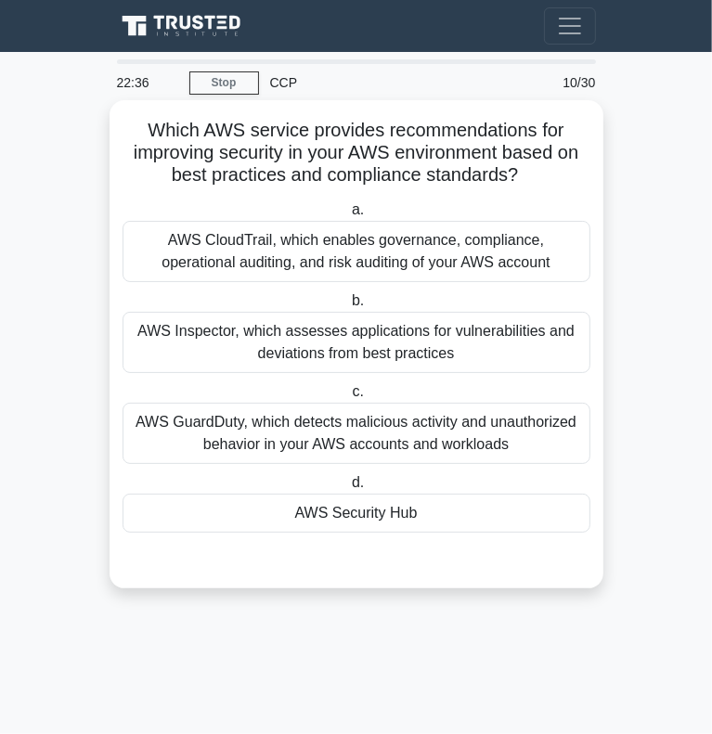
click at [208, 356] on div "AWS Inspector, which assesses applications for vulnerabilities and deviations f…" at bounding box center [356, 342] width 468 height 61
click at [348, 307] on input "b. AWS Inspector, which assesses applications for vulnerabilities and deviation…" at bounding box center [348, 301] width 0 height 12
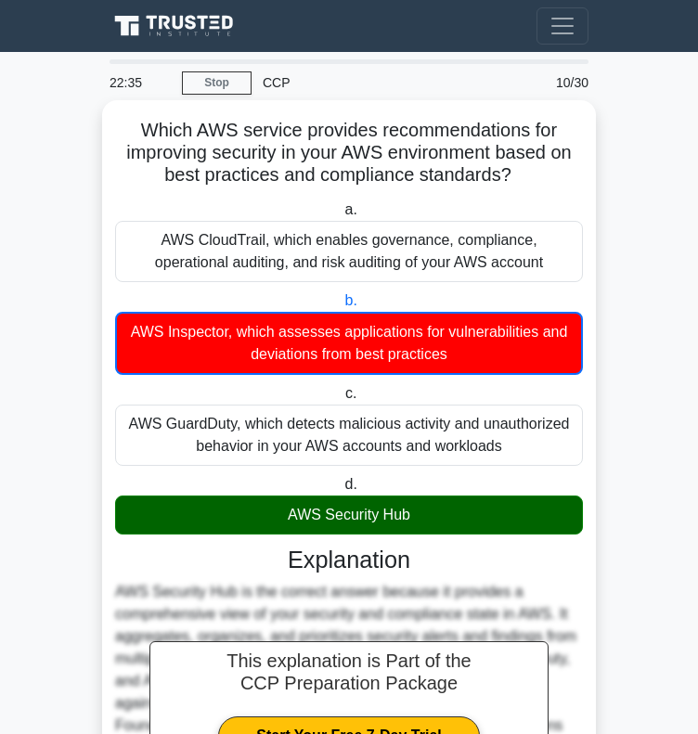
scroll to position [299, 0]
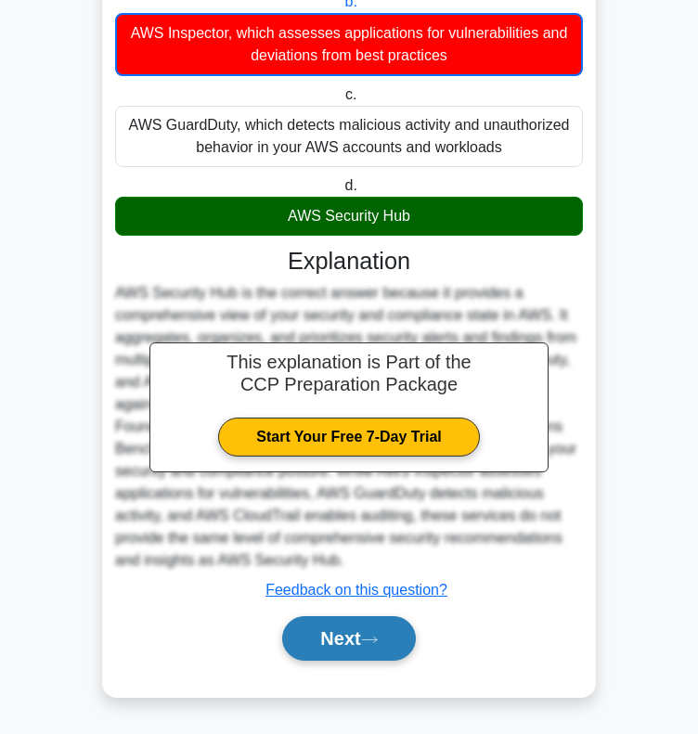
click at [310, 622] on button "Next" at bounding box center [348, 638] width 133 height 45
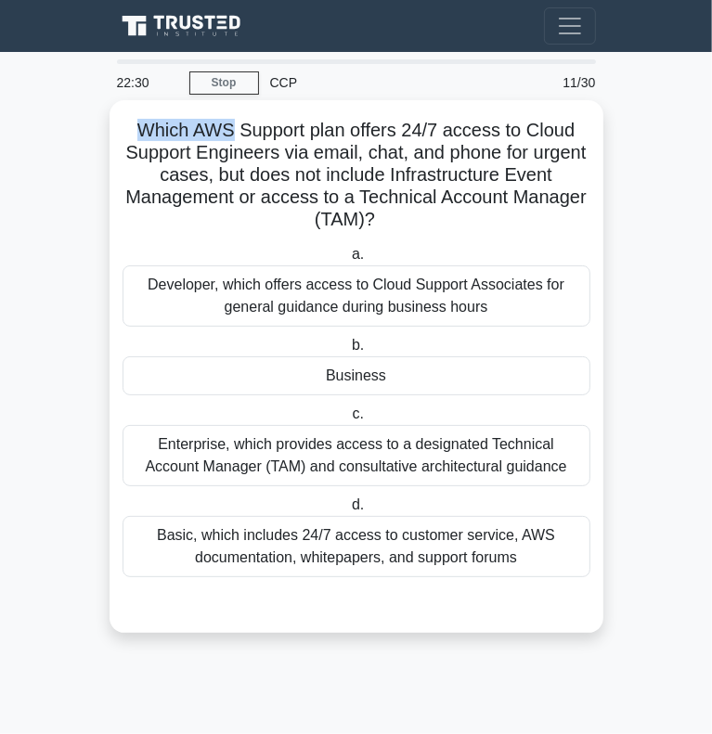
drag, startPoint x: 135, startPoint y: 132, endPoint x: 230, endPoint y: 130, distance: 94.6
click at [230, 130] on h5 "Which AWS Support plan offers 24/7 access to Cloud Support Engineers via email,…" at bounding box center [356, 175] width 471 height 113
drag, startPoint x: 236, startPoint y: 205, endPoint x: 360, endPoint y: 191, distance: 125.1
click at [360, 191] on h5 "Which AWS Support plan offers 24/7 access to Cloud Support Engineers via email,…" at bounding box center [356, 175] width 471 height 113
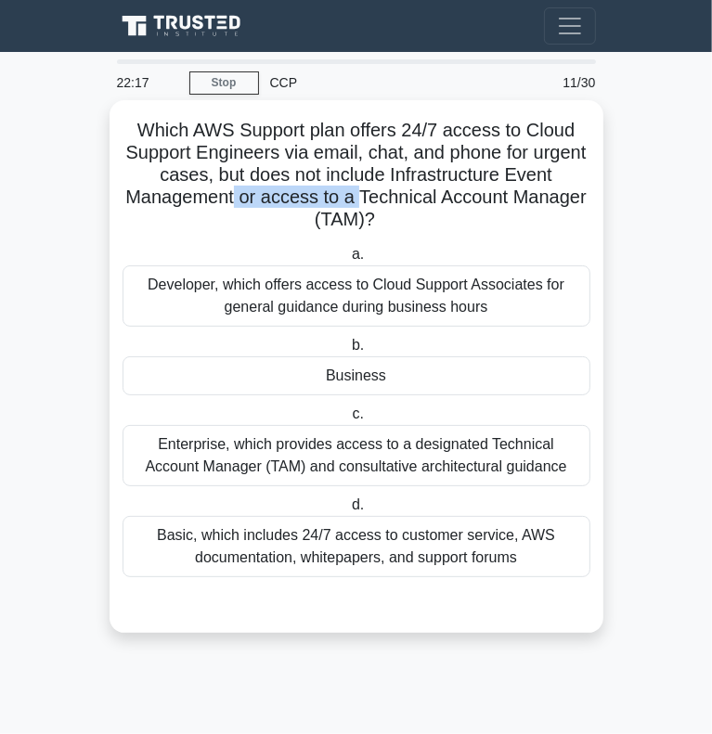
click at [360, 191] on h5 "Which AWS Support plan offers 24/7 access to Cloud Support Engineers via email,…" at bounding box center [356, 175] width 471 height 113
click at [271, 305] on div "Developer, which offers access to Cloud Support Associates for general guidance…" at bounding box center [356, 295] width 468 height 61
click at [348, 261] on input "a. Developer, which offers access to Cloud Support Associates for general guida…" at bounding box center [348, 255] width 0 height 12
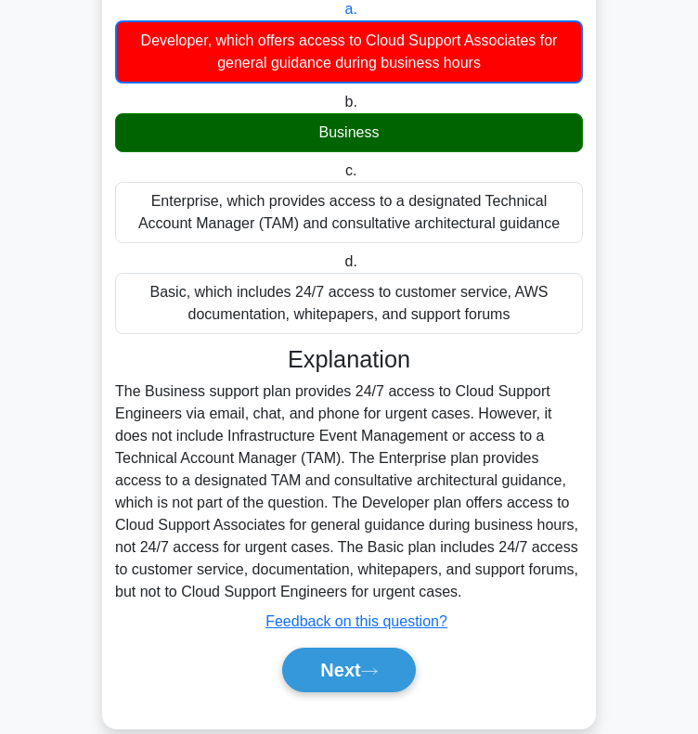
scroll to position [276, 0]
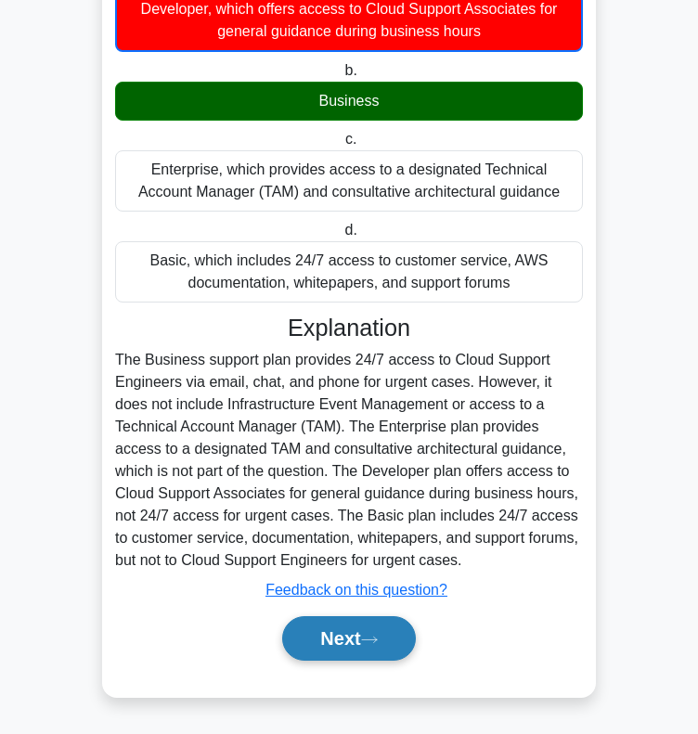
click at [332, 639] on button "Next" at bounding box center [348, 638] width 133 height 45
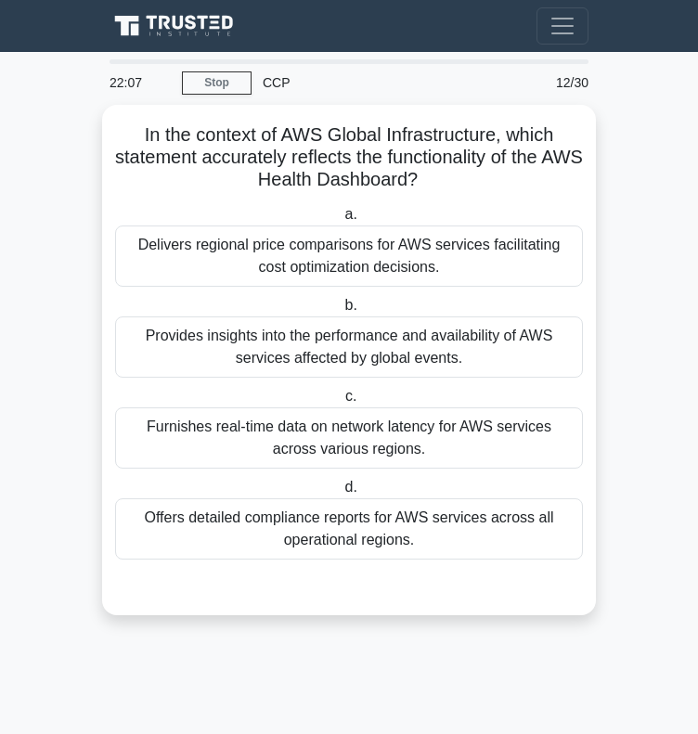
scroll to position [0, 0]
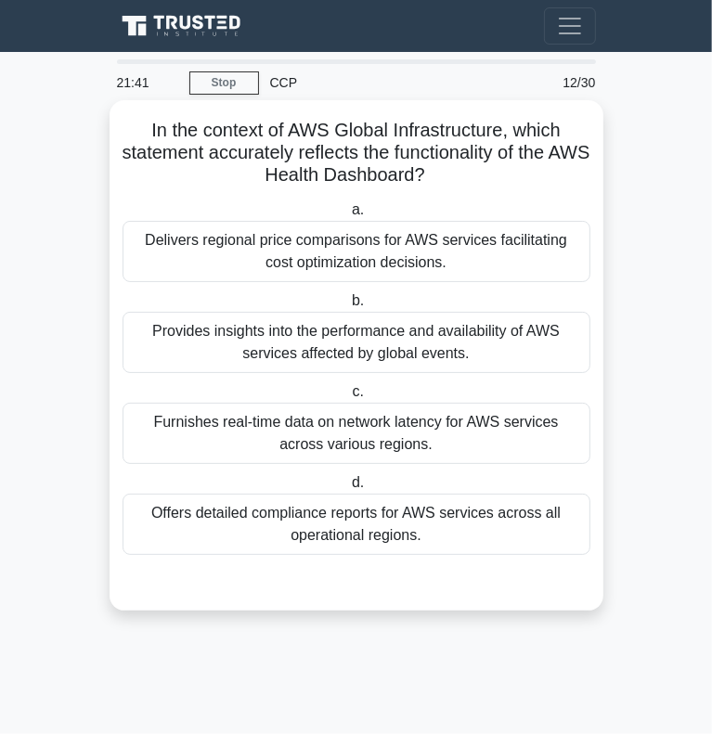
click at [203, 521] on div "Offers detailed compliance reports for AWS services across all operational regi…" at bounding box center [356, 524] width 468 height 61
click at [348, 489] on input "d. Offers detailed compliance reports for AWS services across all operational r…" at bounding box center [348, 483] width 0 height 12
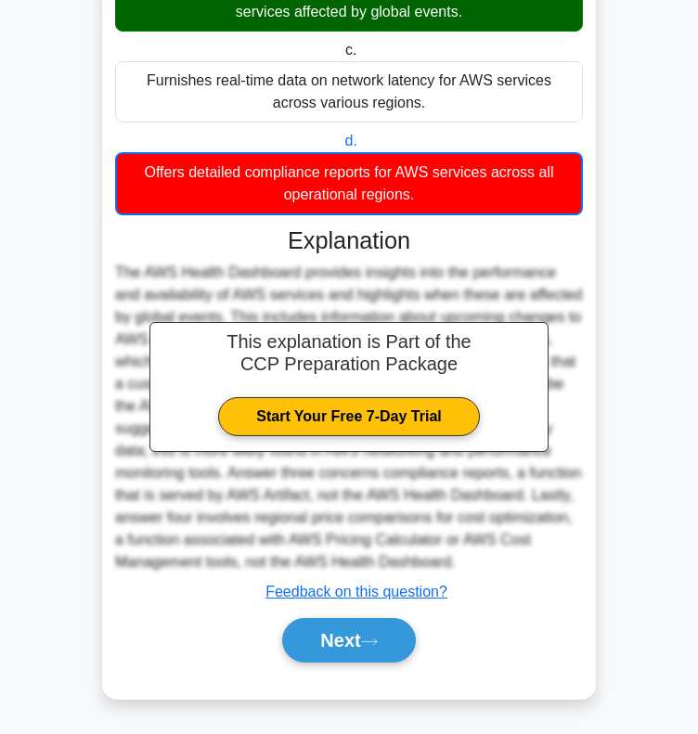
scroll to position [343, 0]
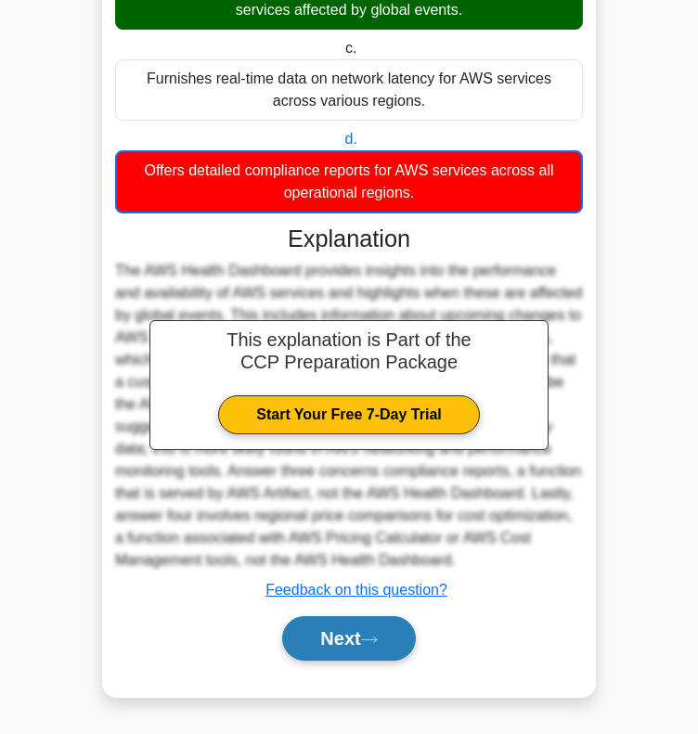
click at [327, 634] on button "Next" at bounding box center [348, 638] width 133 height 45
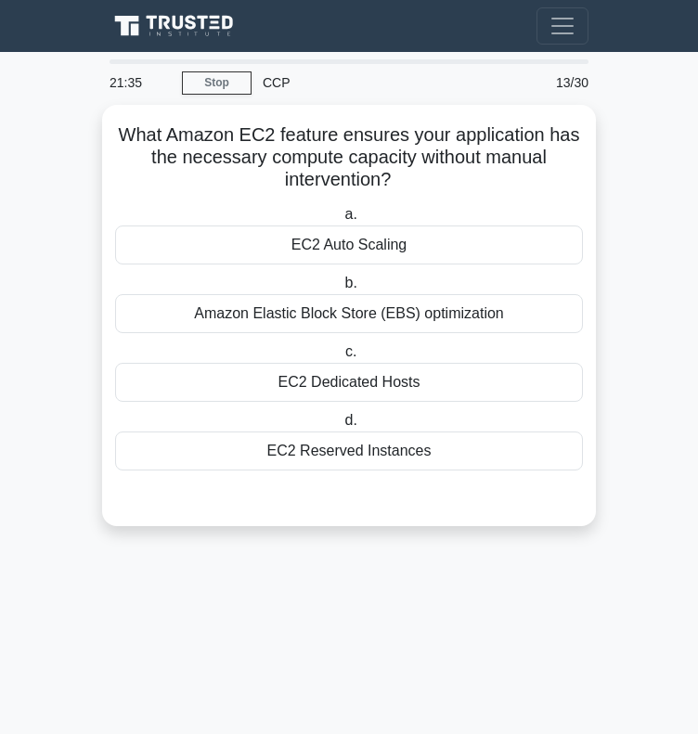
scroll to position [0, 0]
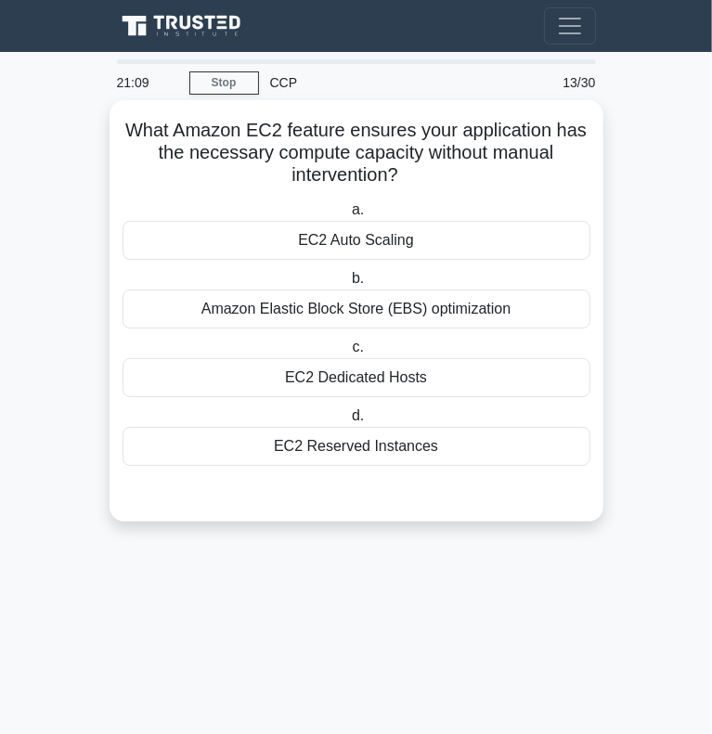
click at [356, 237] on div "EC2 Auto Scaling" at bounding box center [356, 240] width 468 height 39
click at [348, 216] on input "a. EC2 Auto Scaling" at bounding box center [348, 210] width 0 height 12
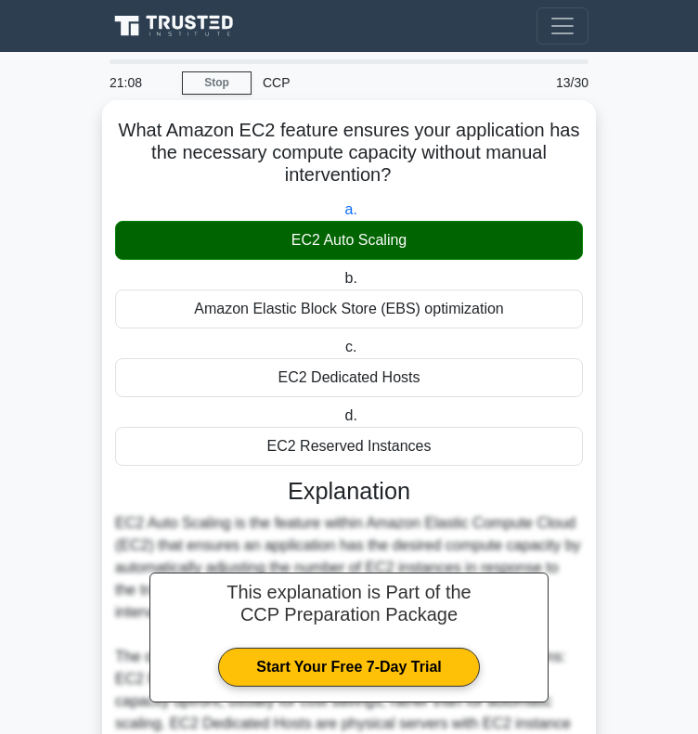
scroll to position [252, 0]
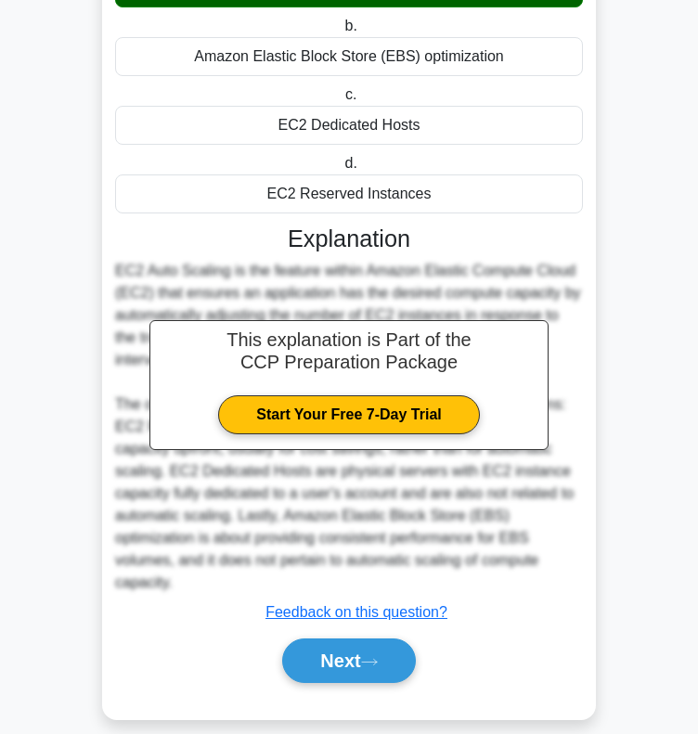
click at [335, 661] on div "Next" at bounding box center [349, 660] width 468 height 59
click at [341, 638] on button "Next" at bounding box center [348, 660] width 133 height 45
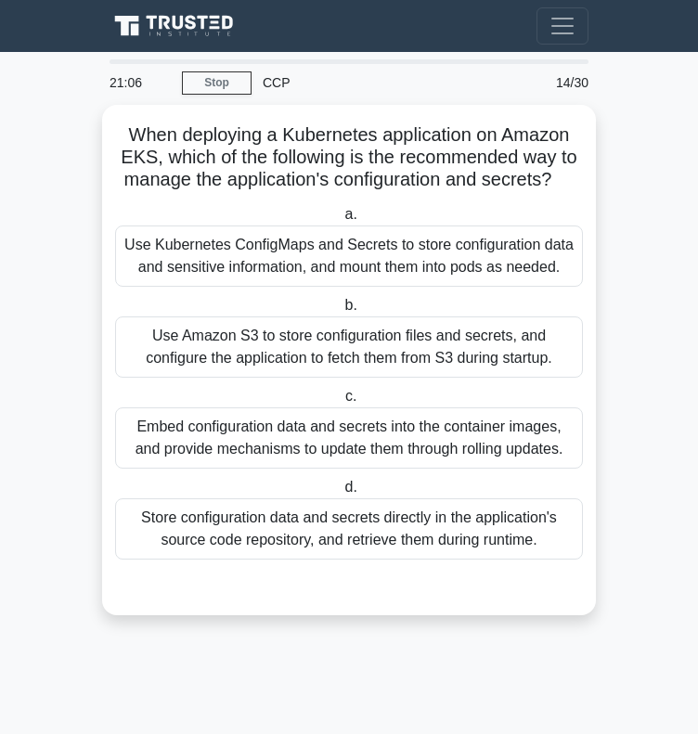
scroll to position [0, 0]
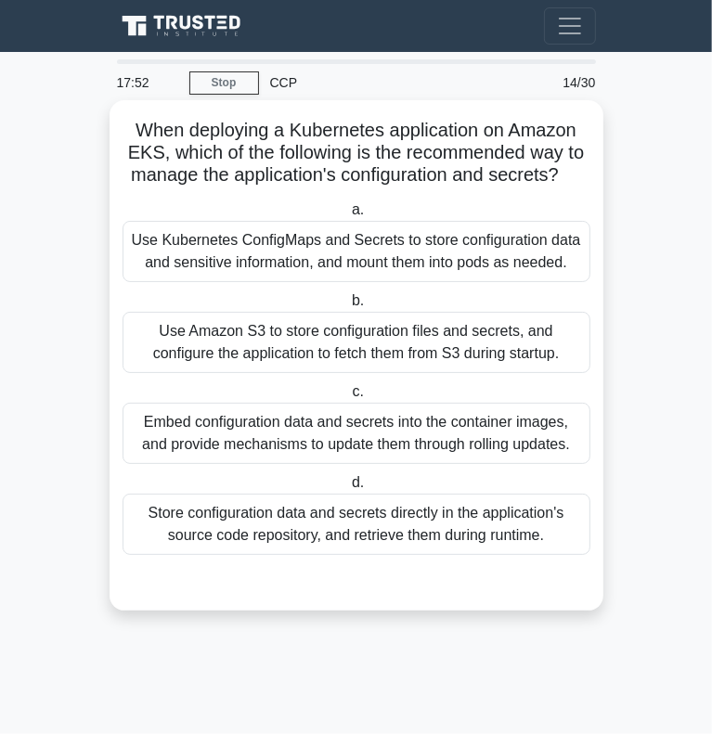
click at [221, 259] on div "Use Kubernetes ConfigMaps and Secrets to store configuration data and sensitive…" at bounding box center [356, 251] width 468 height 61
click at [348, 216] on input "a. Use Kubernetes ConfigMaps and Secrets to store configuration data and sensit…" at bounding box center [348, 210] width 0 height 12
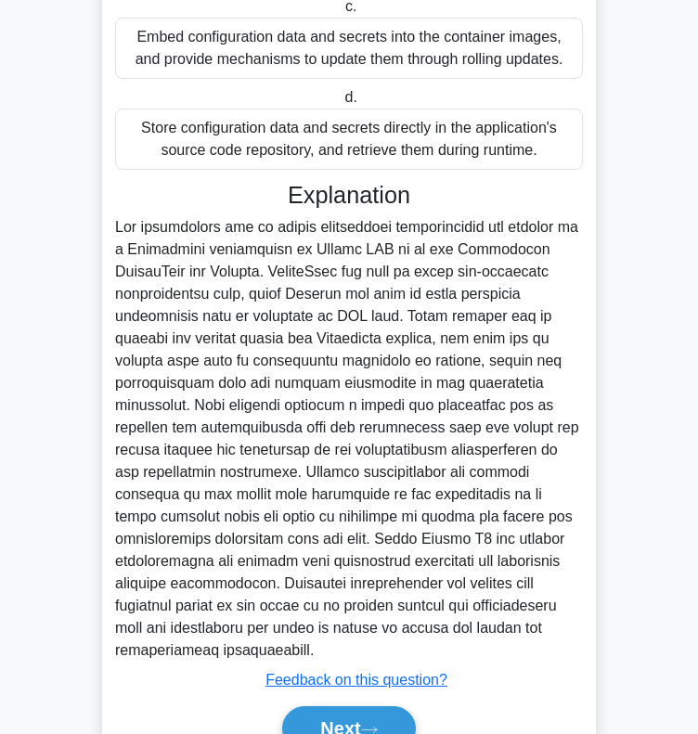
scroll to position [497, 0]
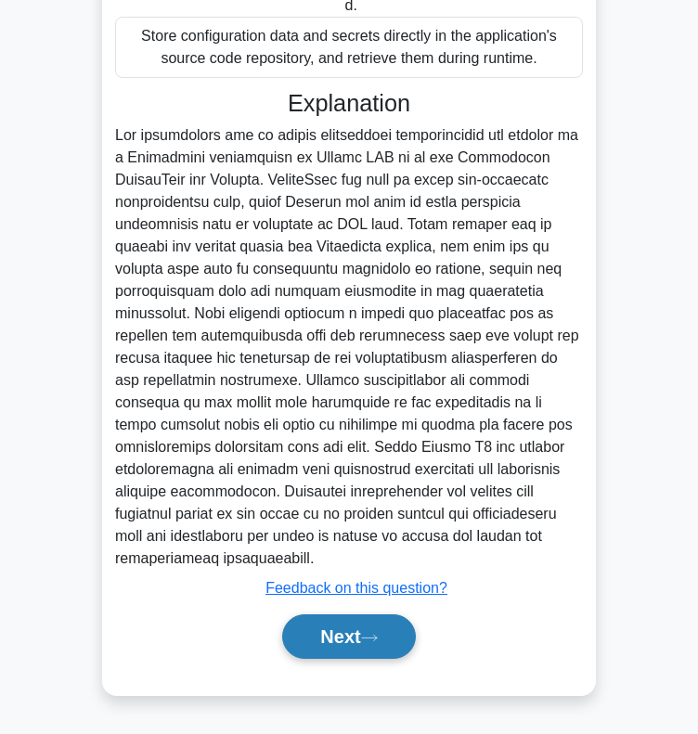
click at [316, 638] on button "Next" at bounding box center [348, 636] width 133 height 45
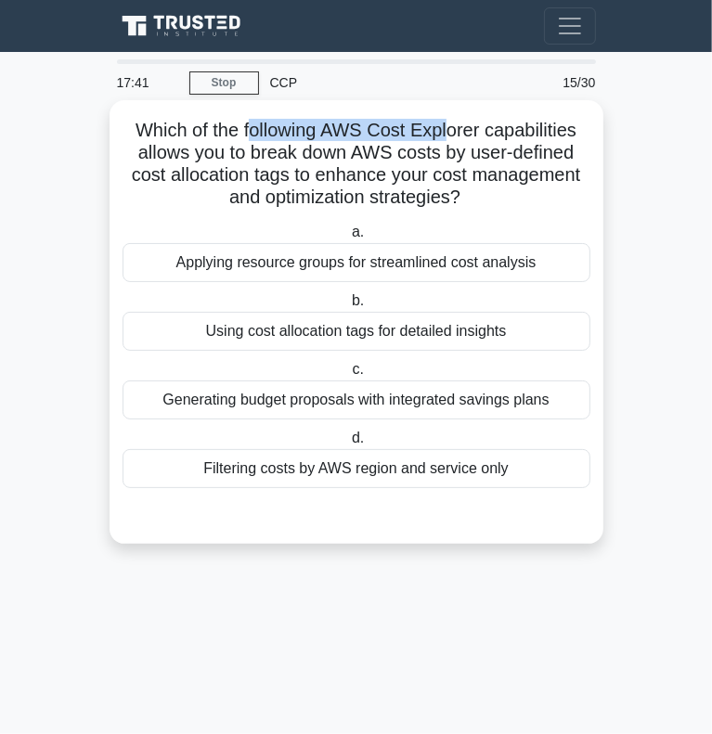
drag, startPoint x: 247, startPoint y: 128, endPoint x: 451, endPoint y: 136, distance: 204.3
click at [451, 136] on h5 "Which of the following AWS Cost Explorer capabilities allows you to break down …" at bounding box center [356, 164] width 471 height 91
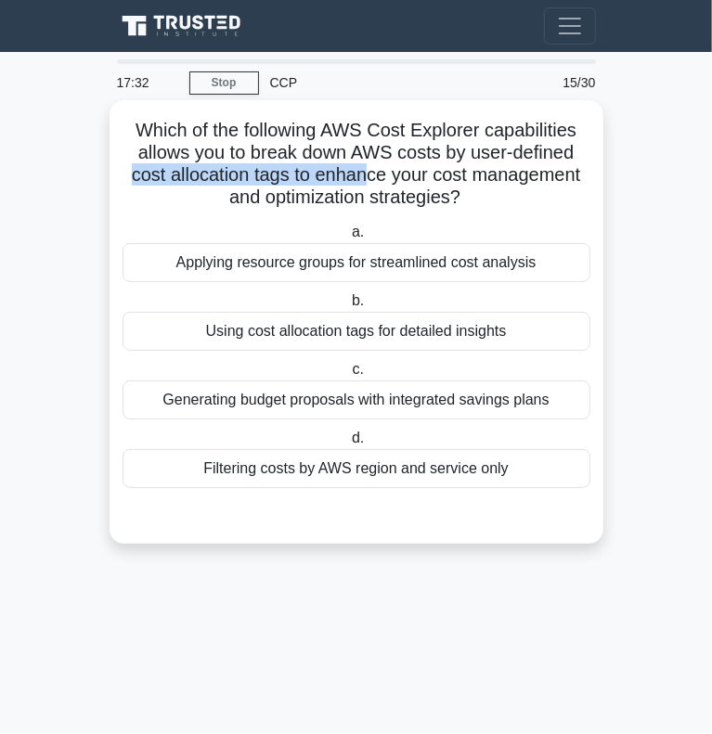
drag, startPoint x: 126, startPoint y: 177, endPoint x: 366, endPoint y: 185, distance: 240.4
click at [366, 185] on h5 "Which of the following AWS Cost Explorer capabilities allows you to break down …" at bounding box center [356, 164] width 471 height 91
click at [231, 330] on div "Using cost allocation tags for detailed insights" at bounding box center [356, 331] width 468 height 39
click at [348, 307] on input "b. Using cost allocation tags for detailed insights" at bounding box center [348, 301] width 0 height 12
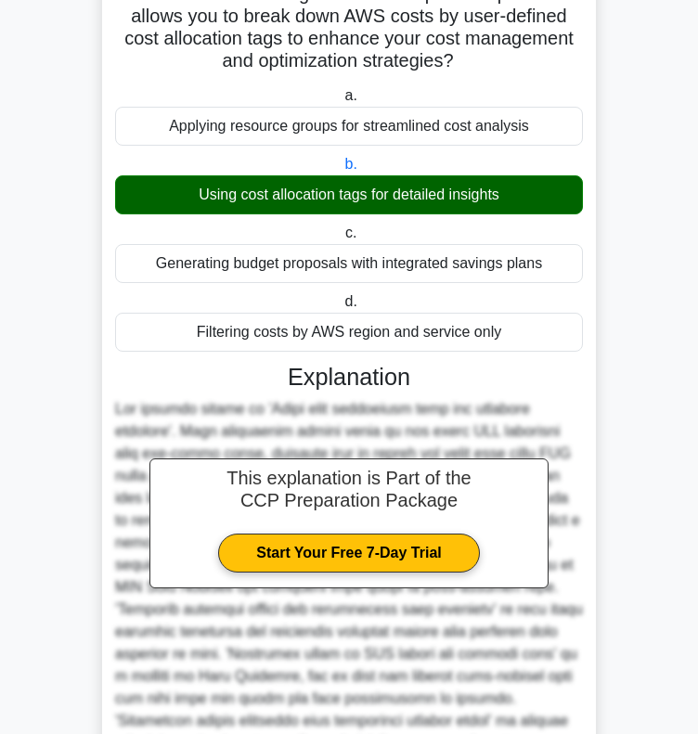
scroll to position [341, 0]
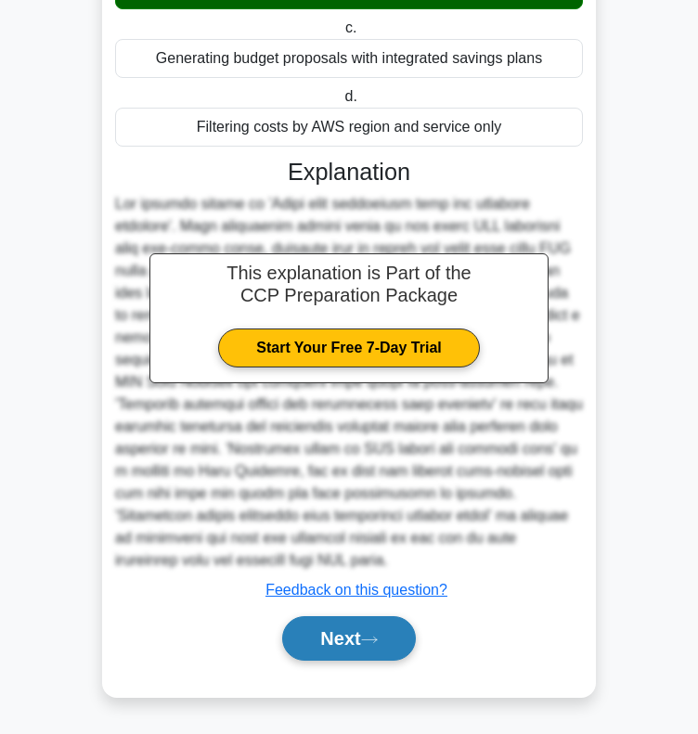
click at [313, 638] on button "Next" at bounding box center [348, 638] width 133 height 45
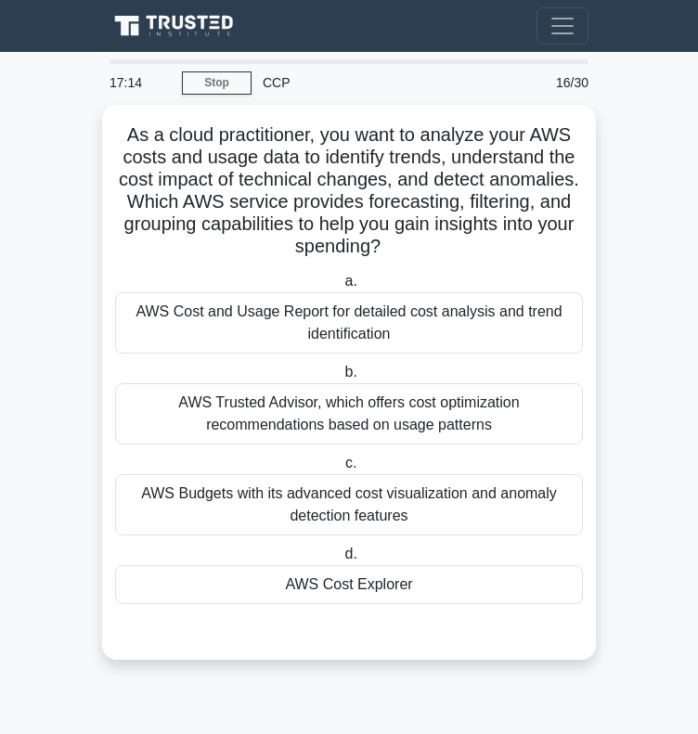
scroll to position [0, 0]
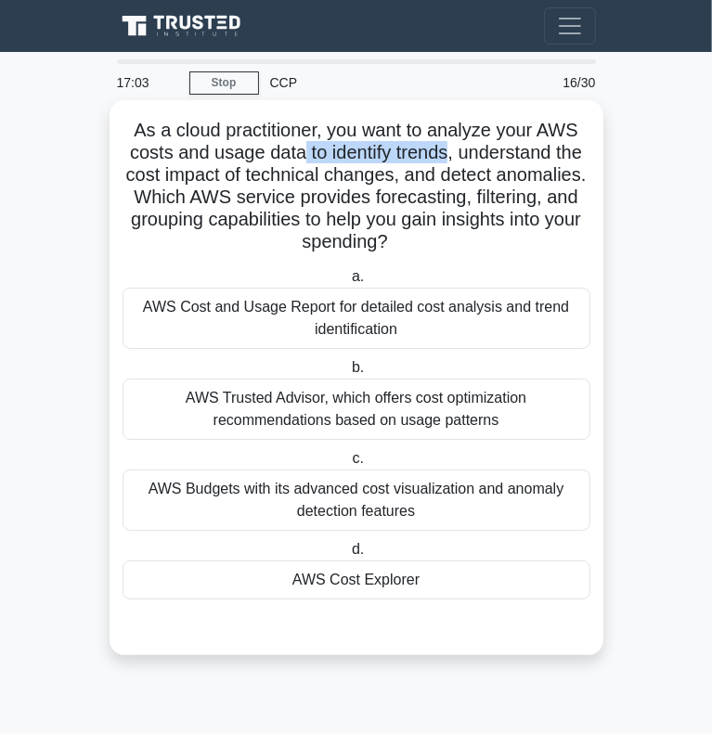
drag, startPoint x: 301, startPoint y: 151, endPoint x: 449, endPoint y: 156, distance: 147.6
click at [449, 156] on h5 "As a cloud practitioner, you want to analyze your AWS costs and usage data to i…" at bounding box center [356, 186] width 471 height 135
click at [246, 410] on div "AWS Trusted Advisor, which offers cost optimization recommendations based on us…" at bounding box center [356, 408] width 468 height 61
click at [348, 374] on input "b. AWS Trusted Advisor, which offers cost optimization recommendations based on…" at bounding box center [348, 368] width 0 height 12
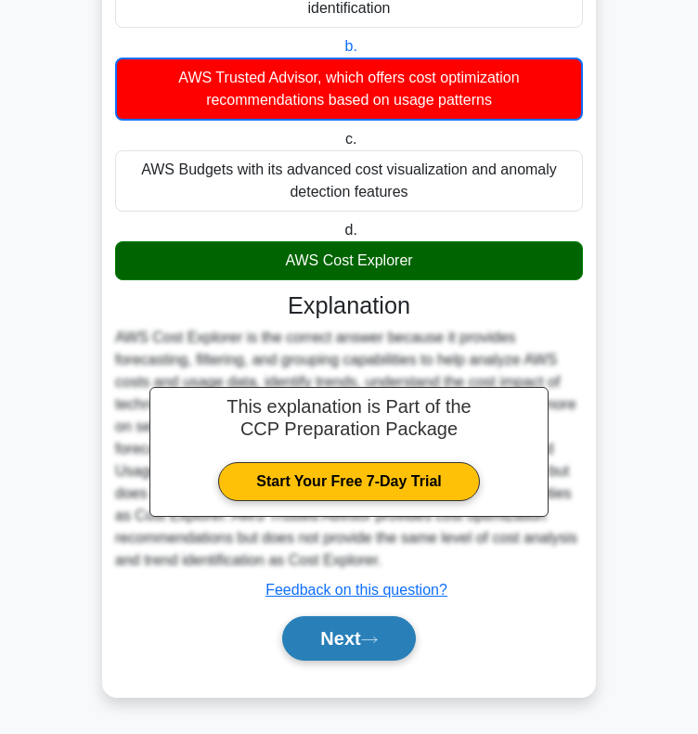
scroll to position [320, 0]
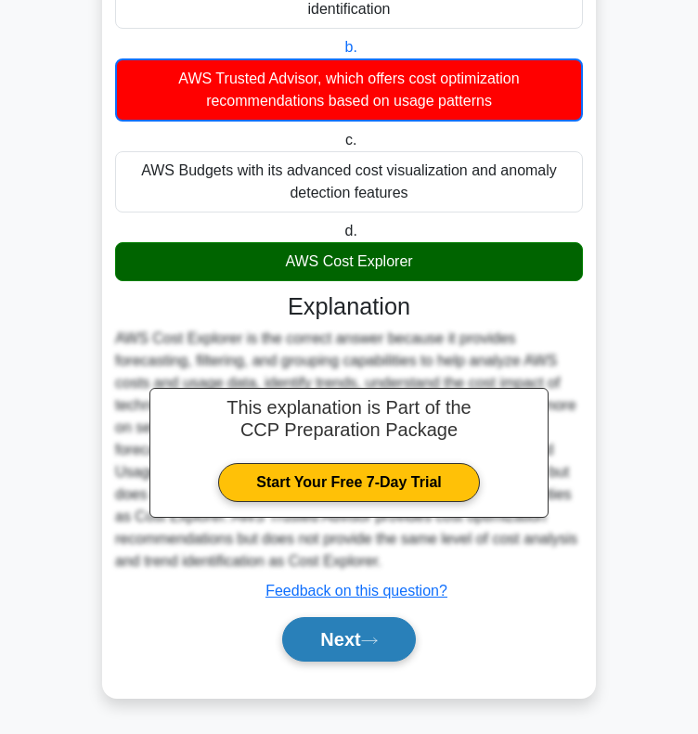
click at [327, 640] on button "Next" at bounding box center [348, 639] width 133 height 45
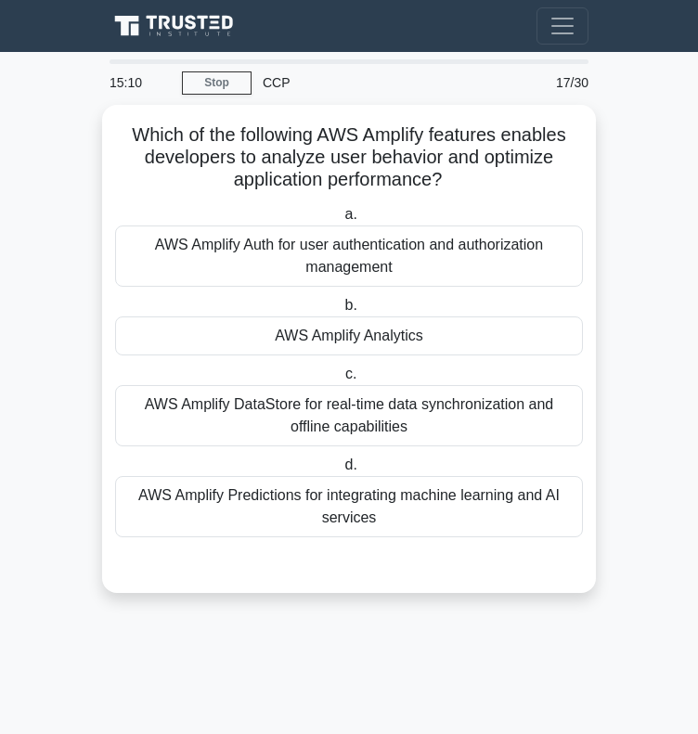
scroll to position [0, 0]
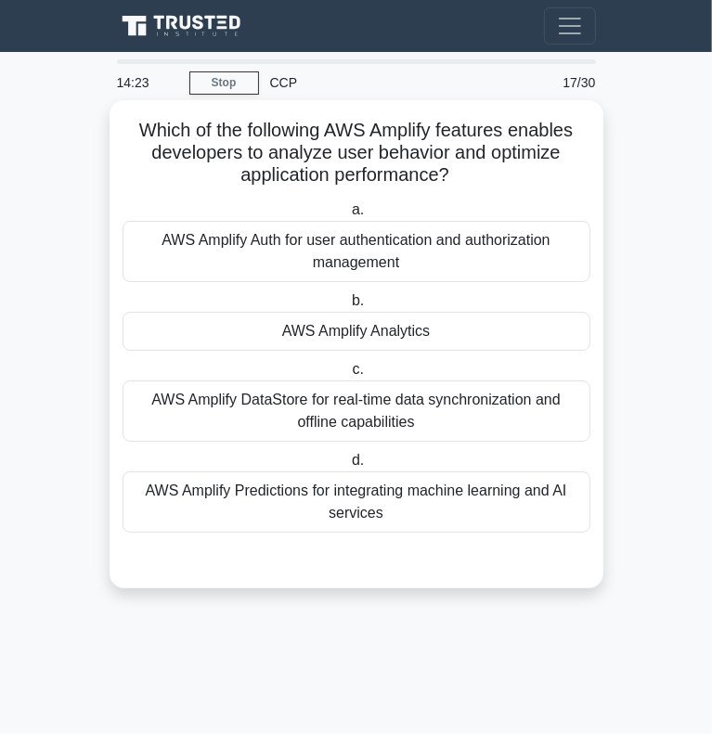
click at [255, 330] on div "AWS Amplify Analytics" at bounding box center [356, 331] width 468 height 39
click at [348, 307] on input "b. AWS Amplify Analytics" at bounding box center [348, 301] width 0 height 12
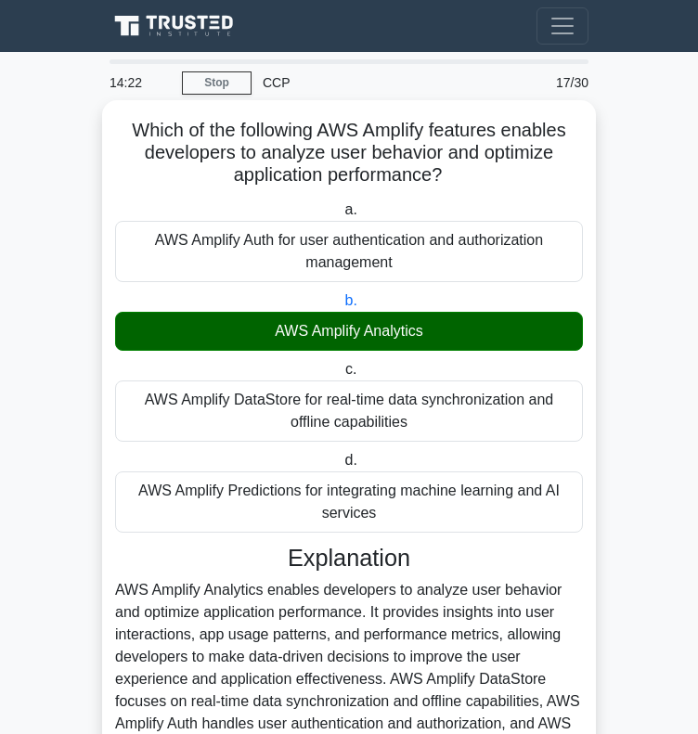
scroll to position [252, 0]
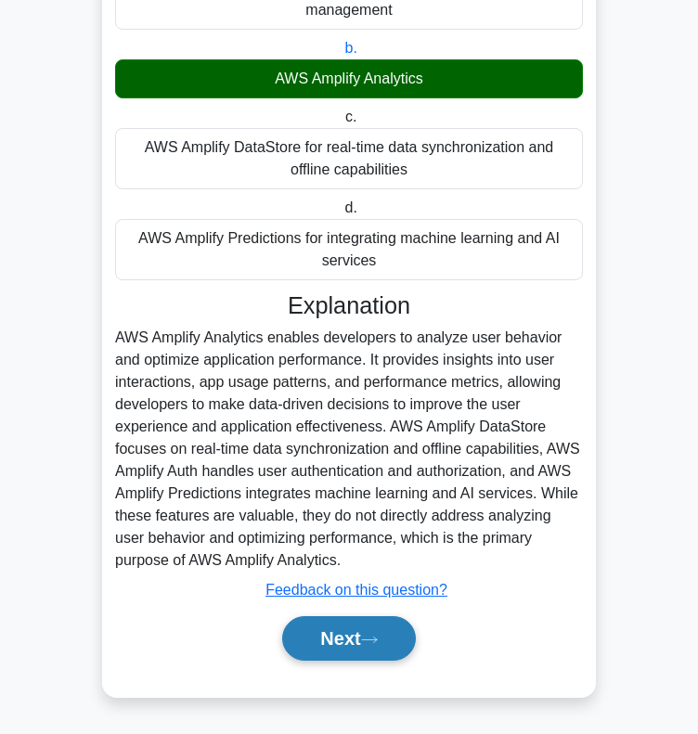
click at [396, 654] on button "Next" at bounding box center [348, 638] width 133 height 45
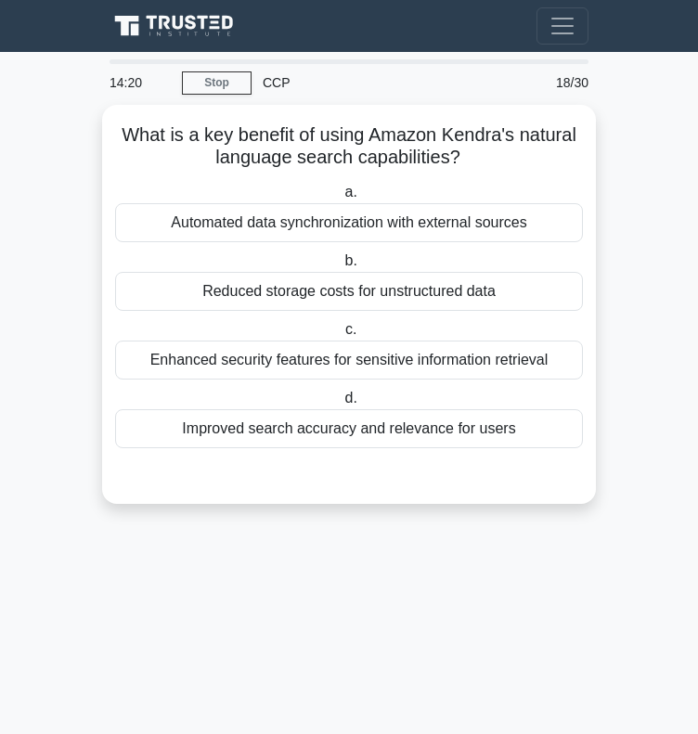
scroll to position [0, 0]
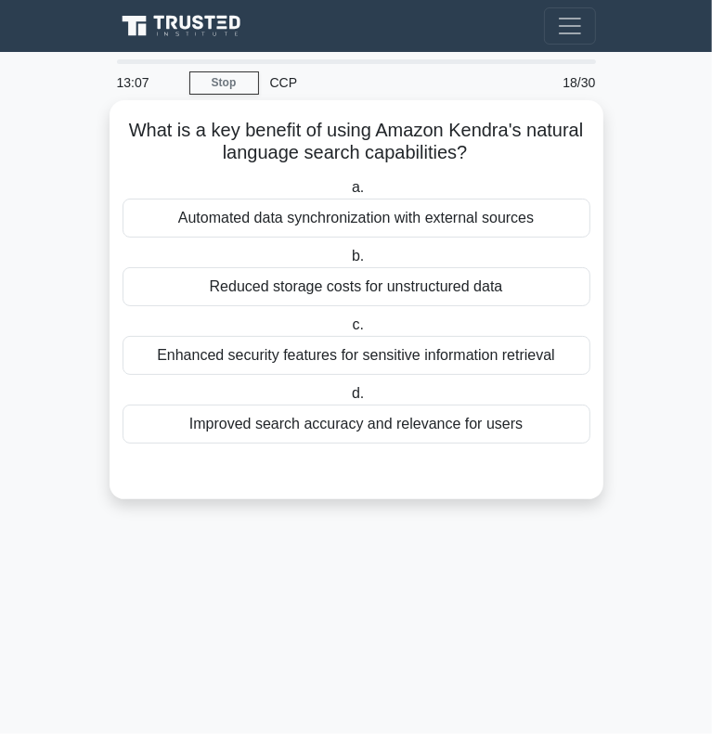
click at [235, 422] on div "Improved search accuracy and relevance for users" at bounding box center [356, 423] width 468 height 39
click at [348, 400] on input "d. Improved search accuracy and relevance for users" at bounding box center [348, 394] width 0 height 12
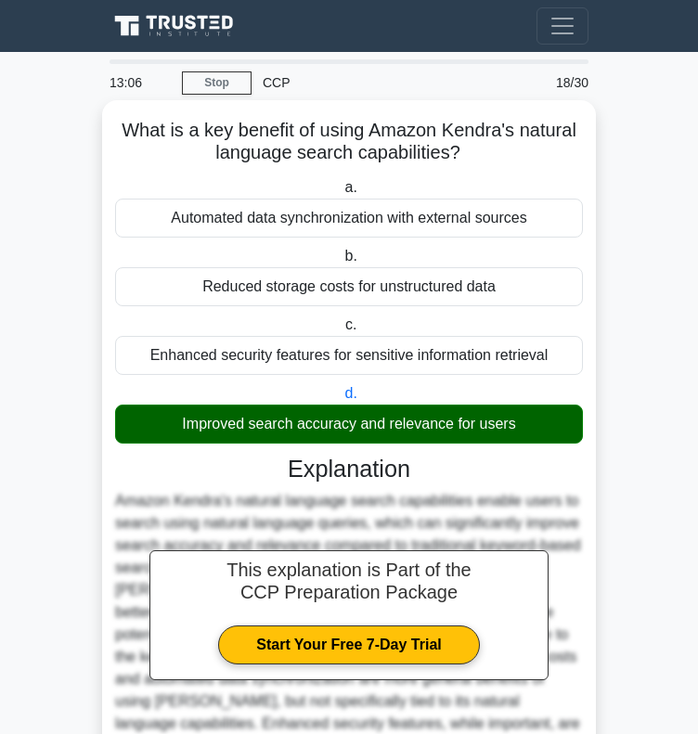
scroll to position [163, 0]
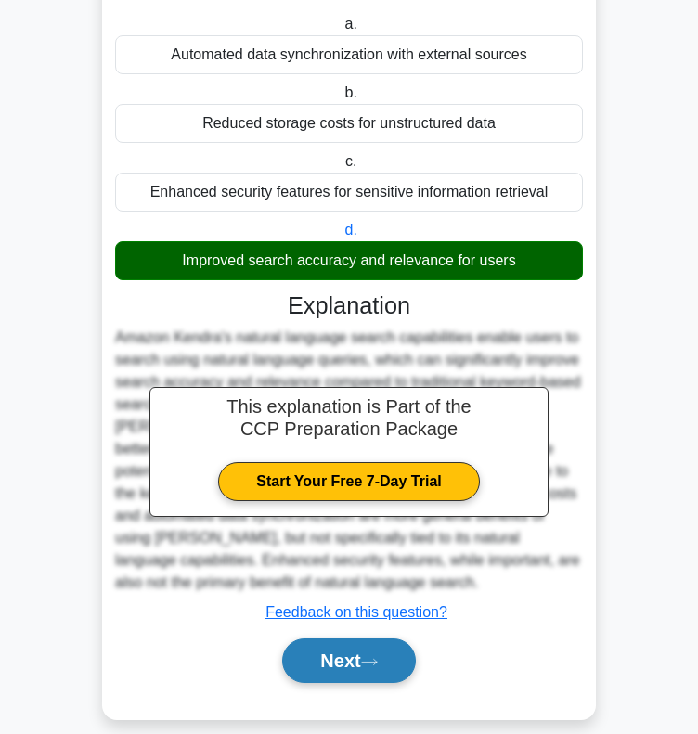
click at [334, 638] on button "Next" at bounding box center [348, 660] width 133 height 45
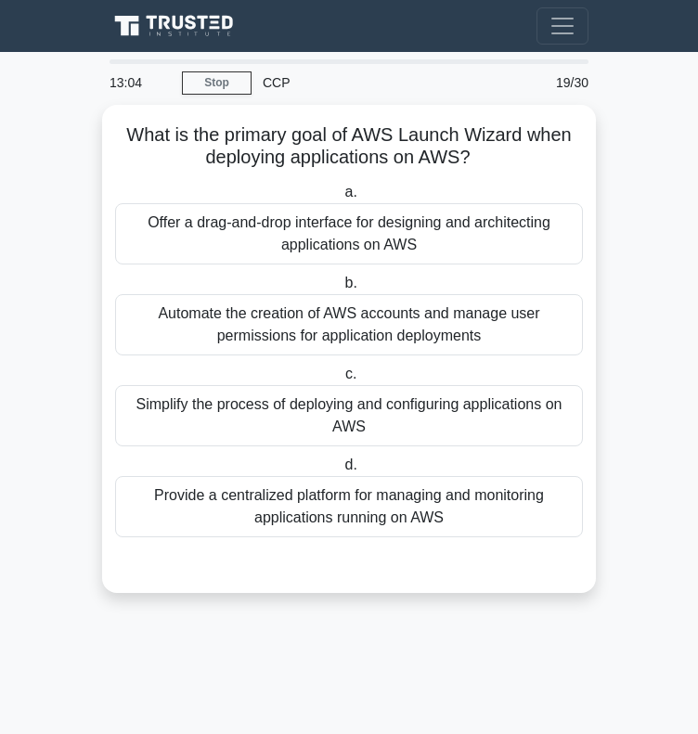
scroll to position [0, 0]
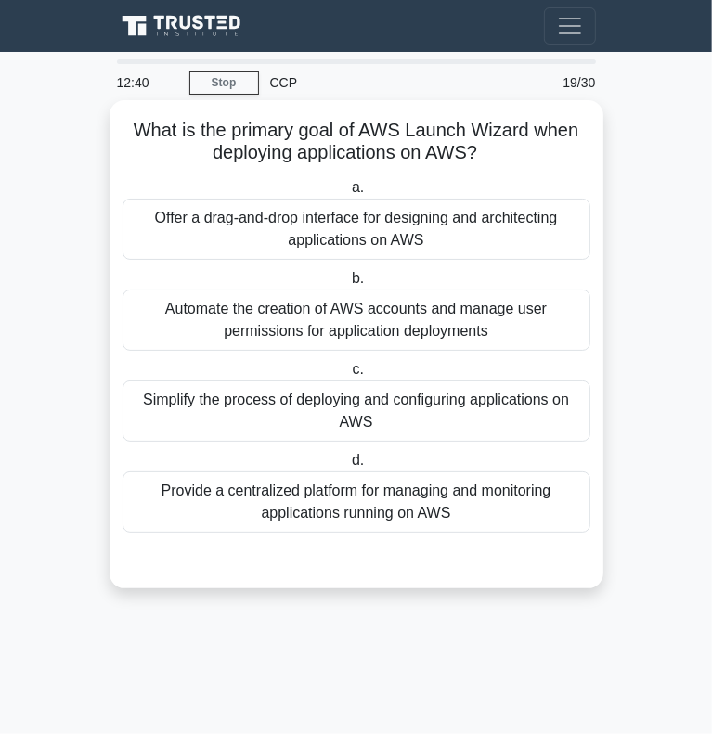
click at [241, 417] on div "Simplify the process of deploying and configuring applications on AWS" at bounding box center [356, 410] width 468 height 61
click at [348, 376] on input "c. Simplify the process of deploying and configuring applications on AWS" at bounding box center [348, 370] width 0 height 12
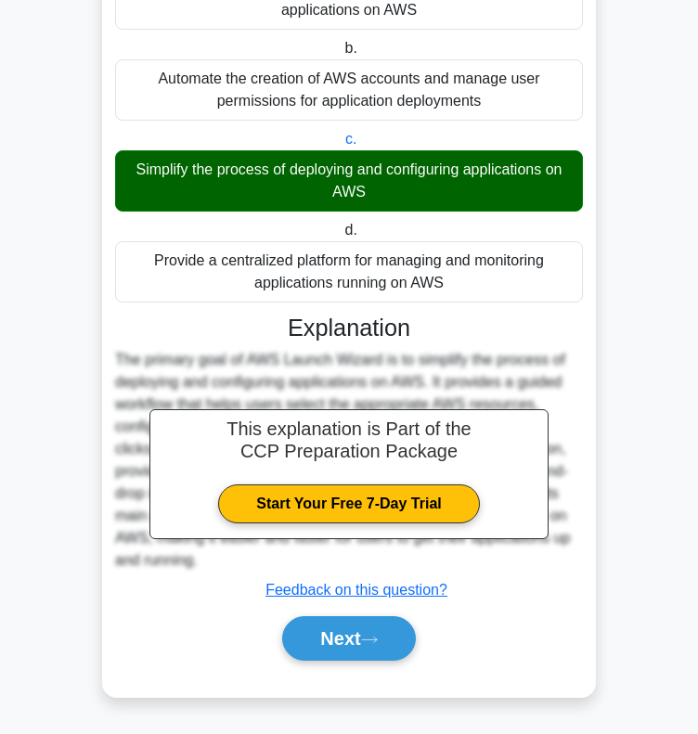
scroll to position [230, 0]
click at [333, 638] on button "Next" at bounding box center [348, 638] width 133 height 45
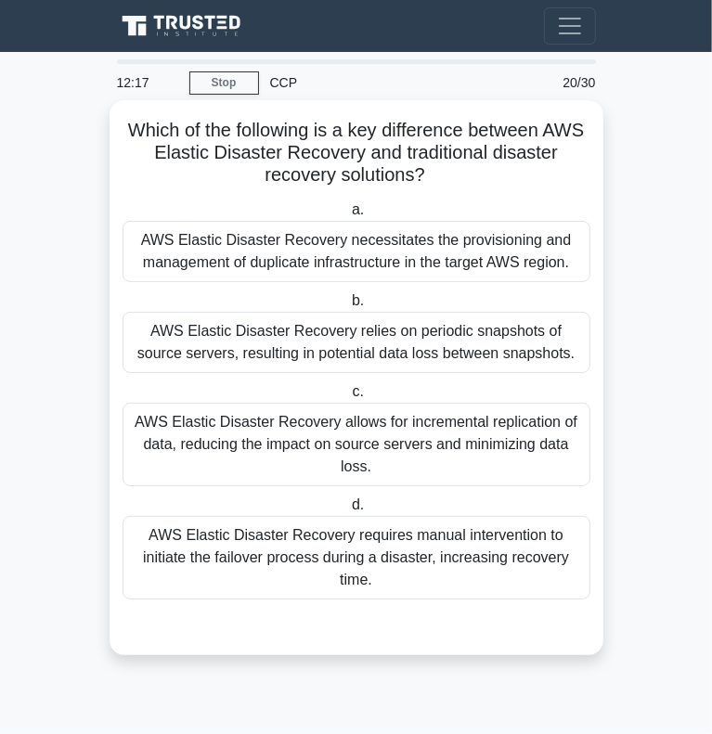
click at [213, 428] on div "AWS Elastic Disaster Recovery allows for incremental replication of data, reduc…" at bounding box center [356, 444] width 468 height 83
click at [348, 398] on input "c. AWS Elastic Disaster Recovery allows for incremental replication of data, re…" at bounding box center [348, 392] width 0 height 12
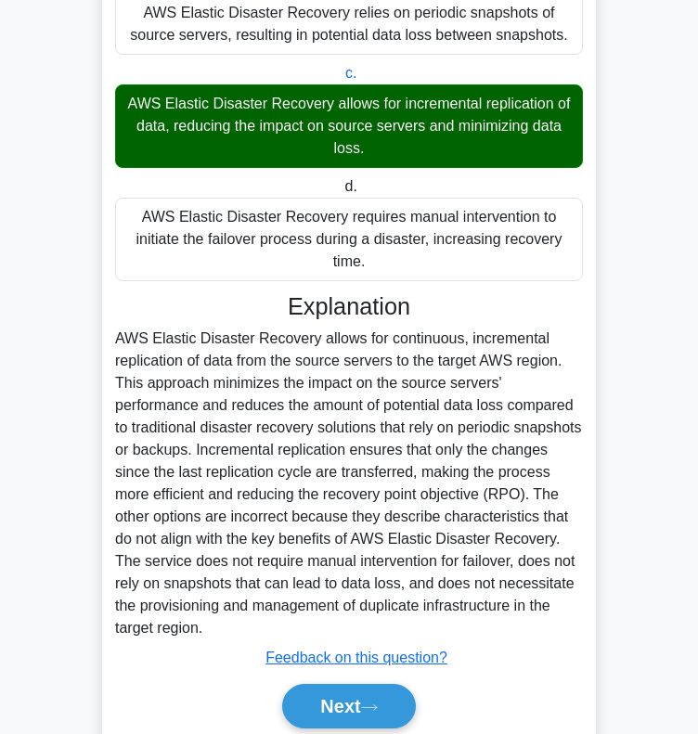
scroll to position [319, 0]
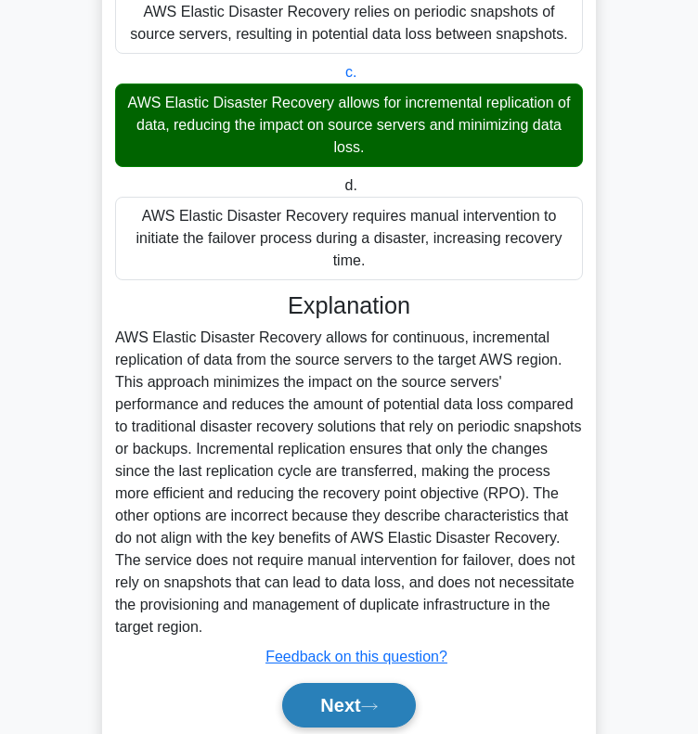
click at [346, 705] on button "Next" at bounding box center [348, 705] width 133 height 45
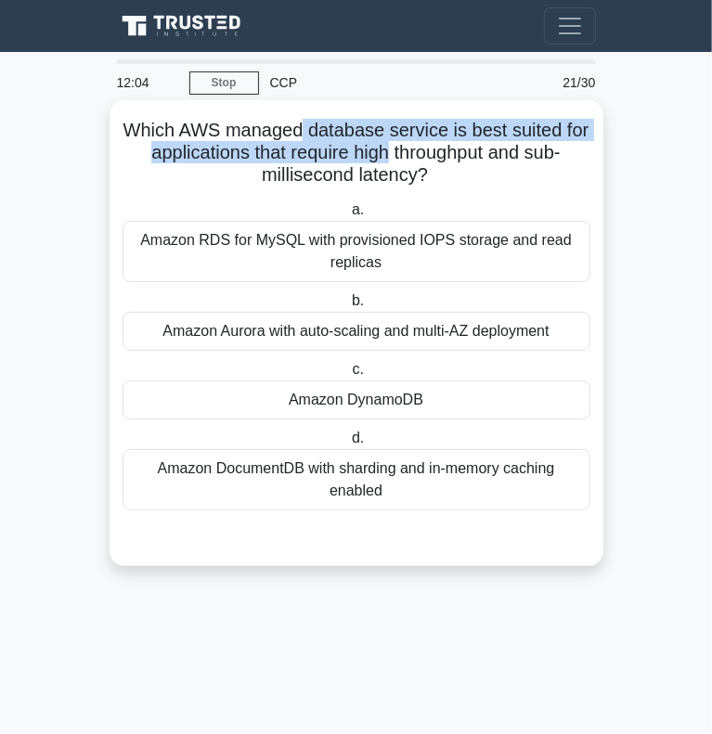
drag, startPoint x: 301, startPoint y: 127, endPoint x: 390, endPoint y: 151, distance: 91.4
click at [390, 151] on h5 "Which AWS managed database service is best suited for applications that require…" at bounding box center [356, 153] width 471 height 69
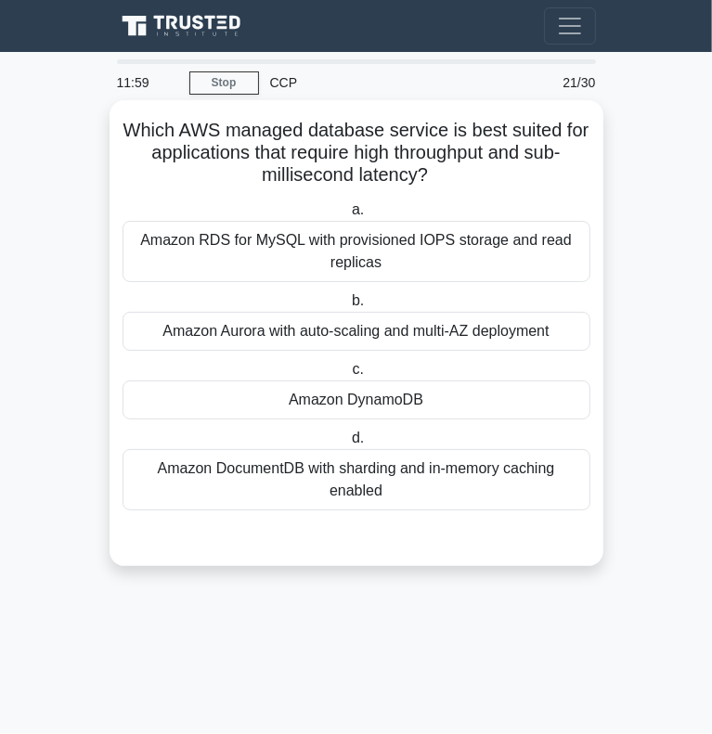
click at [246, 327] on div "Amazon Aurora with auto-scaling and multi-AZ deployment" at bounding box center [356, 331] width 468 height 39
click at [348, 307] on input "b. Amazon Aurora with auto-scaling and multi-AZ deployment" at bounding box center [348, 301] width 0 height 12
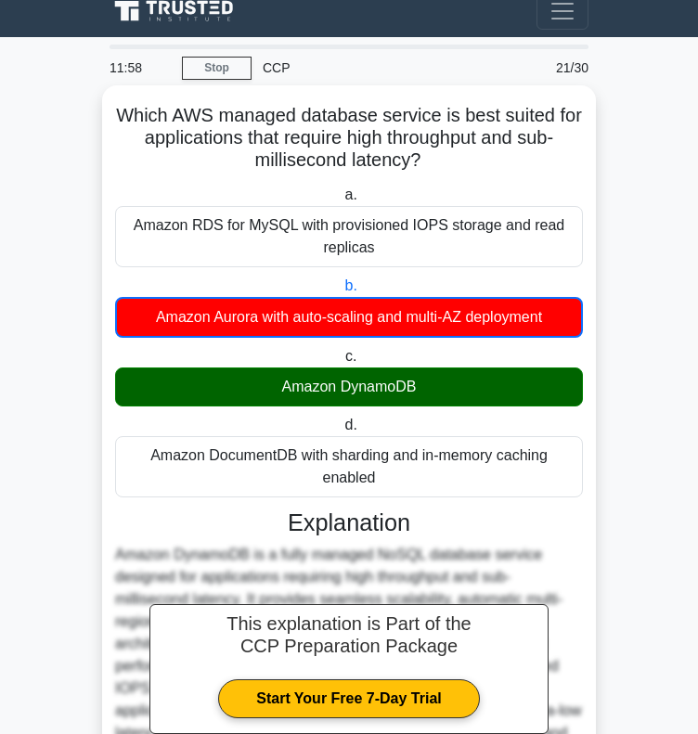
scroll to position [15, 0]
click at [246, 327] on div "Amazon Aurora with auto-scaling and multi-AZ deployment" at bounding box center [349, 317] width 468 height 41
click at [340, 292] on input "b. Amazon Aurora with auto-scaling and multi-AZ deployment" at bounding box center [340, 286] width 0 height 12
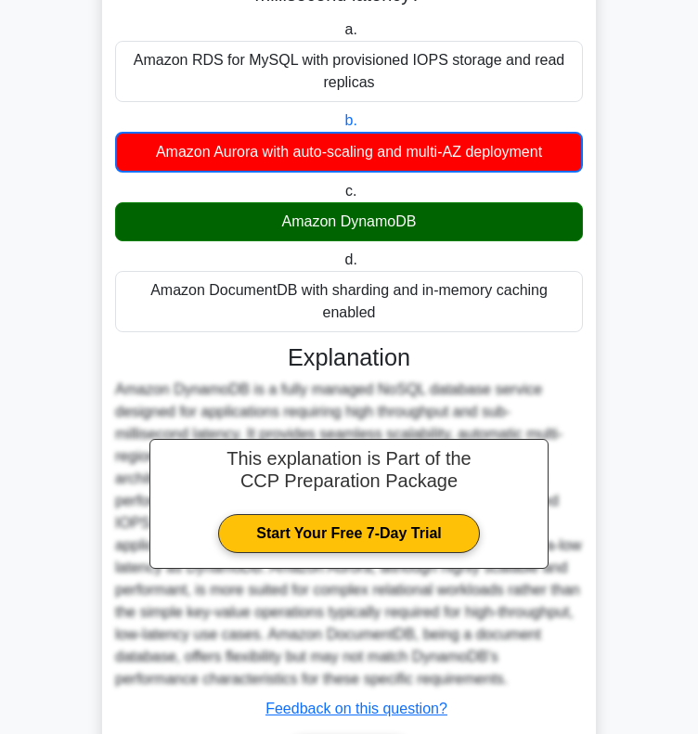
scroll to position [299, 0]
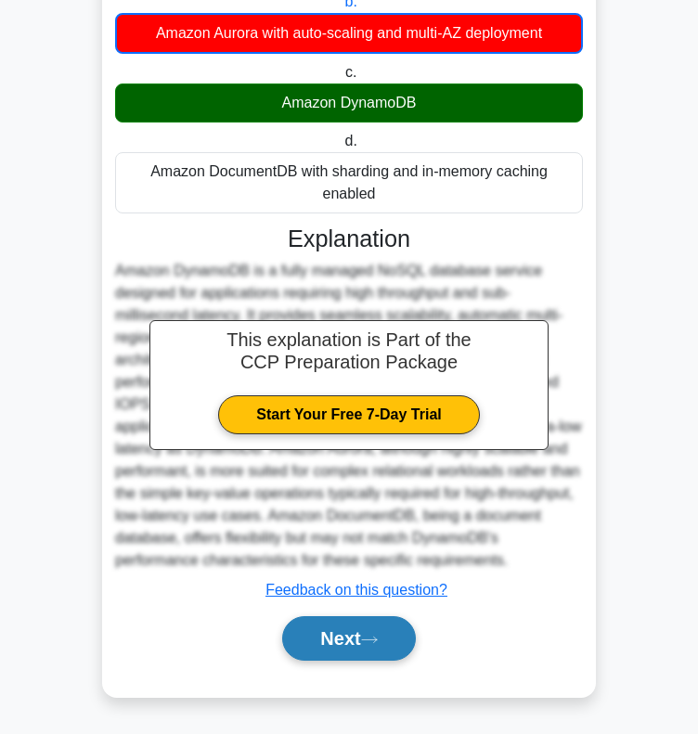
click at [308, 624] on button "Next" at bounding box center [348, 638] width 133 height 45
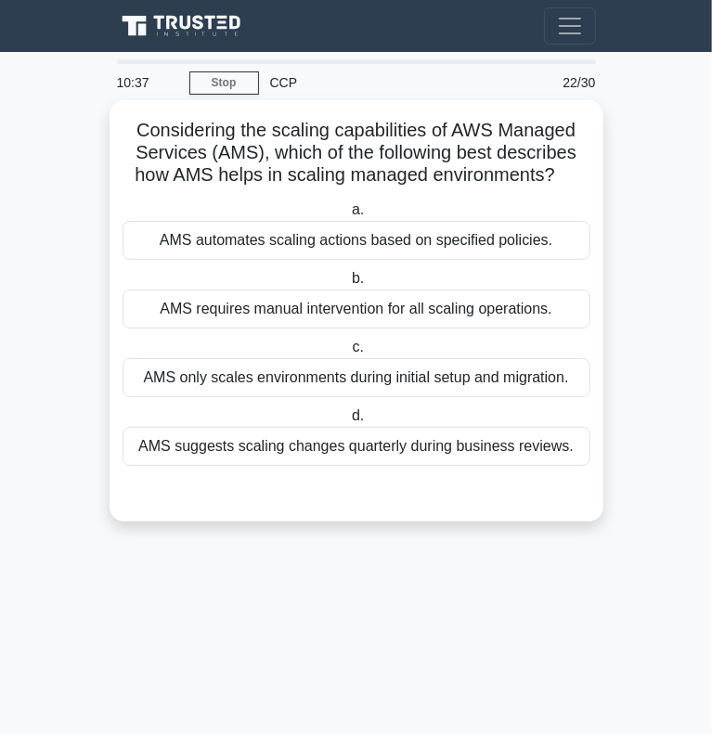
click at [201, 252] on div "AMS automates scaling actions based on specified policies." at bounding box center [356, 240] width 468 height 39
click at [348, 216] on input "a. AMS automates scaling actions based on specified policies." at bounding box center [348, 210] width 0 height 12
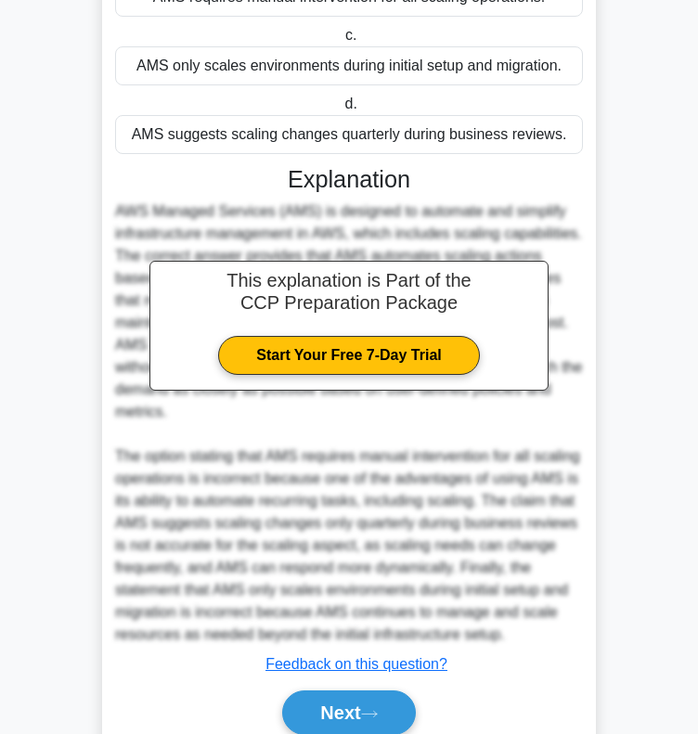
scroll to position [386, 0]
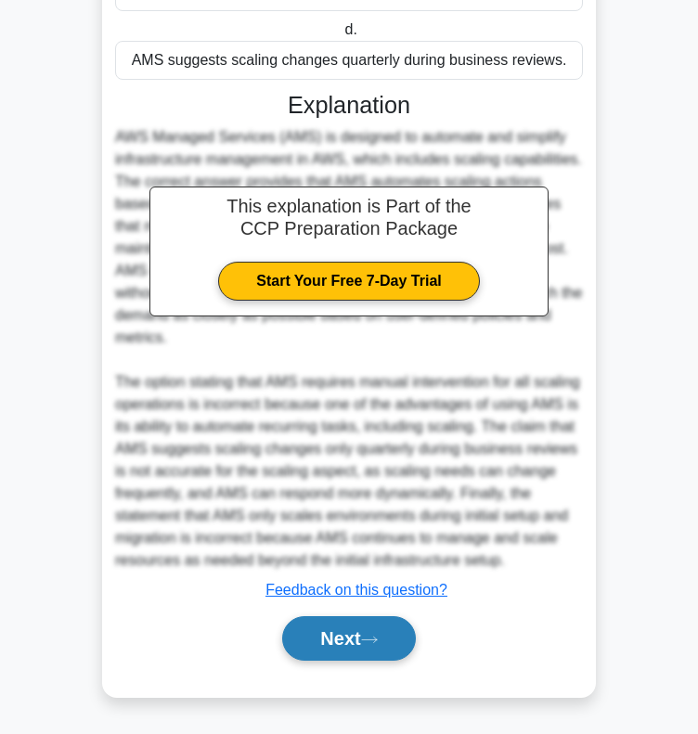
click at [353, 630] on button "Next" at bounding box center [348, 638] width 133 height 45
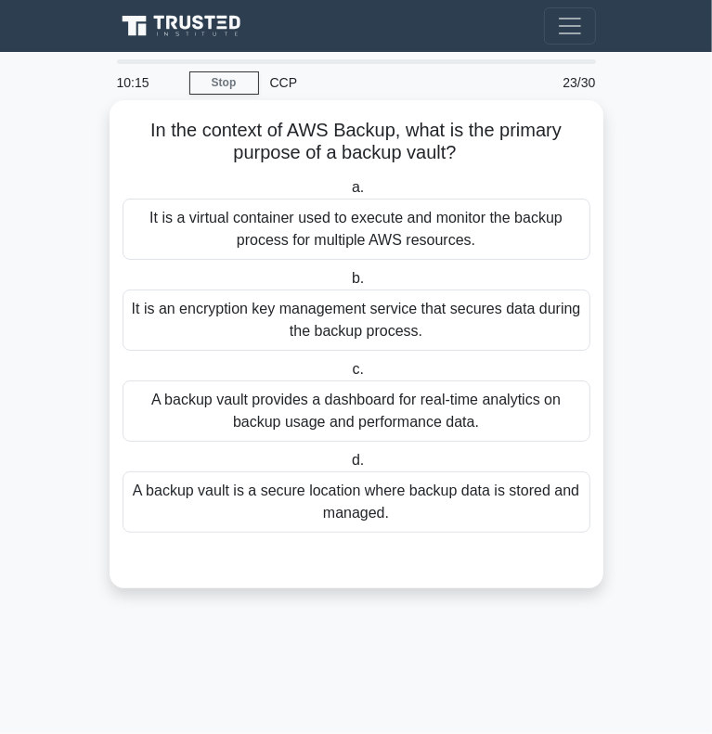
click at [208, 523] on div "A backup vault is a secure location where backup data is stored and managed." at bounding box center [356, 501] width 468 height 61
click at [348, 467] on input "d. A backup vault is a secure location where backup data is stored and managed." at bounding box center [348, 461] width 0 height 12
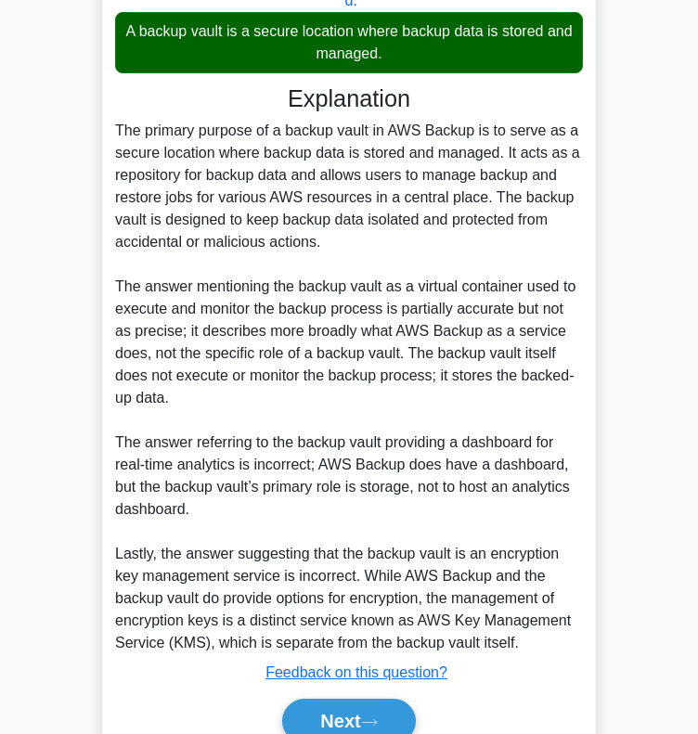
scroll to position [460, 0]
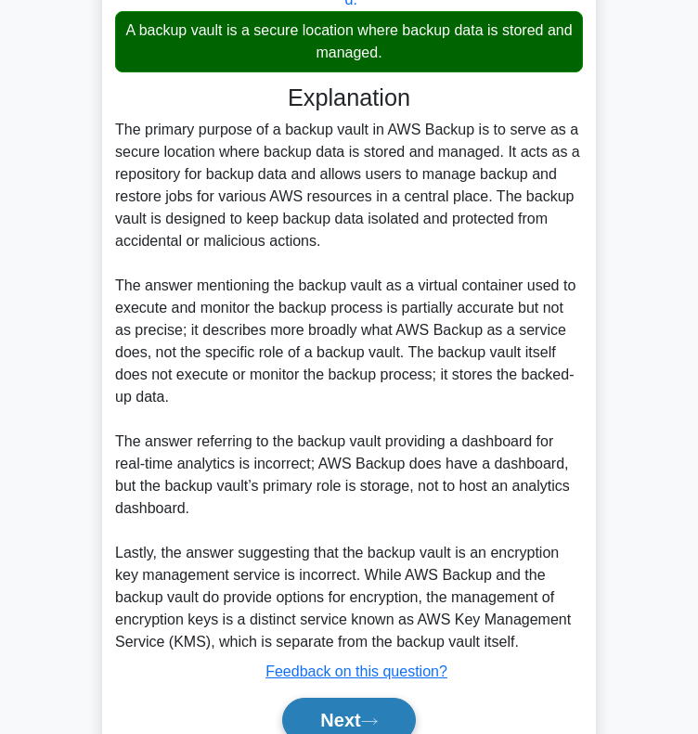
click at [303, 702] on button "Next" at bounding box center [348, 720] width 133 height 45
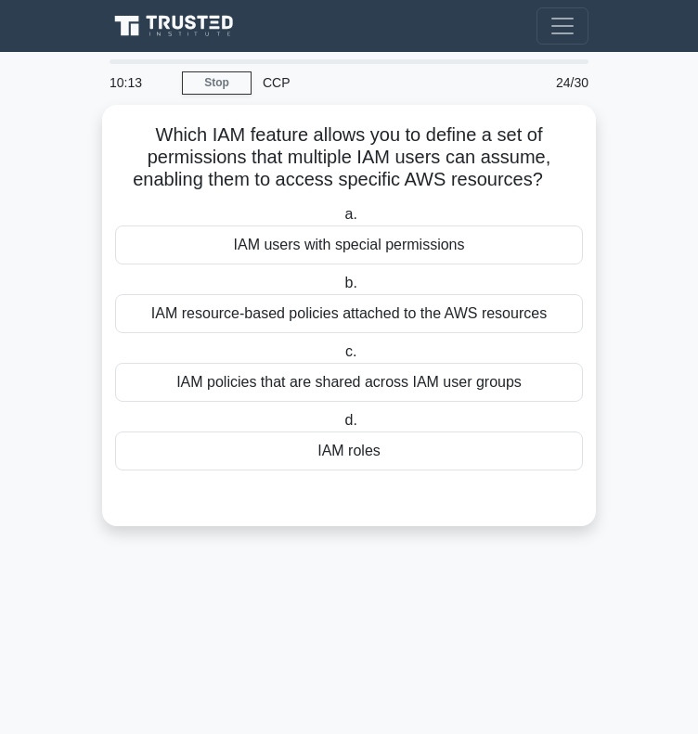
scroll to position [0, 0]
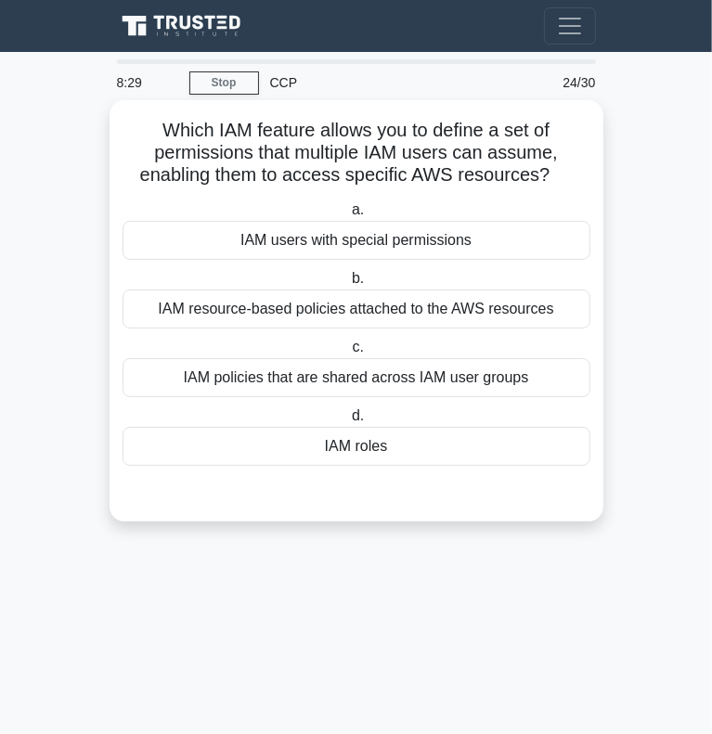
click at [249, 452] on div "IAM roles" at bounding box center [356, 446] width 468 height 39
click at [348, 422] on input "d. IAM roles" at bounding box center [348, 416] width 0 height 12
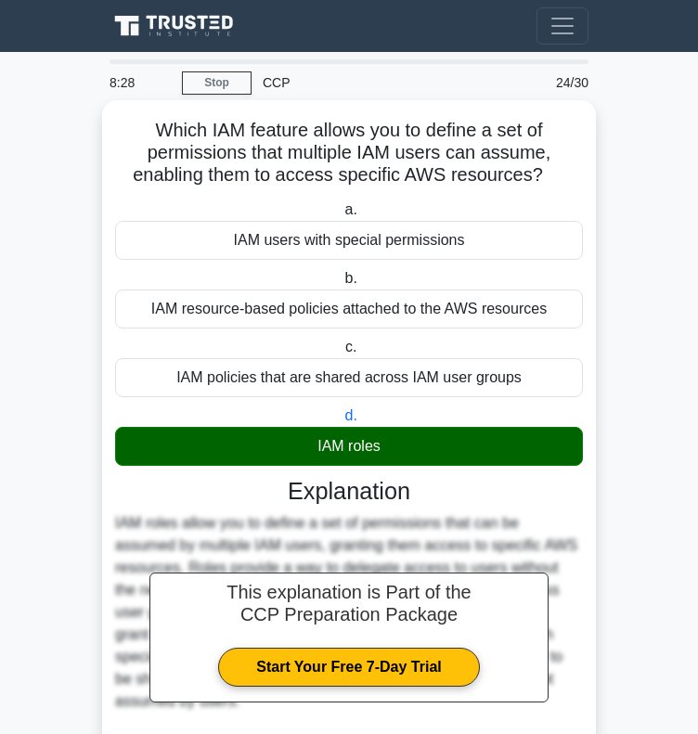
scroll to position [163, 0]
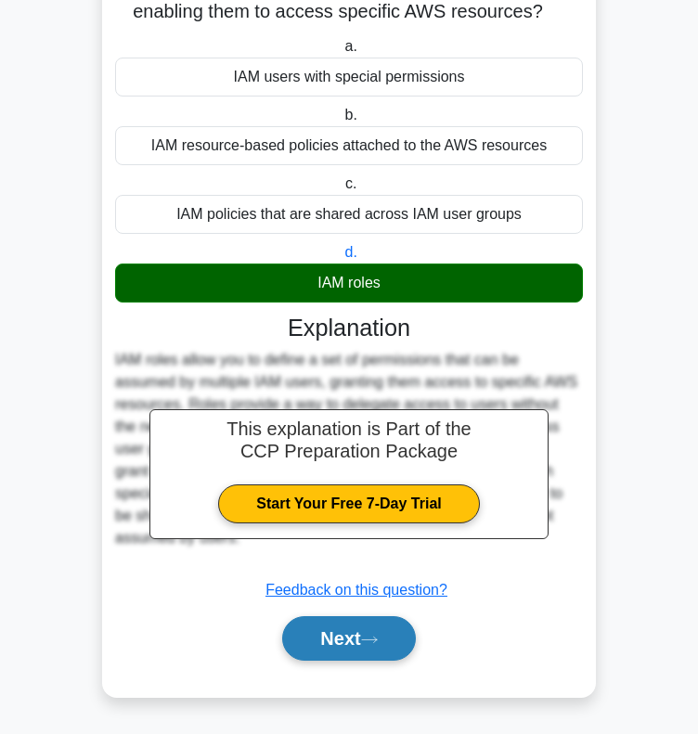
click at [353, 622] on button "Next" at bounding box center [348, 638] width 133 height 45
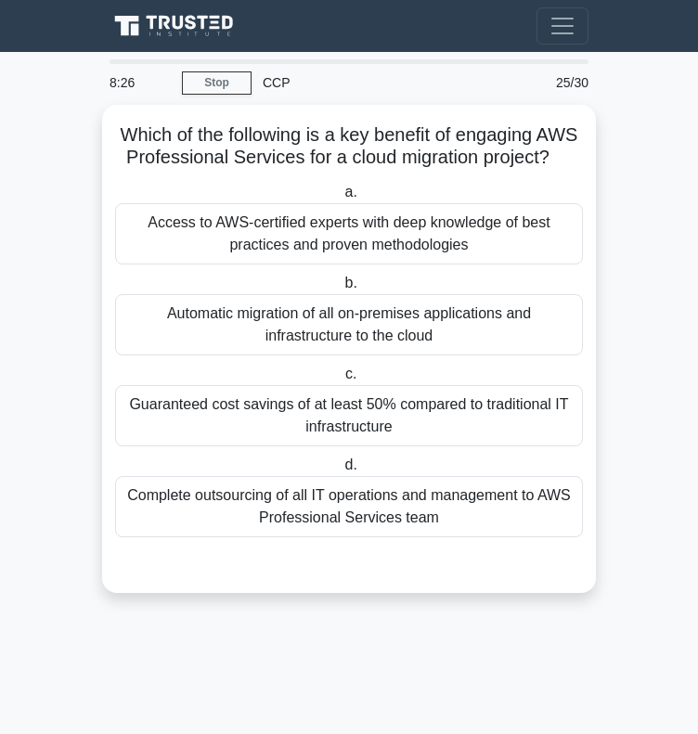
scroll to position [0, 0]
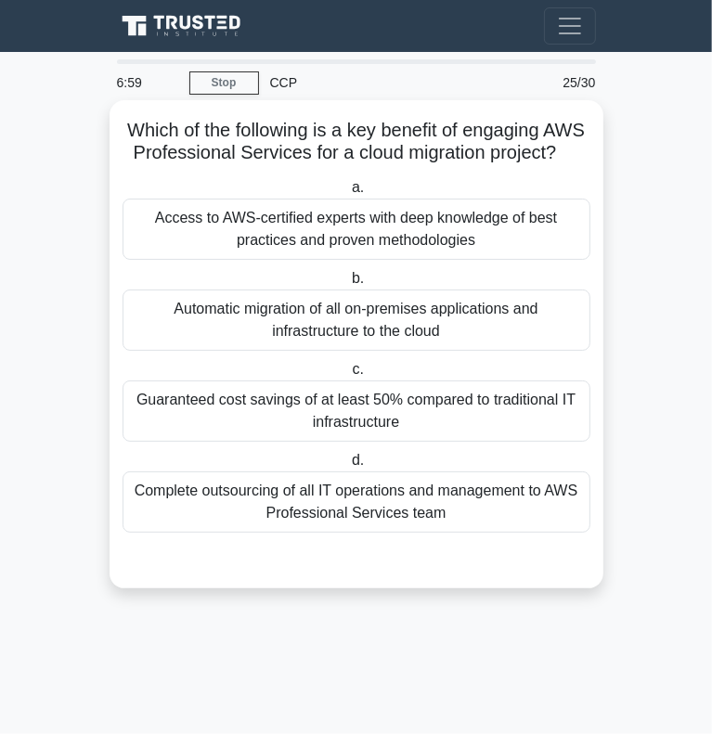
click at [325, 253] on div "Access to AWS-certified experts with deep knowledge of best practices and prove…" at bounding box center [356, 229] width 468 height 61
click at [348, 194] on input "a. Access to AWS-certified experts with deep knowledge of best practices and pr…" at bounding box center [348, 188] width 0 height 12
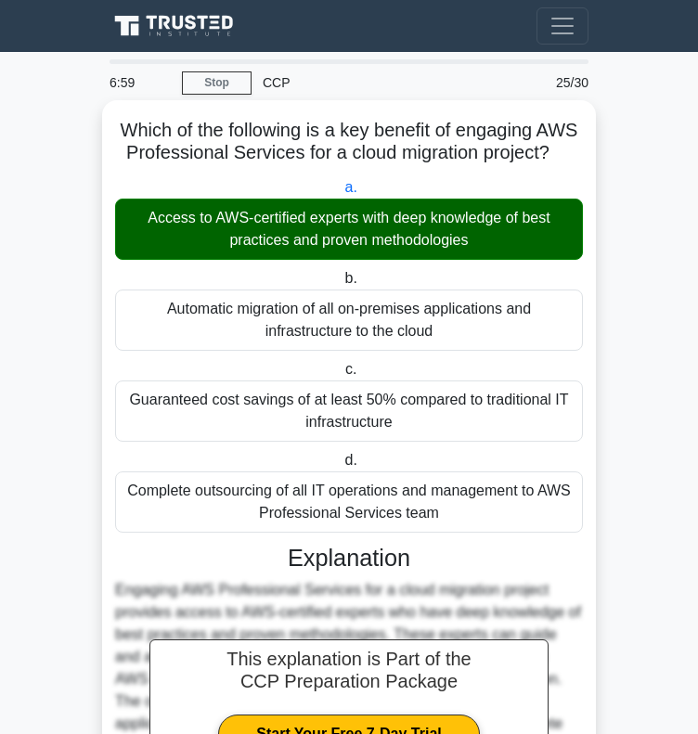
scroll to position [252, 0]
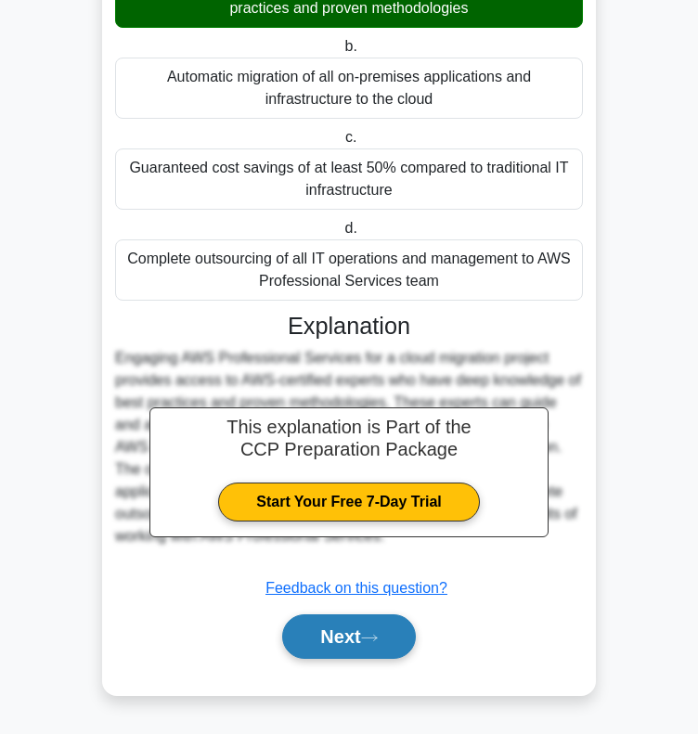
click at [346, 634] on button "Next" at bounding box center [348, 636] width 133 height 45
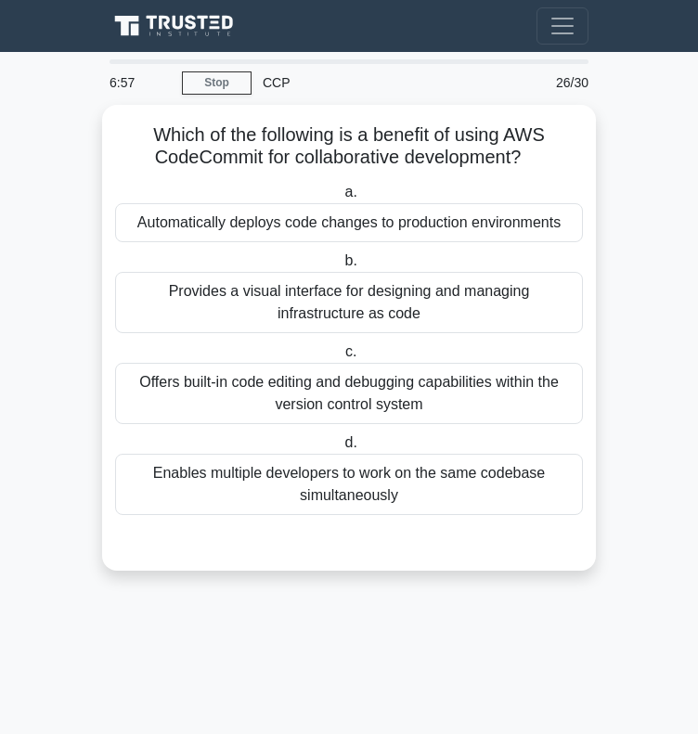
scroll to position [0, 0]
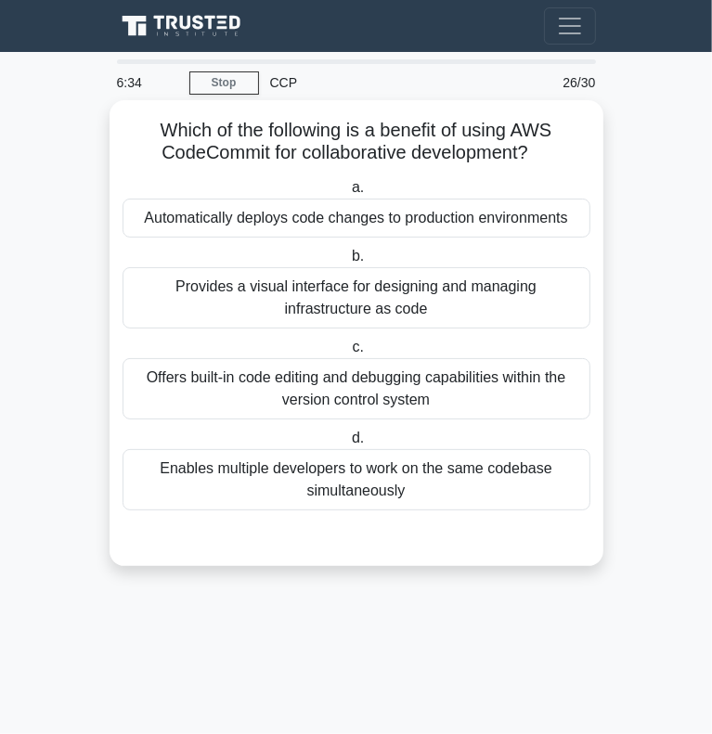
click at [216, 391] on div "Offers built-in code editing and debugging capabilities within the version cont…" at bounding box center [356, 388] width 468 height 61
click at [348, 353] on input "c. Offers built-in code editing and debugging capabilities within the version c…" at bounding box center [348, 347] width 0 height 12
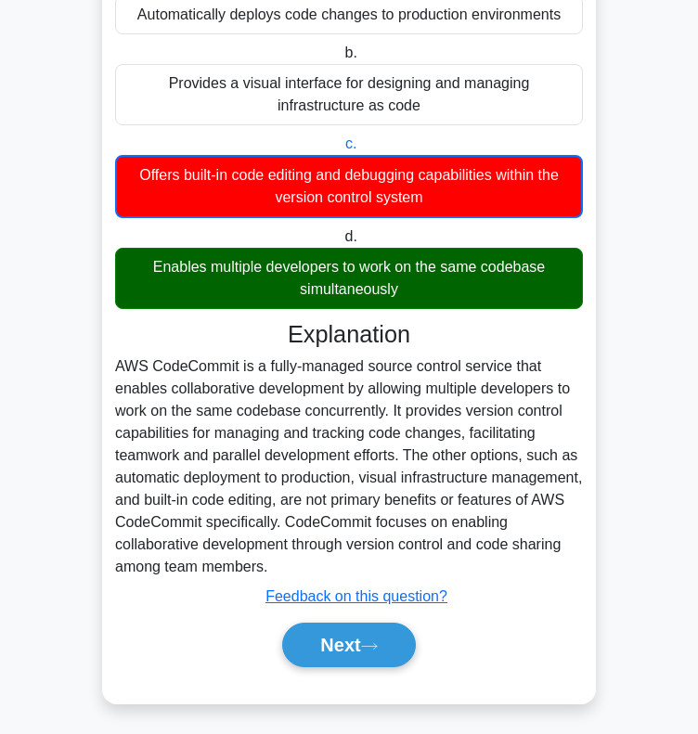
scroll to position [210, 0]
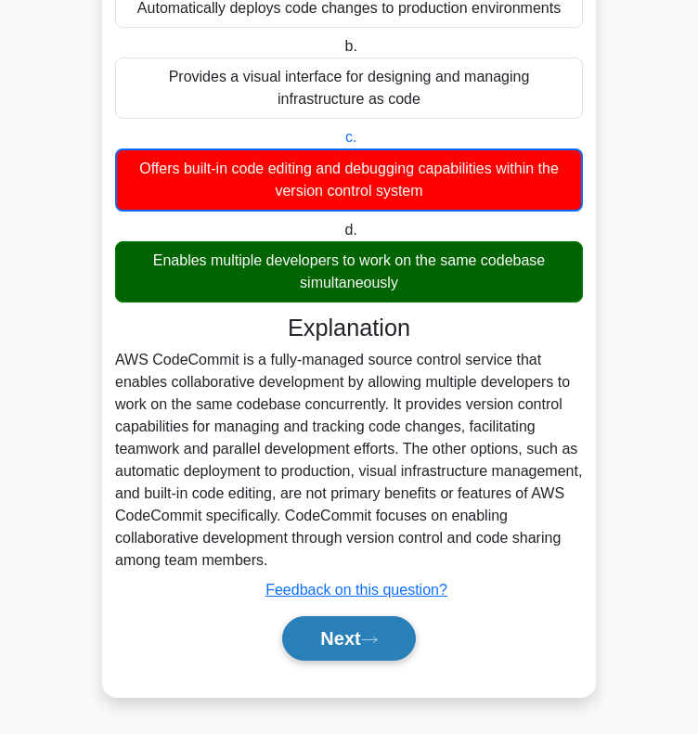
click at [338, 649] on button "Next" at bounding box center [348, 638] width 133 height 45
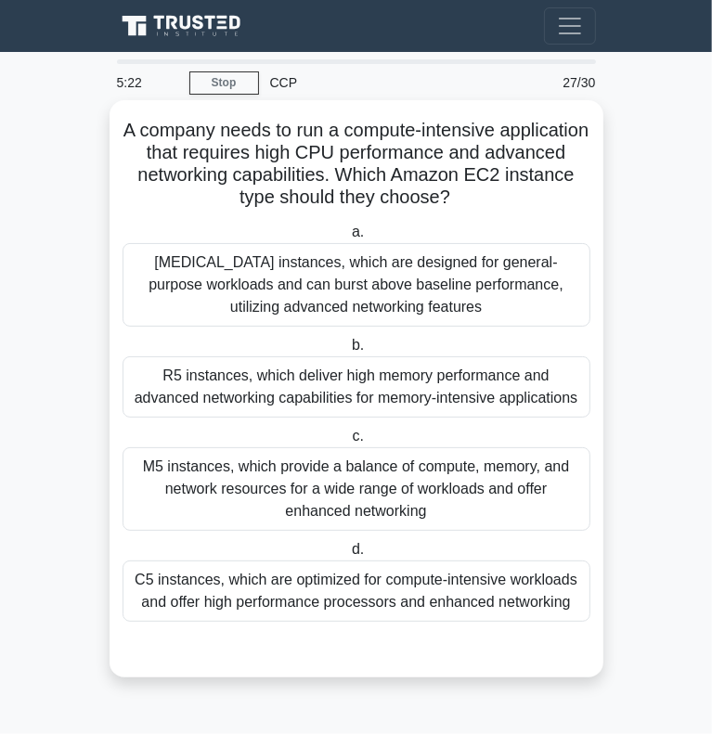
click at [208, 577] on div "C5 instances, which are optimized for compute-intensive workloads and offer hig…" at bounding box center [356, 590] width 468 height 61
click at [348, 556] on input "d. C5 instances, which are optimized for compute-intensive workloads and offer …" at bounding box center [348, 550] width 0 height 12
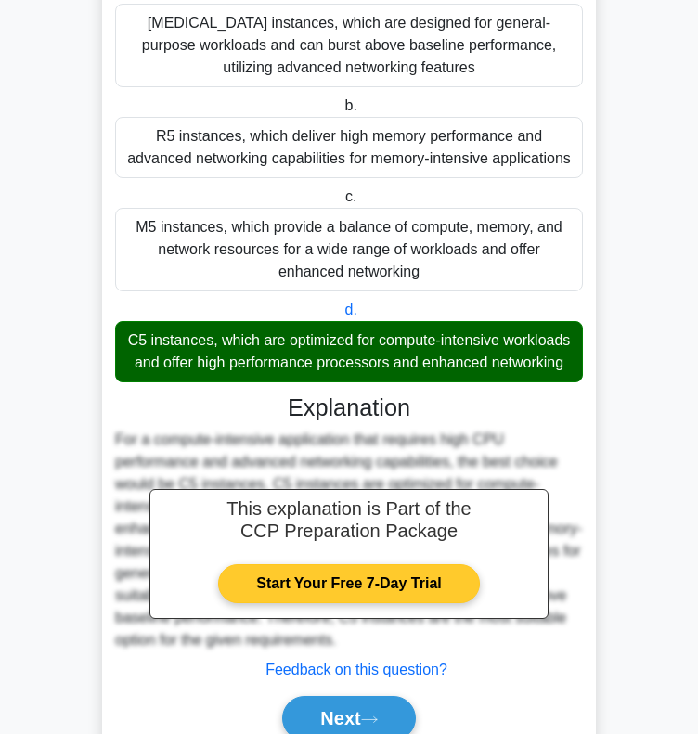
scroll to position [341, 0]
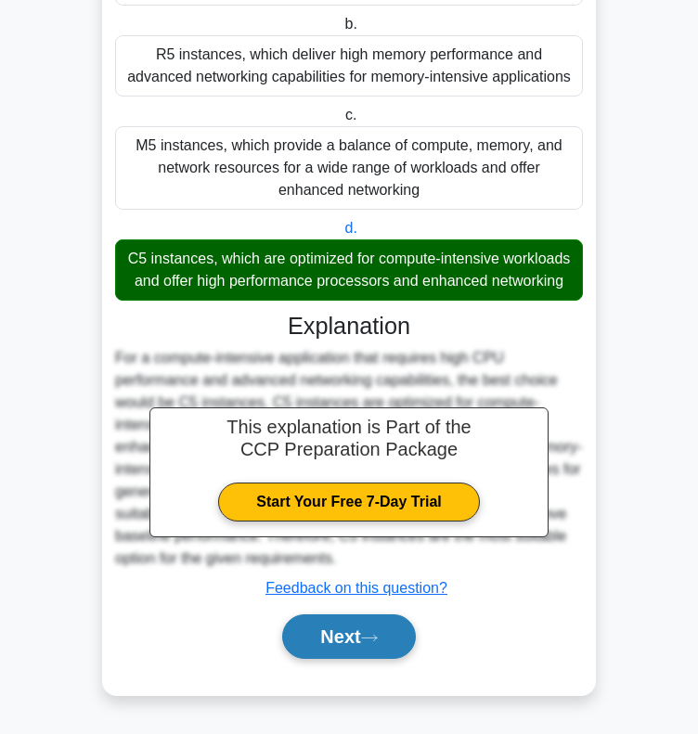
click at [291, 635] on button "Next" at bounding box center [348, 636] width 133 height 45
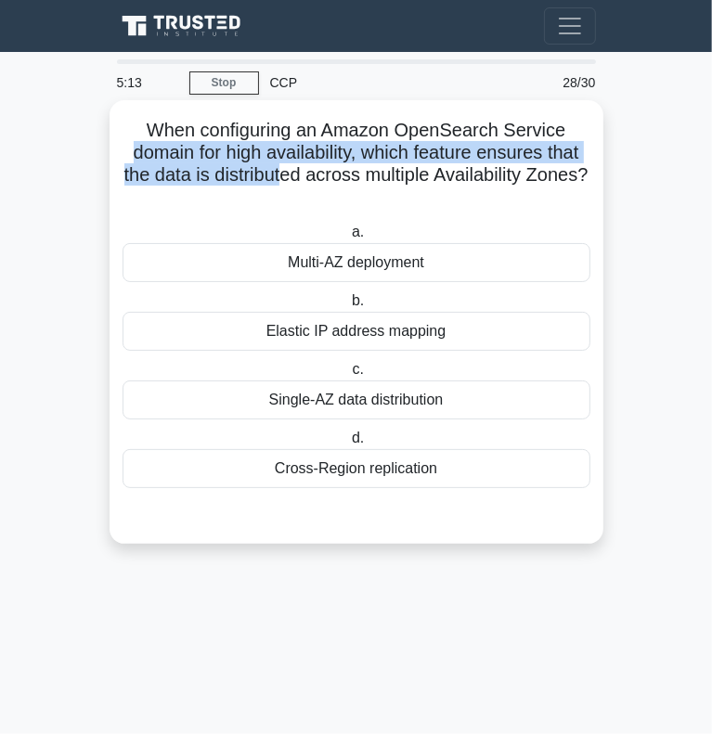
drag, startPoint x: 126, startPoint y: 149, endPoint x: 309, endPoint y: 176, distance: 184.7
click at [309, 176] on h5 "When configuring an Amazon OpenSearch Service domain for high availability, whi…" at bounding box center [356, 164] width 471 height 91
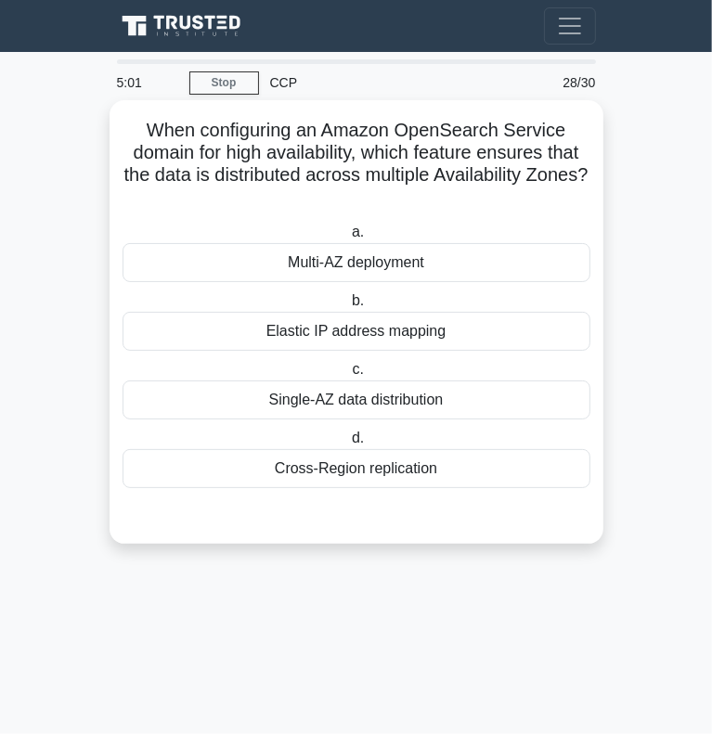
click at [263, 270] on div "Multi-AZ deployment" at bounding box center [356, 262] width 468 height 39
click at [348, 238] on input "a. Multi-AZ deployment" at bounding box center [348, 232] width 0 height 12
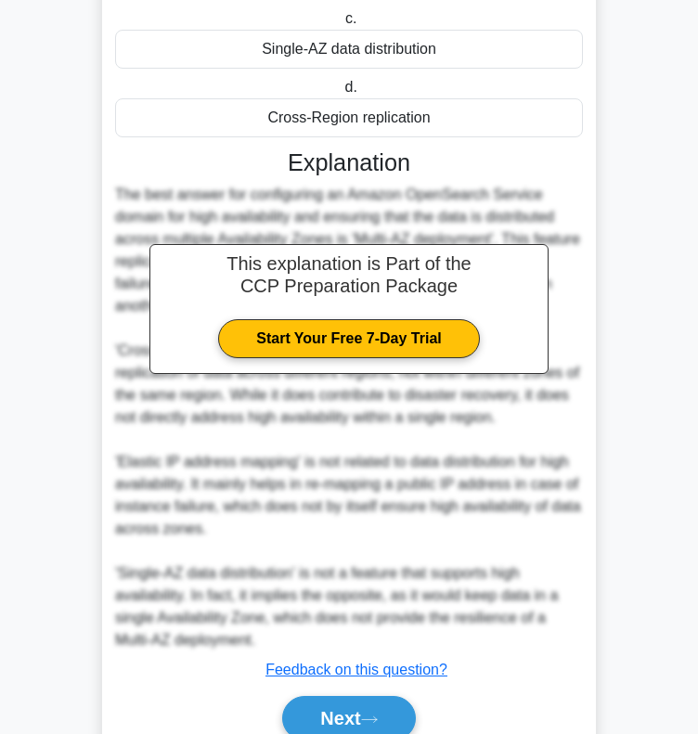
scroll to position [430, 0]
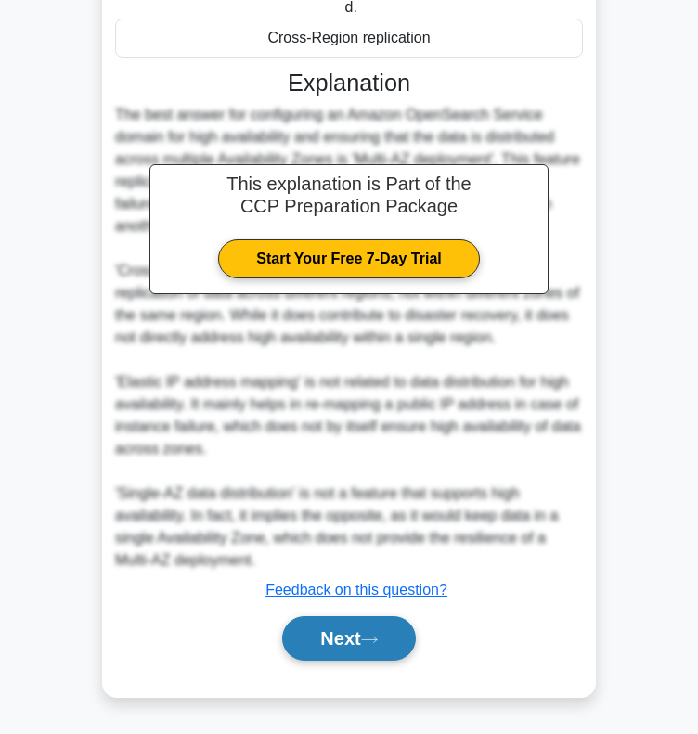
click at [345, 629] on button "Next" at bounding box center [348, 638] width 133 height 45
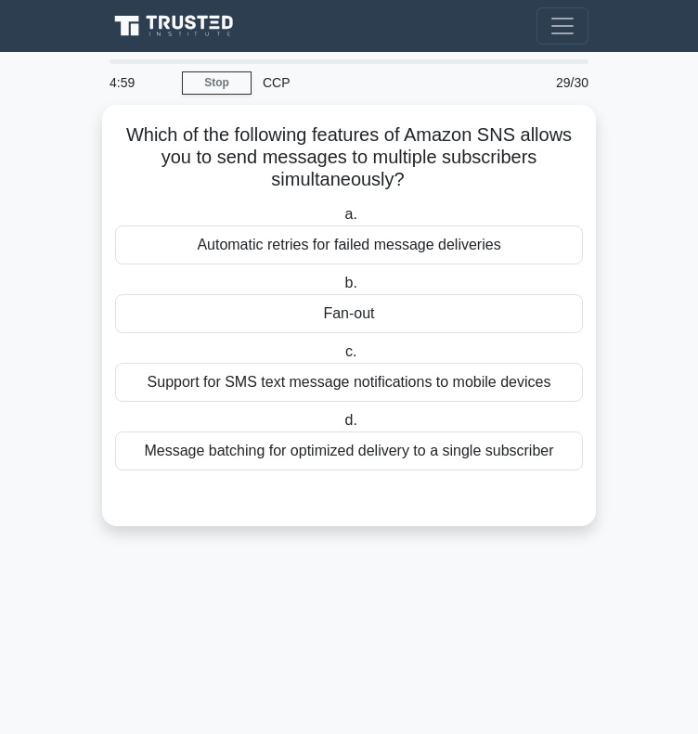
scroll to position [0, 0]
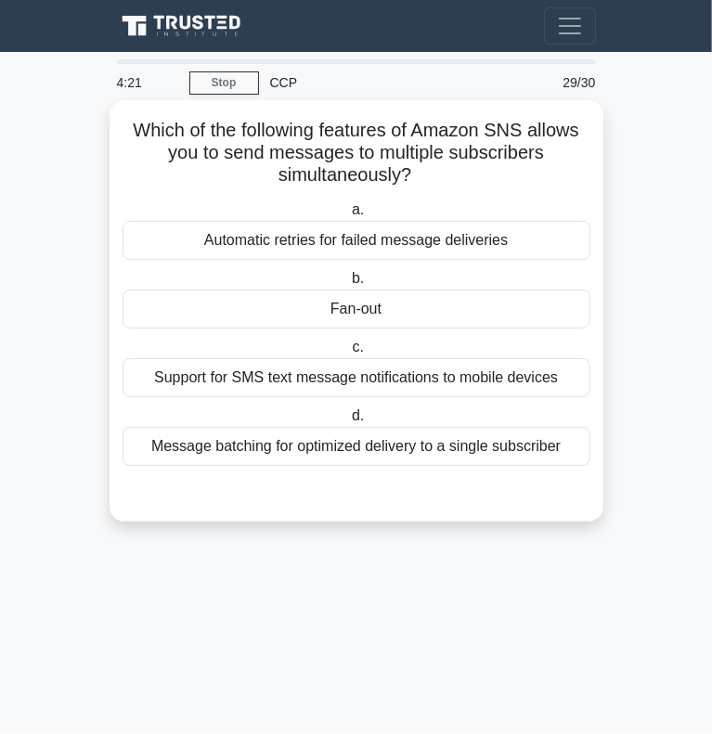
click at [289, 374] on div "Support for SMS text message notifications to mobile devices" at bounding box center [356, 377] width 468 height 39
click at [348, 353] on input "c. Support for SMS text message notifications to mobile devices" at bounding box center [348, 347] width 0 height 12
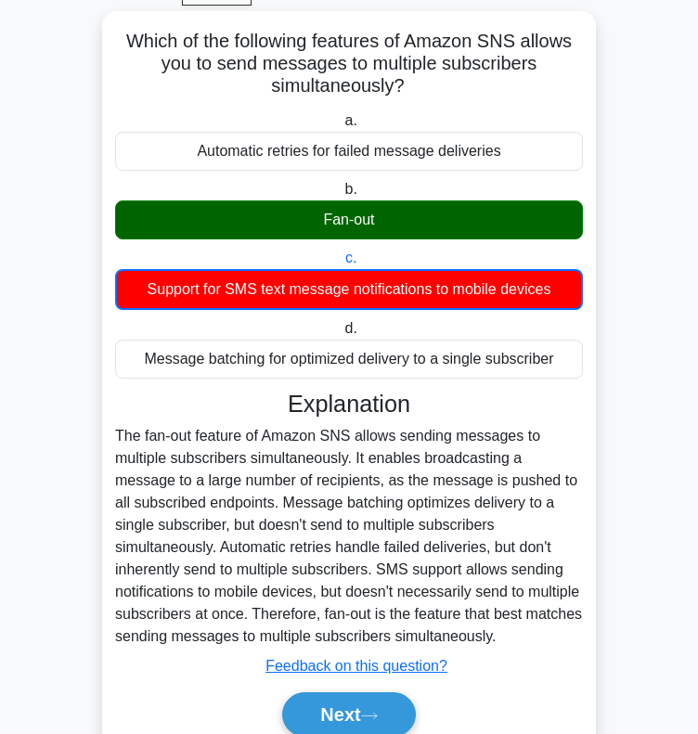
scroll to position [91, 0]
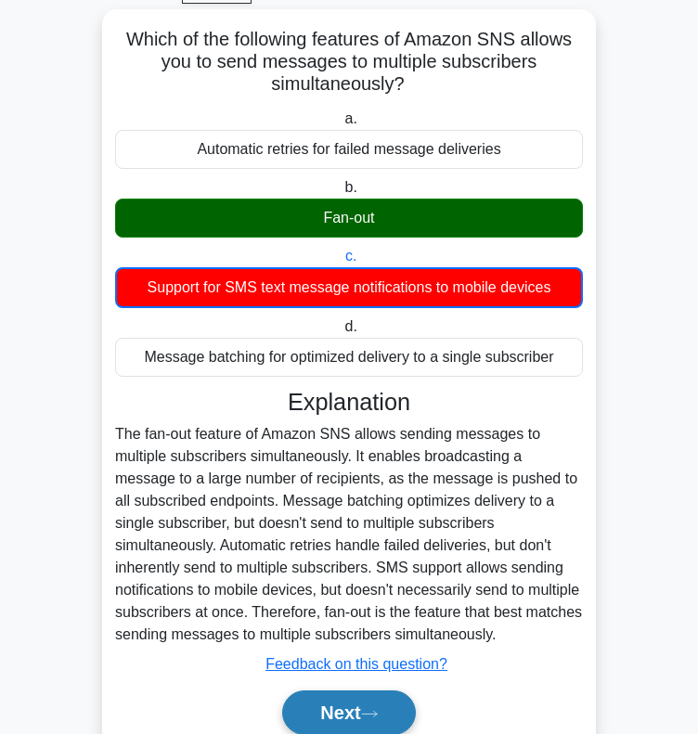
click at [315, 726] on button "Next" at bounding box center [348, 712] width 133 height 45
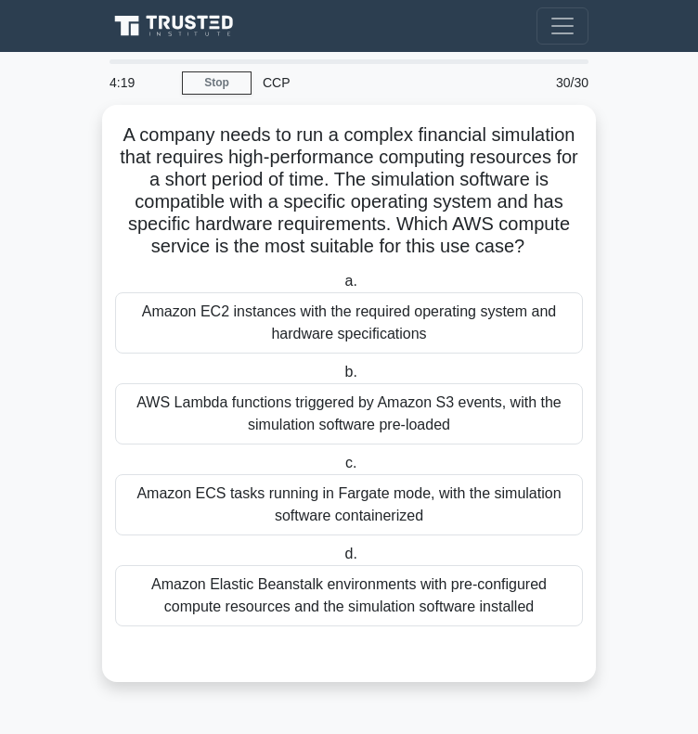
scroll to position [0, 0]
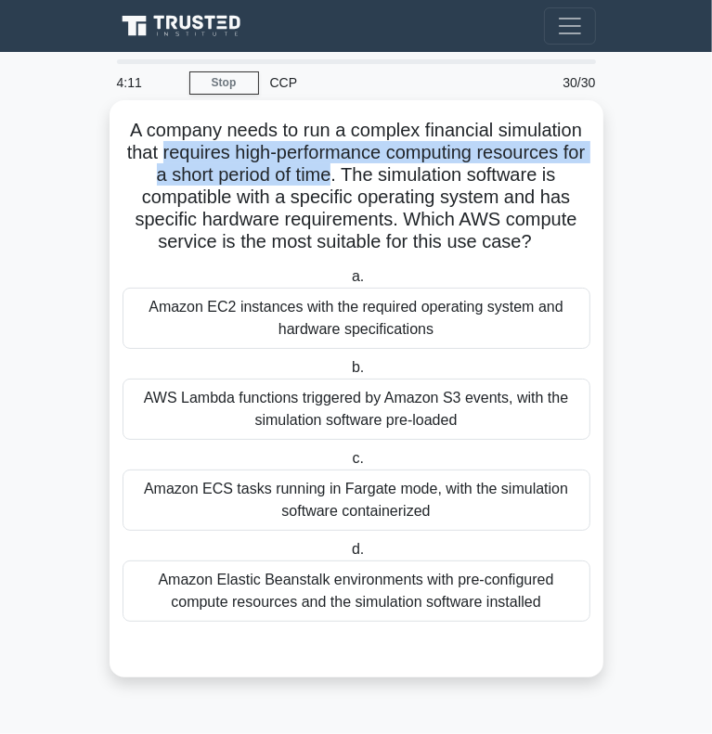
drag, startPoint x: 172, startPoint y: 151, endPoint x: 349, endPoint y: 170, distance: 178.2
click at [349, 170] on h5 "A company needs to run a complex financial simulation that requires high-perfor…" at bounding box center [356, 186] width 471 height 135
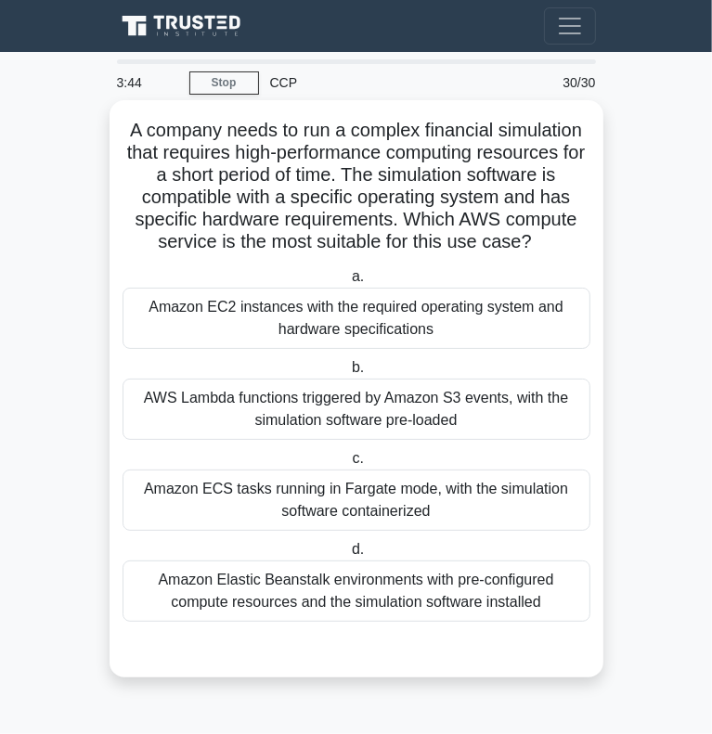
click at [331, 601] on div "Amazon Elastic Beanstalk environments with pre-configured compute resources and…" at bounding box center [356, 590] width 468 height 61
click at [348, 556] on input "d. Amazon Elastic Beanstalk environments with pre-configured compute resources …" at bounding box center [348, 550] width 0 height 12
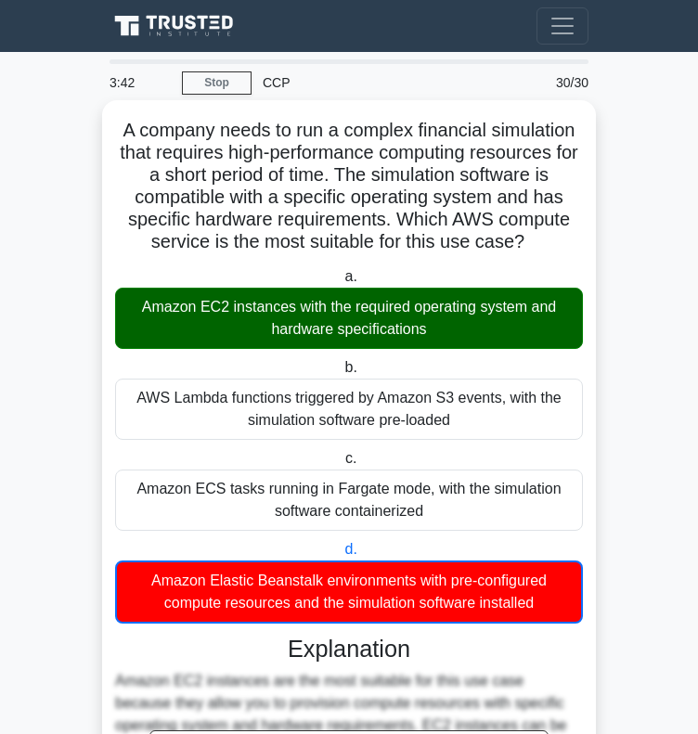
click at [332, 316] on div "Amazon EC2 instances with the required operating system and hardware specificat…" at bounding box center [349, 318] width 468 height 61
click at [340, 283] on input "a. Amazon EC2 instances with the required operating system and hardware specifi…" at bounding box center [340, 277] width 0 height 12
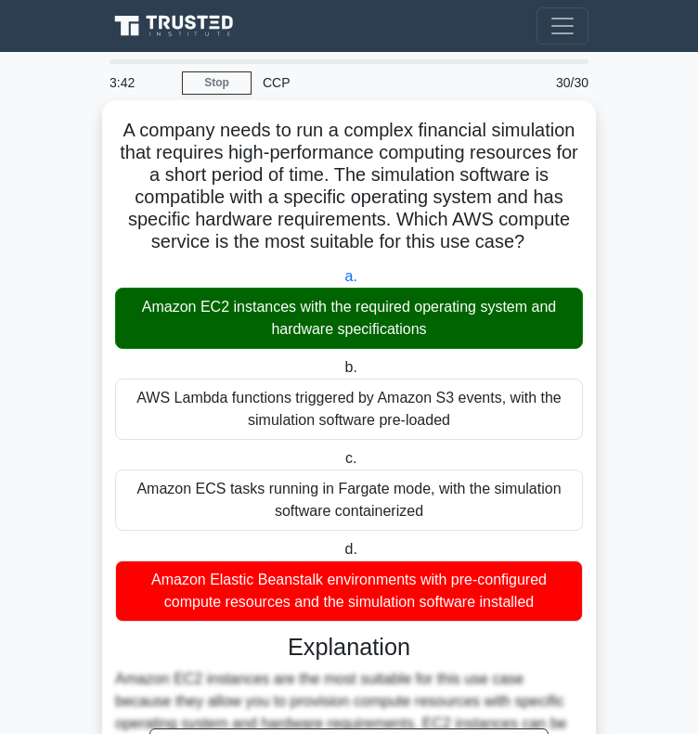
scroll to position [386, 0]
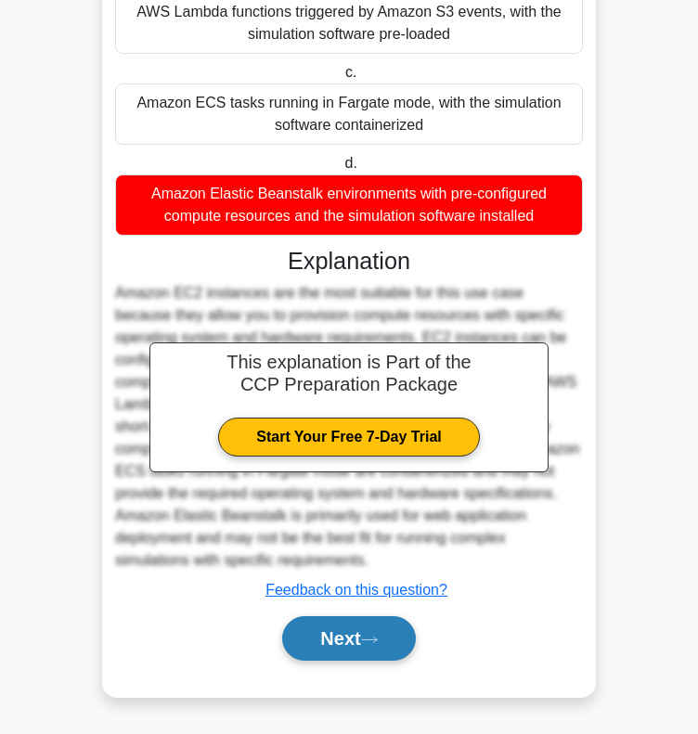
click at [336, 633] on button "Next" at bounding box center [348, 638] width 133 height 45
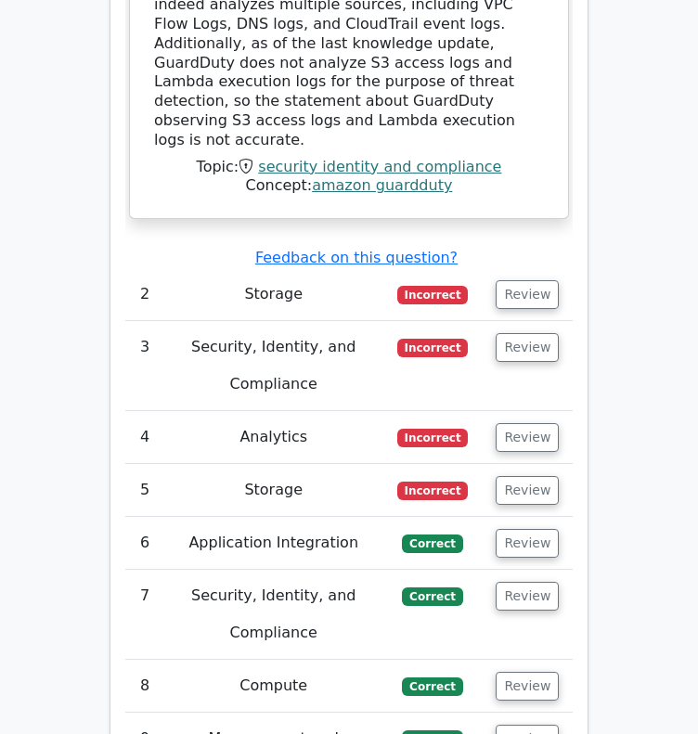
scroll to position [3366, 0]
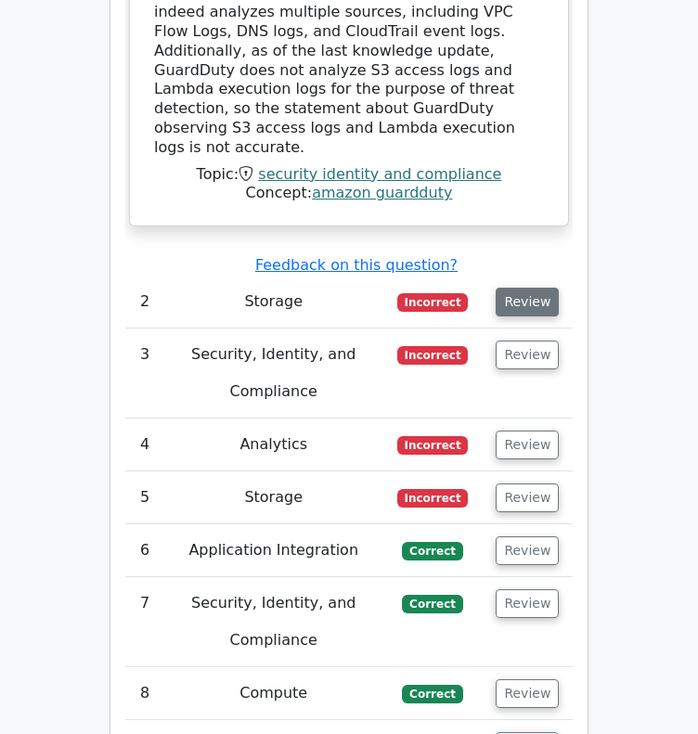
click at [516, 288] on button "Review" at bounding box center [526, 302] width 63 height 29
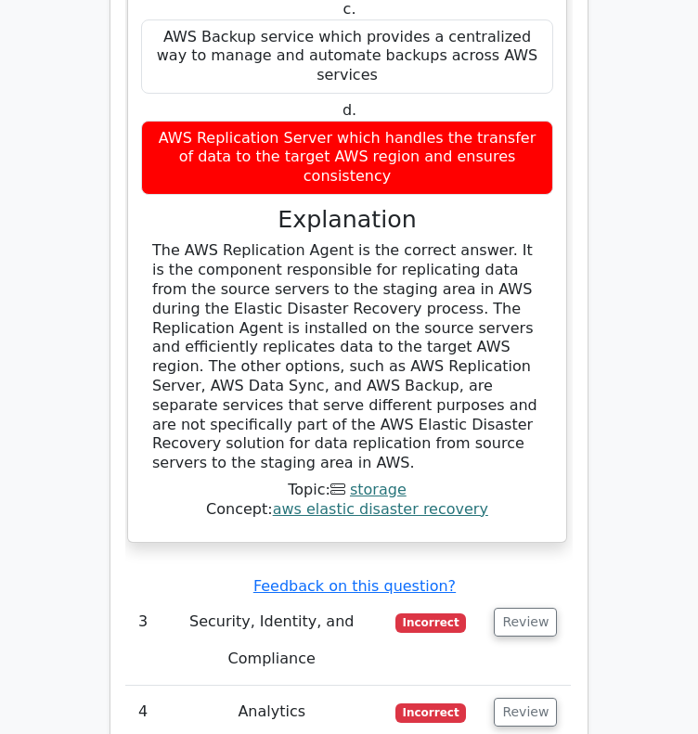
scroll to position [3978, 0]
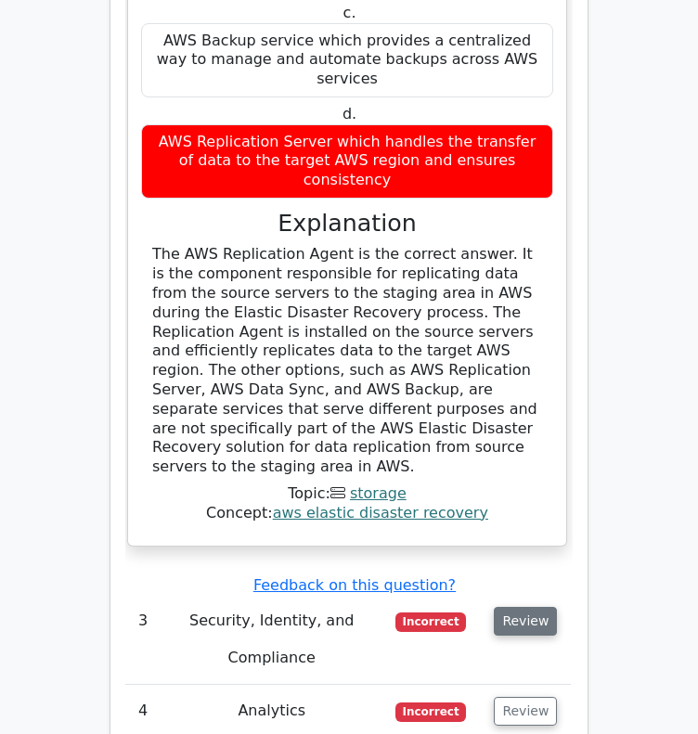
click at [512, 607] on button "Review" at bounding box center [525, 621] width 63 height 29
